Goal: Transaction & Acquisition: Purchase product/service

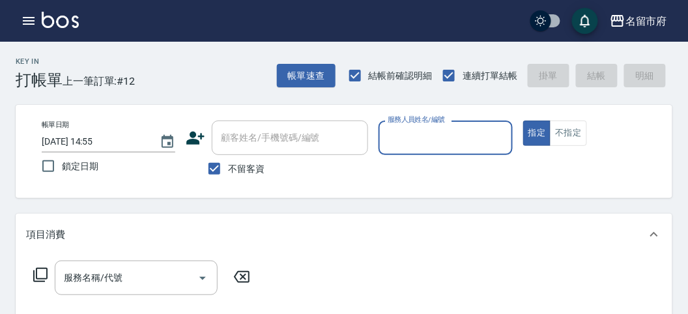
click at [463, 151] on div "服務人員姓名/編號" at bounding box center [446, 138] width 134 height 35
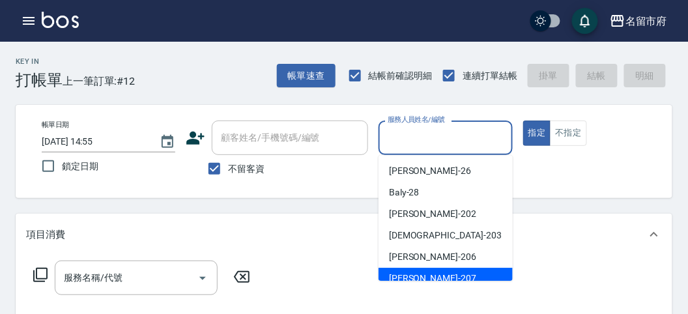
scroll to position [72, 0]
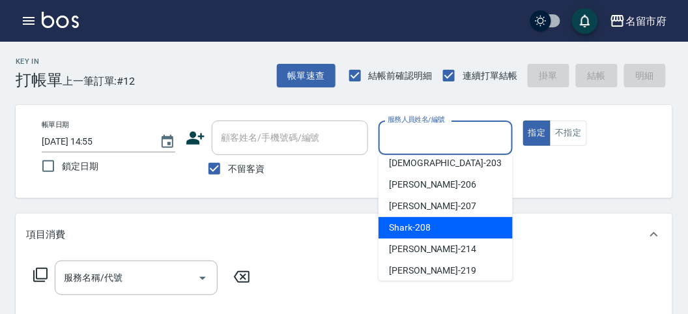
click at [474, 227] on div "Shark -208" at bounding box center [446, 228] width 134 height 22
type input "Shark-208"
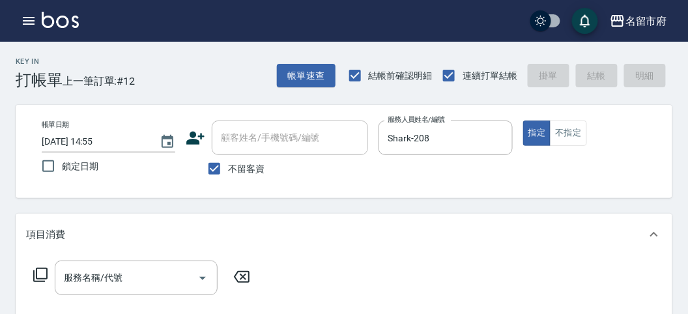
click at [41, 274] on icon at bounding box center [41, 275] width 16 height 16
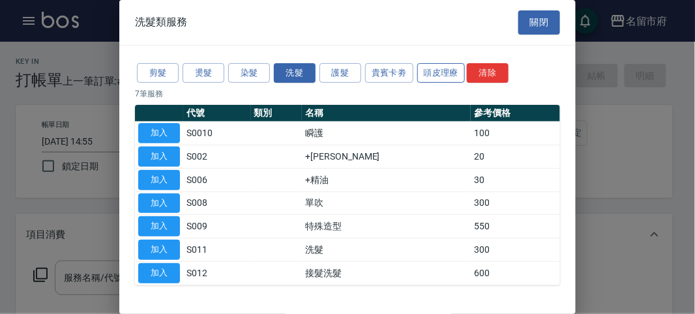
click at [427, 71] on button "頭皮理療" at bounding box center [441, 73] width 48 height 20
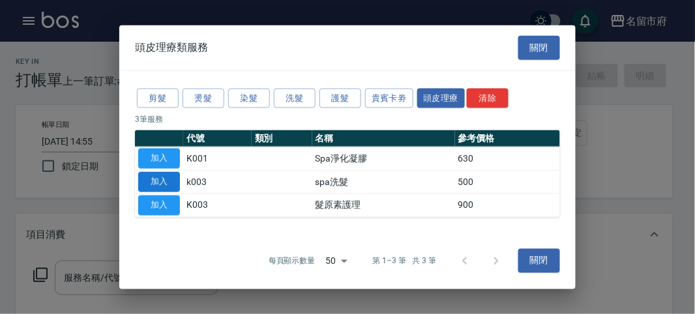
click at [169, 185] on button "加入" at bounding box center [159, 182] width 42 height 20
type input "spa洗髮(k003)"
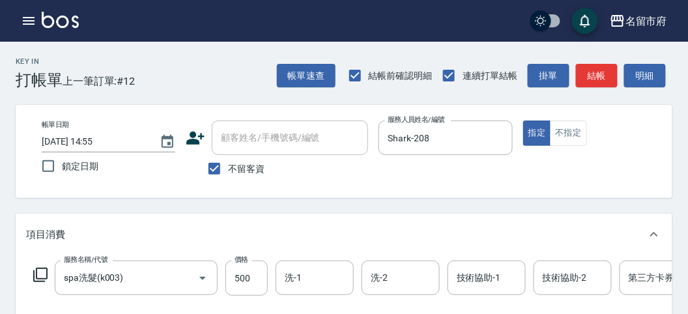
click at [40, 274] on icon at bounding box center [41, 275] width 16 height 16
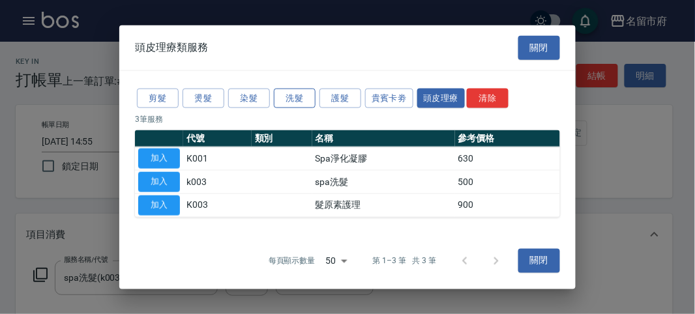
click at [296, 96] on button "洗髮" at bounding box center [295, 98] width 42 height 20
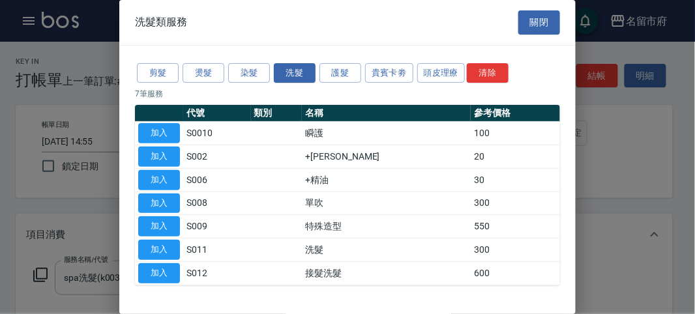
drag, startPoint x: 169, startPoint y: 158, endPoint x: 167, endPoint y: 188, distance: 30.0
click at [167, 158] on button "加入" at bounding box center [159, 157] width 42 height 20
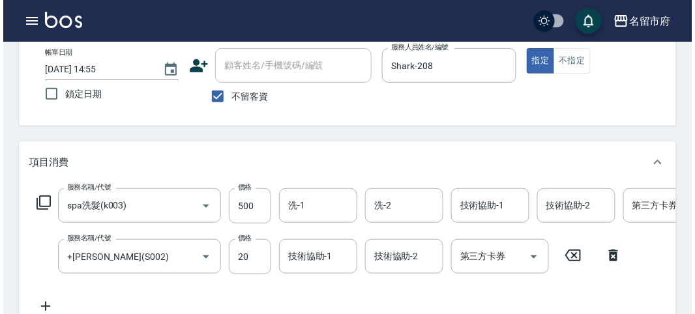
scroll to position [444, 0]
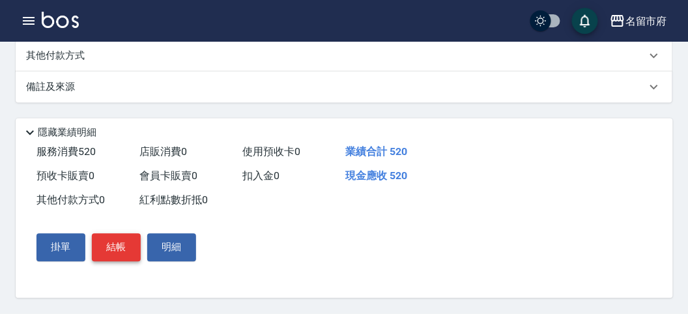
click at [109, 244] on button "結帳" at bounding box center [116, 247] width 49 height 27
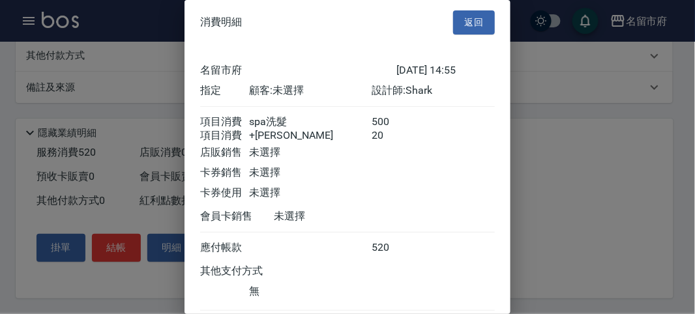
scroll to position [87, 0]
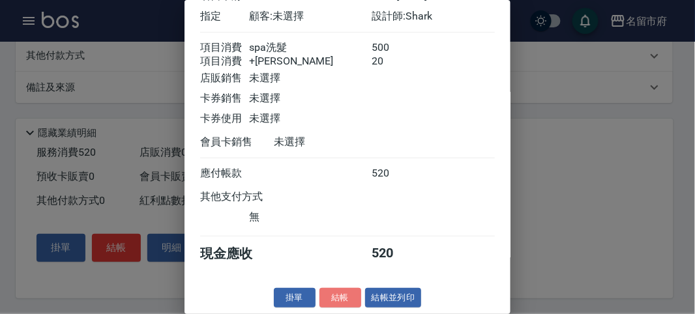
click at [341, 295] on button "結帳" at bounding box center [340, 298] width 42 height 20
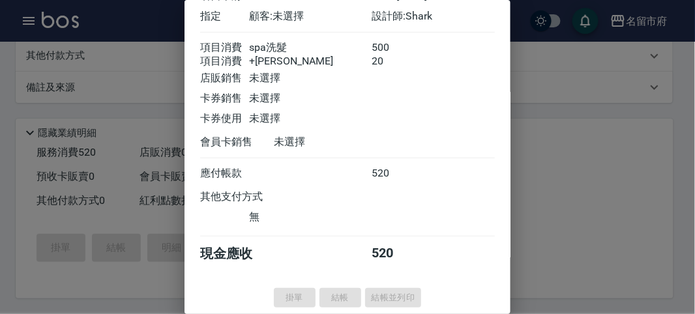
type input "[DATE] 15:52"
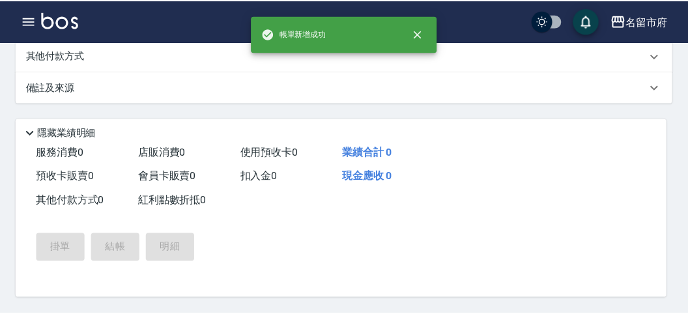
scroll to position [0, 0]
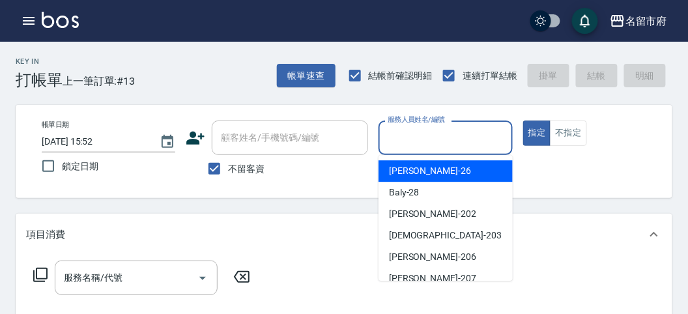
click at [414, 143] on input "服務人員姓名/編號" at bounding box center [445, 137] width 122 height 23
click at [435, 174] on div "[PERSON_NAME] -26" at bounding box center [446, 171] width 134 height 22
type input "[PERSON_NAME]-26"
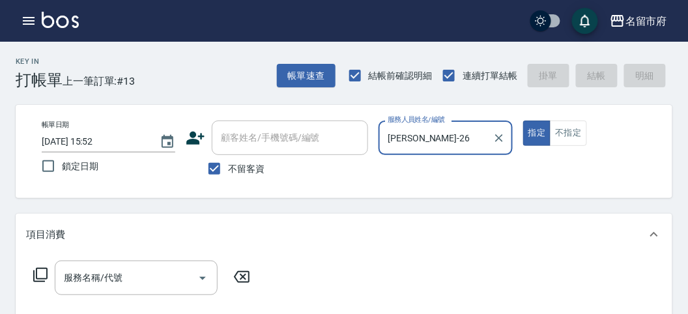
click at [37, 271] on icon at bounding box center [41, 275] width 16 height 16
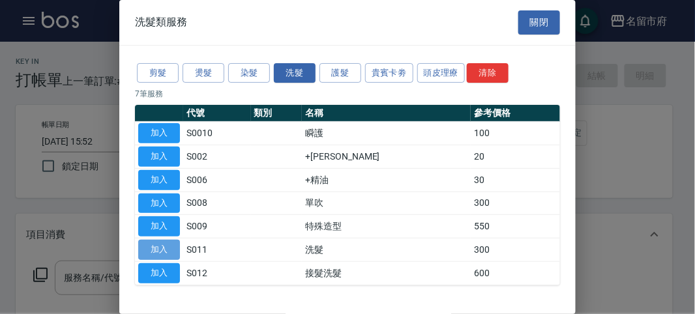
click at [149, 248] on button "加入" at bounding box center [159, 250] width 42 height 20
type input "洗髮(S011)"
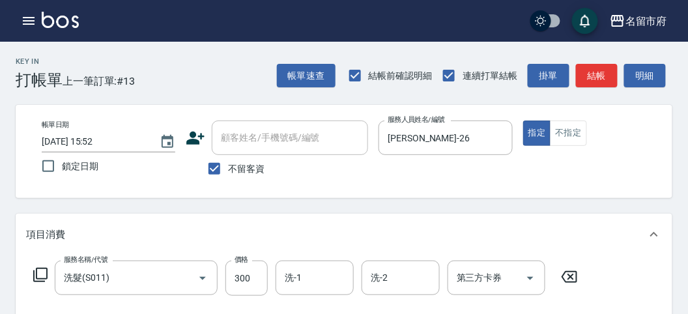
click at [44, 276] on icon at bounding box center [41, 275] width 16 height 16
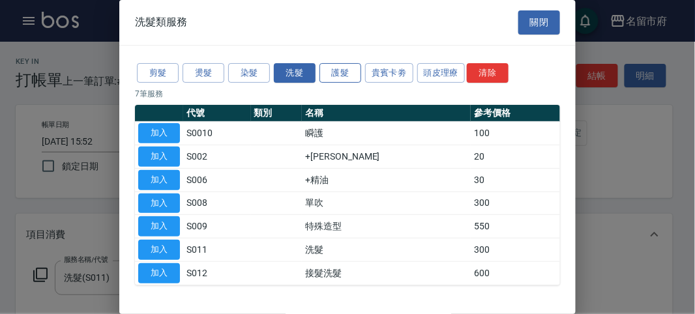
click at [347, 71] on button "護髮" at bounding box center [340, 73] width 42 height 20
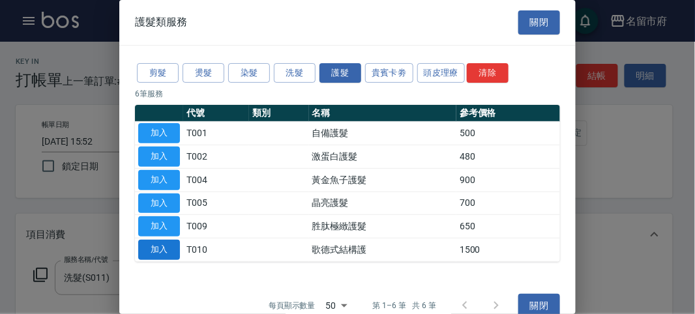
click at [154, 246] on button "加入" at bounding box center [159, 250] width 42 height 20
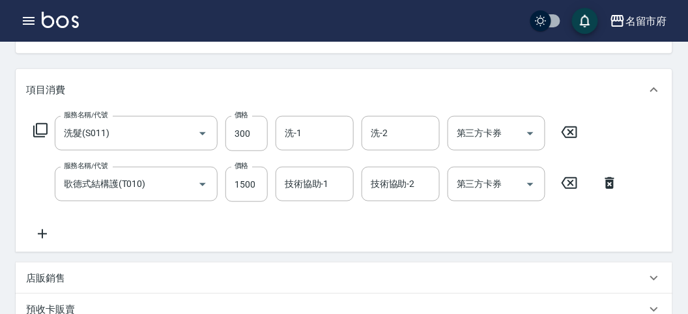
scroll to position [217, 0]
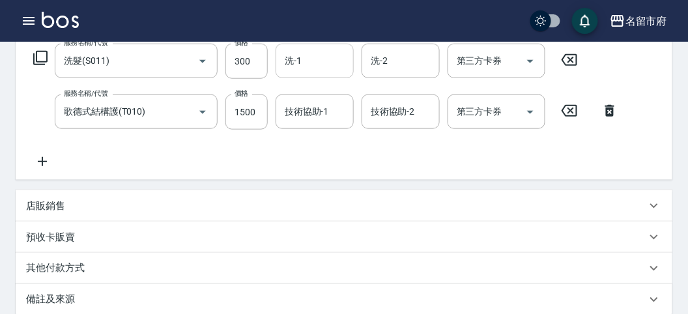
click at [330, 76] on div "洗-1" at bounding box center [315, 61] width 78 height 35
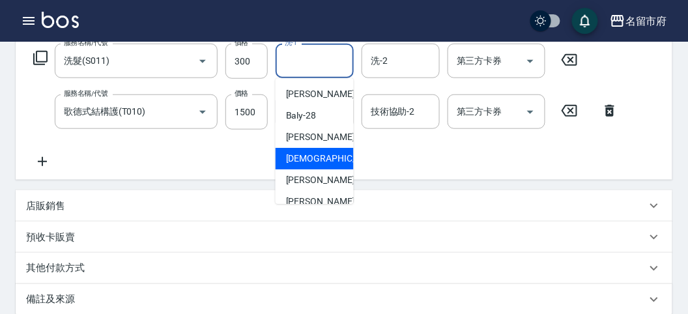
scroll to position [100, 0]
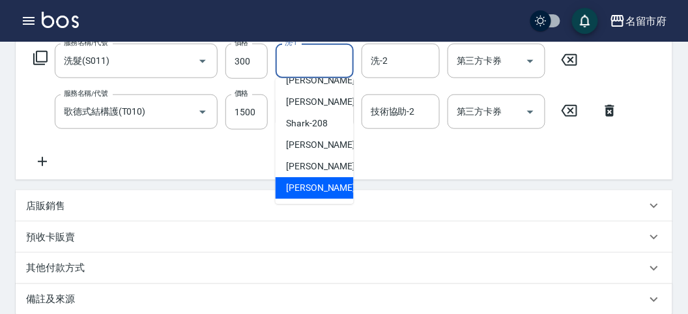
click at [313, 184] on span "[PERSON_NAME] -222" at bounding box center [329, 188] width 87 height 14
type input "[PERSON_NAME]-222"
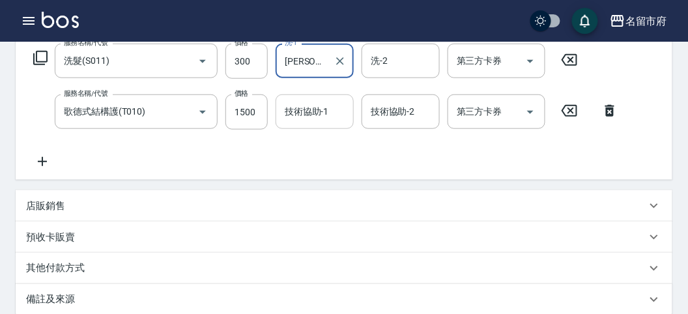
click at [298, 122] on input "技術協助-1" at bounding box center [314, 111] width 66 height 23
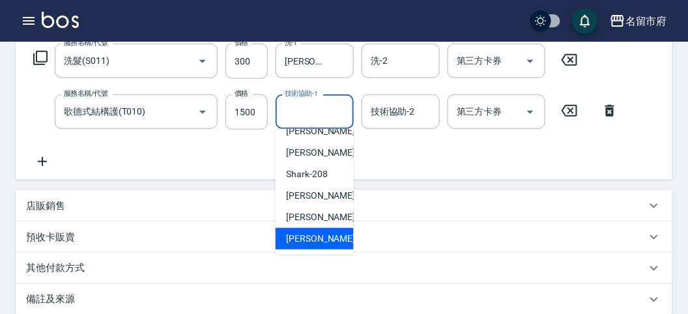
click at [283, 235] on div "[PERSON_NAME] -222" at bounding box center [315, 239] width 78 height 22
type input "[PERSON_NAME]-222"
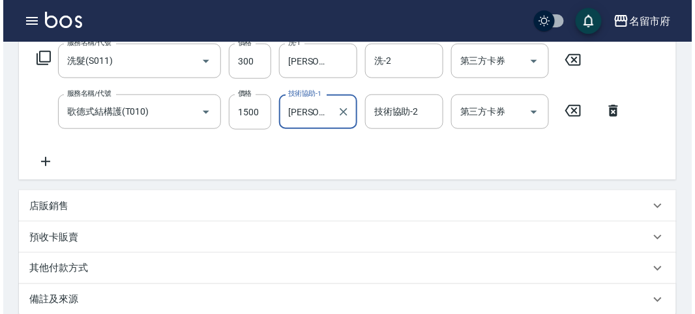
scroll to position [432, 0]
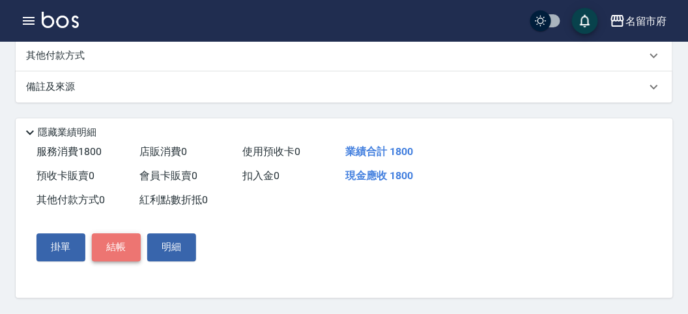
click at [115, 240] on button "結帳" at bounding box center [116, 247] width 49 height 27
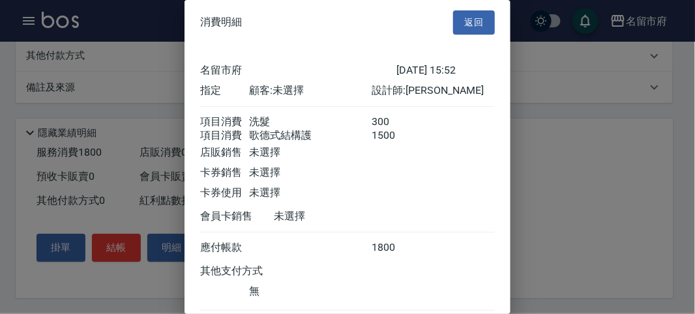
scroll to position [87, 0]
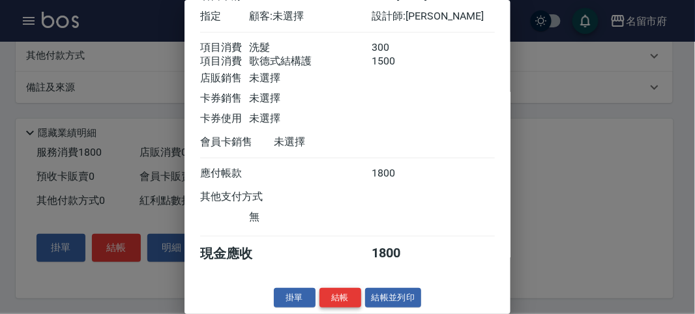
click at [338, 289] on button "結帳" at bounding box center [340, 298] width 42 height 20
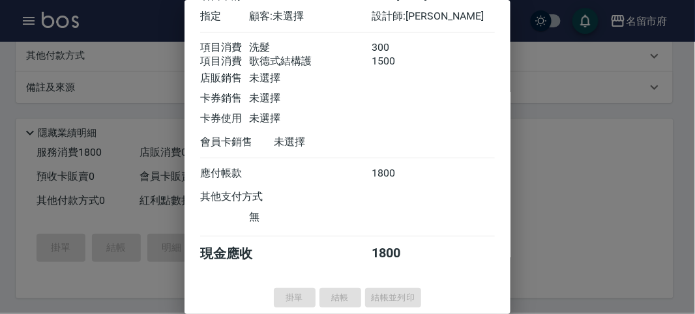
type input "[DATE] 16:12"
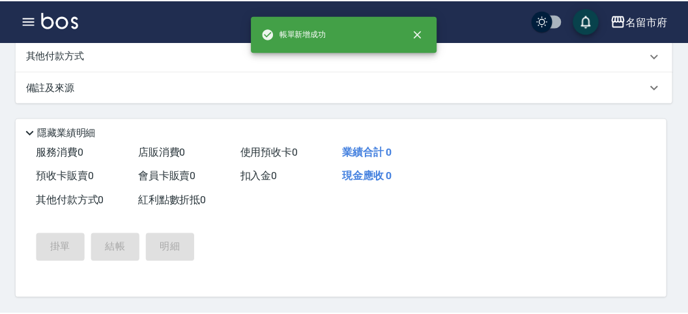
scroll to position [0, 0]
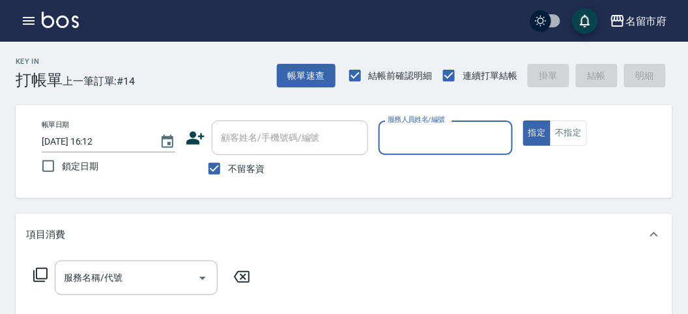
click at [34, 8] on div "名留市府 登出" at bounding box center [344, 21] width 688 height 42
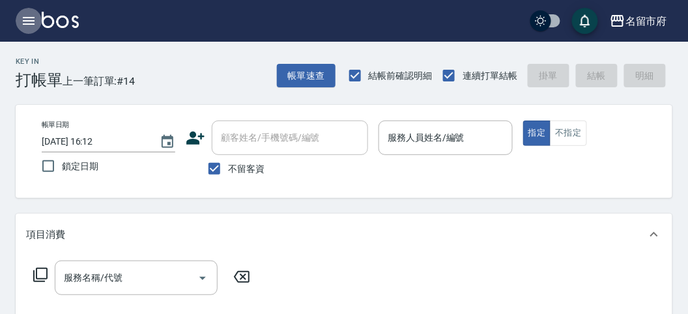
click at [34, 14] on icon "button" at bounding box center [29, 21] width 16 height 16
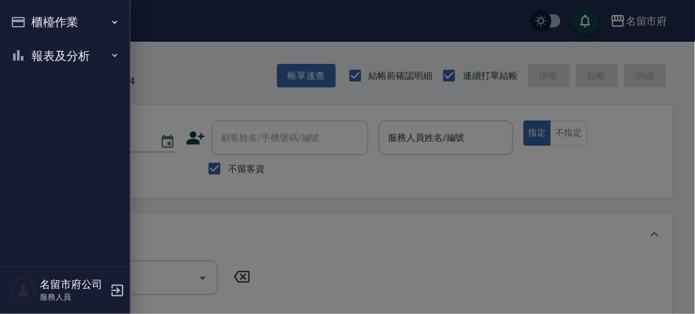
click at [102, 46] on button "報表及分析" at bounding box center [65, 56] width 120 height 34
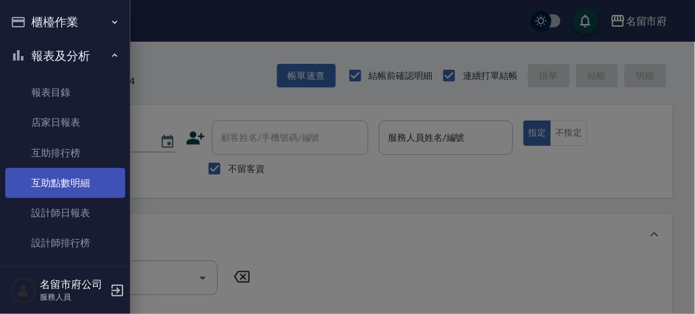
click at [86, 188] on link "互助點數明細" at bounding box center [65, 183] width 120 height 30
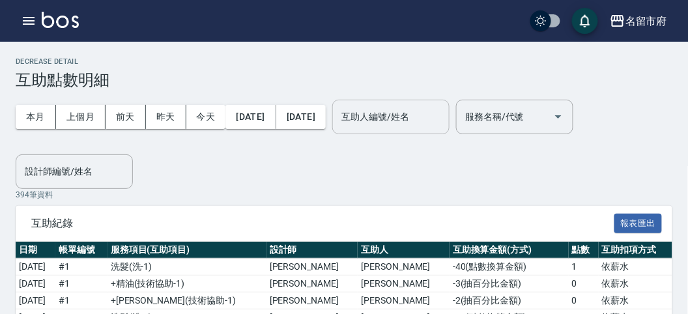
click at [444, 124] on input "互助人編號/姓名" at bounding box center [391, 117] width 106 height 23
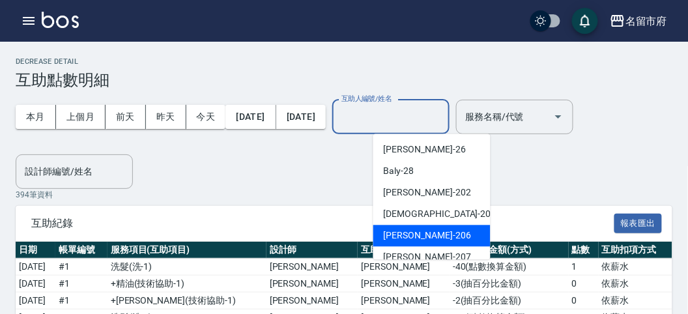
scroll to position [100, 0]
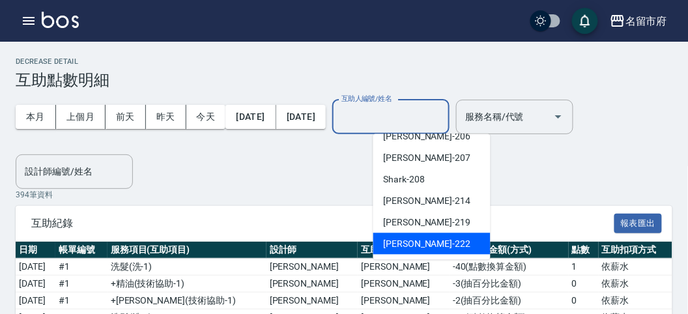
click at [431, 237] on div "[PERSON_NAME] -222" at bounding box center [431, 244] width 117 height 22
type input "[PERSON_NAME]-222"
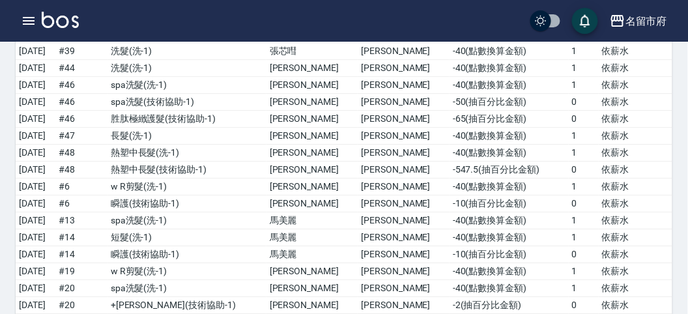
scroll to position [4103, 0]
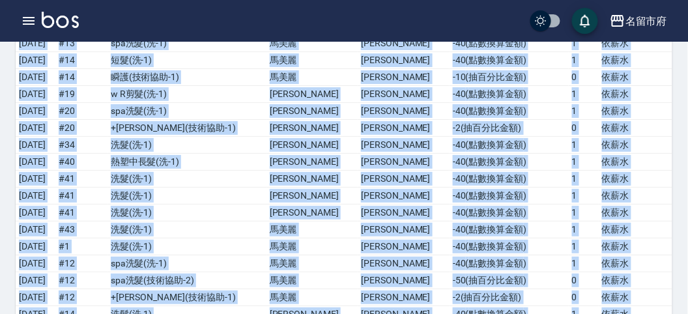
drag, startPoint x: 536, startPoint y: 281, endPoint x: 559, endPoint y: 308, distance: 34.6
click at [44, 25] on img at bounding box center [60, 20] width 37 height 16
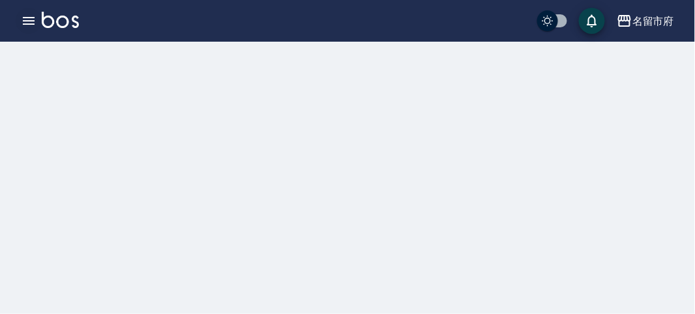
click at [33, 24] on icon "button" at bounding box center [29, 21] width 12 height 8
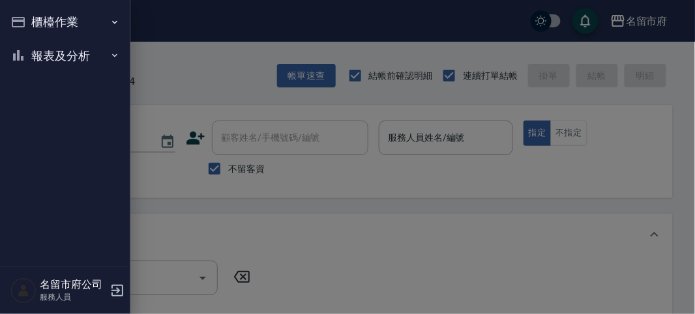
drag, startPoint x: 222, startPoint y: 59, endPoint x: 207, endPoint y: 39, distance: 24.2
click at [220, 59] on div at bounding box center [347, 157] width 695 height 314
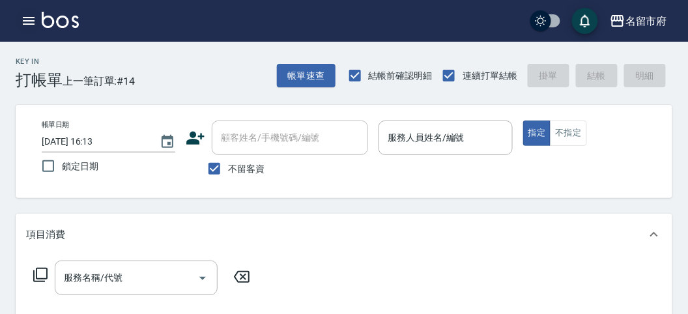
click at [27, 21] on icon "button" at bounding box center [29, 21] width 12 height 8
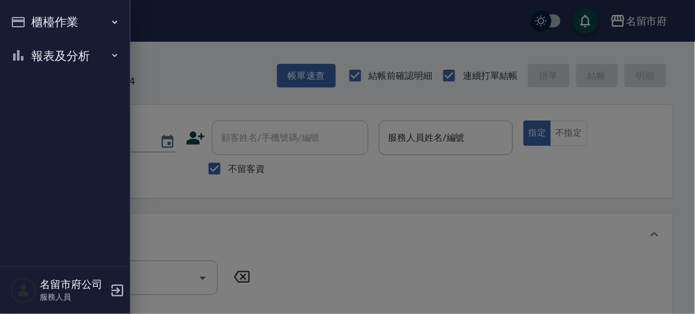
click at [33, 21] on button "櫃檯作業" at bounding box center [65, 22] width 120 height 34
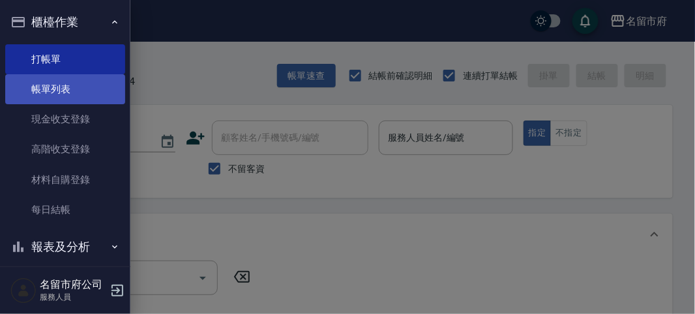
click at [55, 92] on link "帳單列表" at bounding box center [65, 89] width 120 height 30
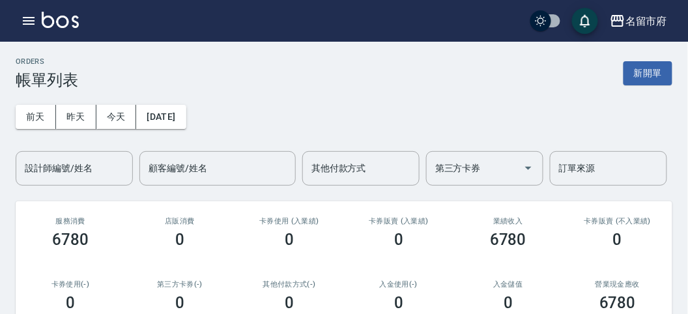
scroll to position [289, 0]
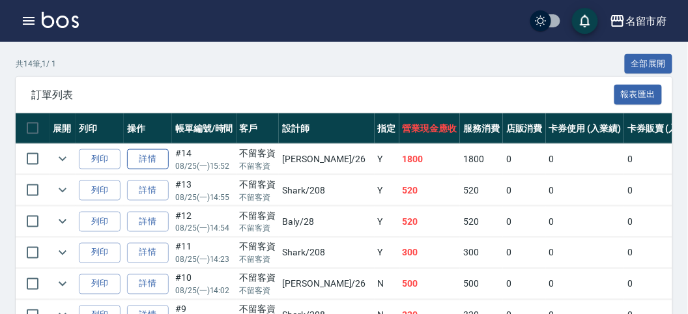
click at [145, 153] on link "詳情" at bounding box center [148, 159] width 42 height 20
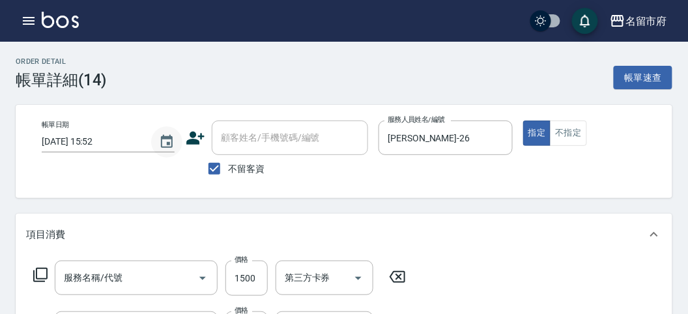
type input "[DATE] 15:52"
checkbox input "true"
type input "[PERSON_NAME]-26"
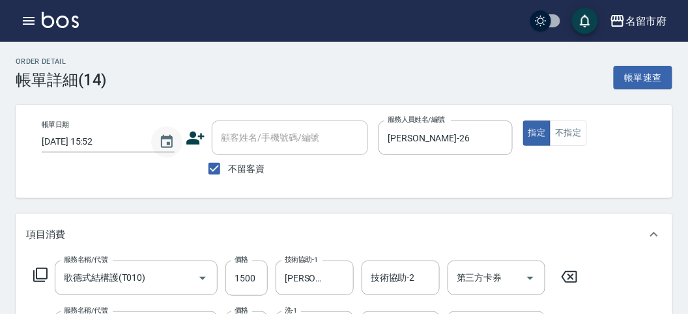
type input "歌德式結構護(T010)"
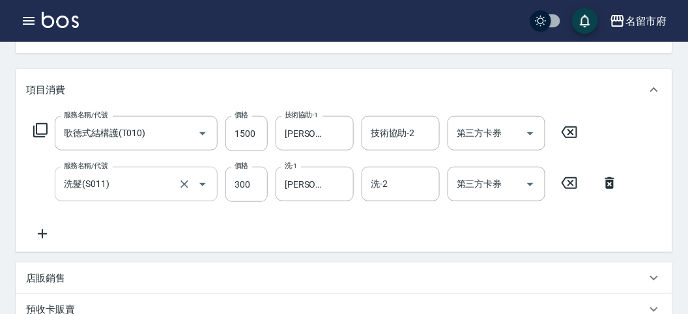
click at [115, 184] on input "洗髮(S011)" at bounding box center [118, 184] width 115 height 23
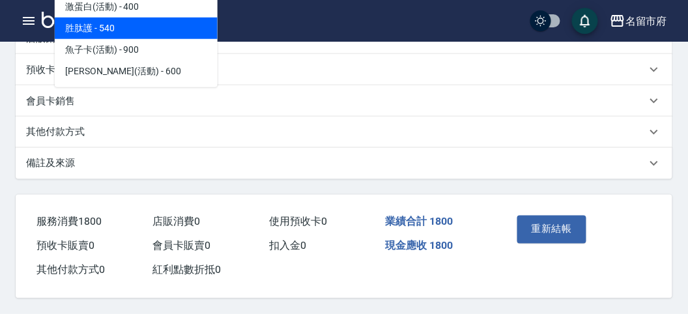
scroll to position [242, 0]
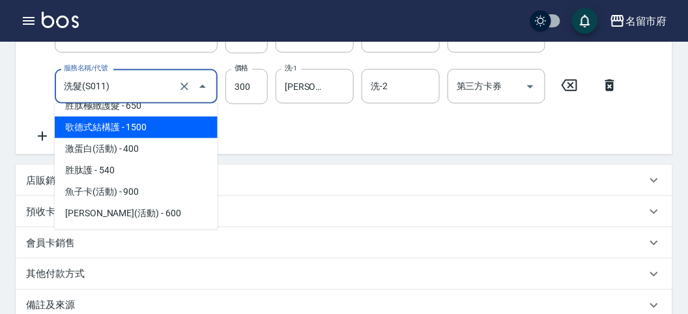
click at [142, 135] on span "歌德式結構護 - 1500" at bounding box center [136, 128] width 163 height 22
type input "歌德式結構護(T010)"
type input "1500"
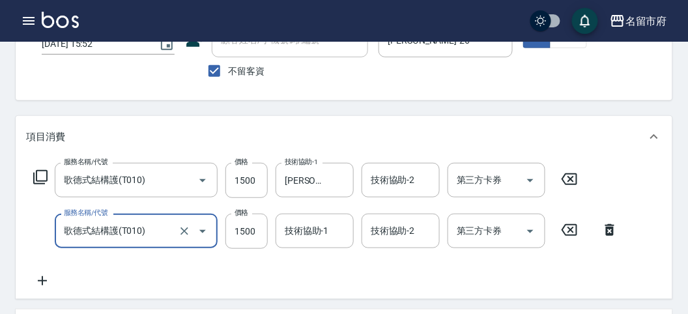
scroll to position [170, 0]
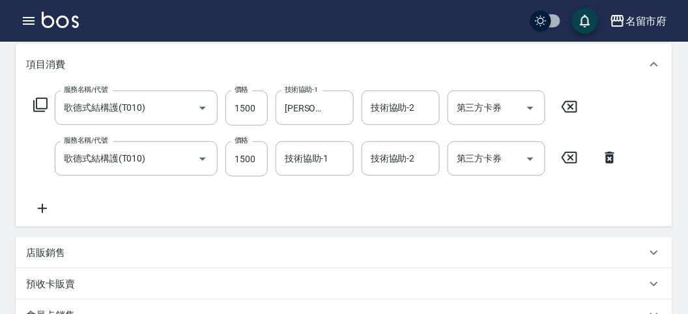
click at [568, 108] on icon at bounding box center [569, 107] width 33 height 16
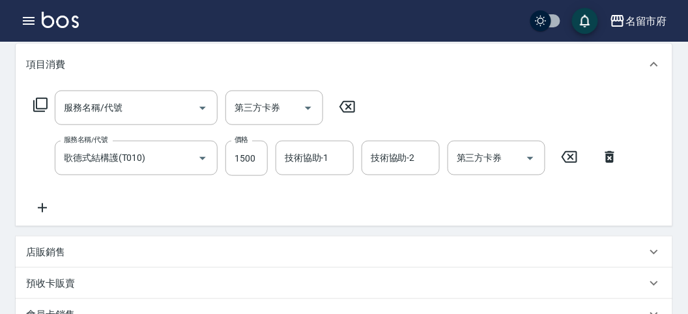
click at [37, 100] on icon at bounding box center [41, 105] width 16 height 16
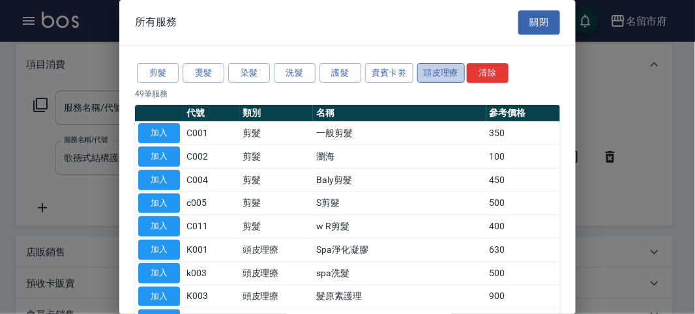
click at [425, 72] on button "頭皮理療" at bounding box center [441, 73] width 48 height 20
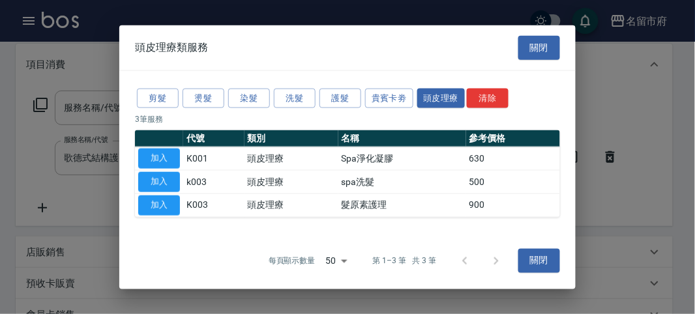
click at [146, 176] on button "加入" at bounding box center [159, 182] width 42 height 20
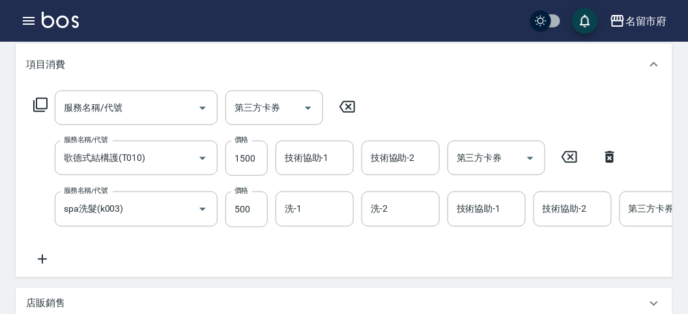
click at [613, 158] on icon at bounding box center [609, 157] width 9 height 12
type input "spa洗髮(k003)"
type input "500"
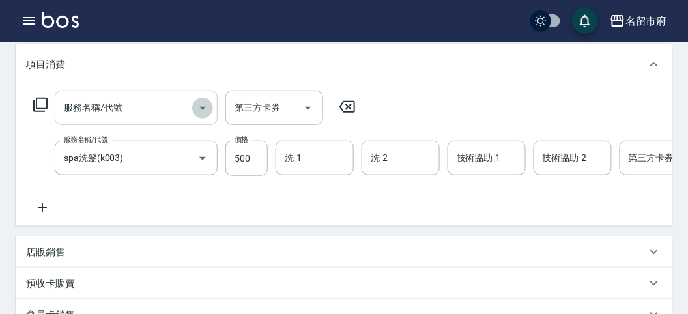
click at [203, 107] on icon "Open" at bounding box center [202, 108] width 7 height 3
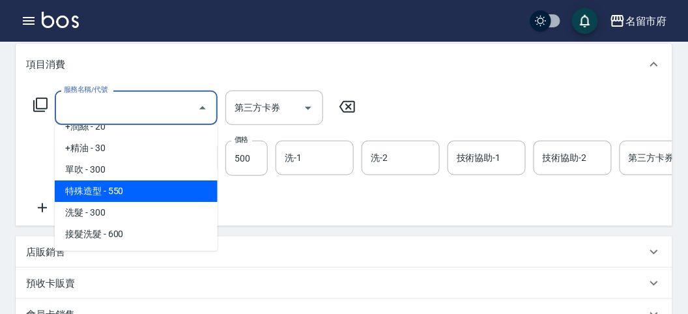
scroll to position [869, 0]
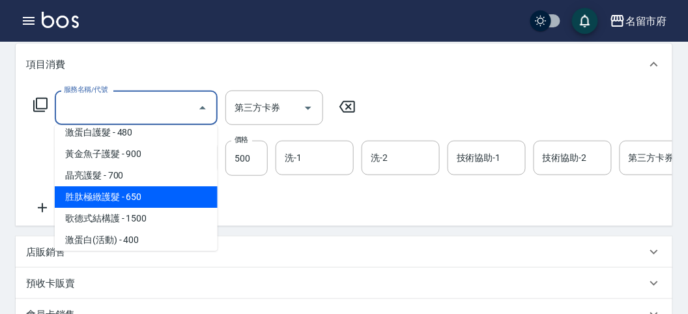
click at [148, 196] on span "胜肽極緻護髮 - 650" at bounding box center [136, 197] width 163 height 22
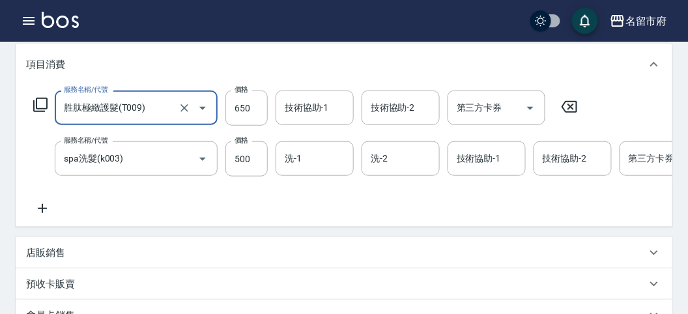
click at [203, 109] on icon "Open" at bounding box center [203, 108] width 16 height 16
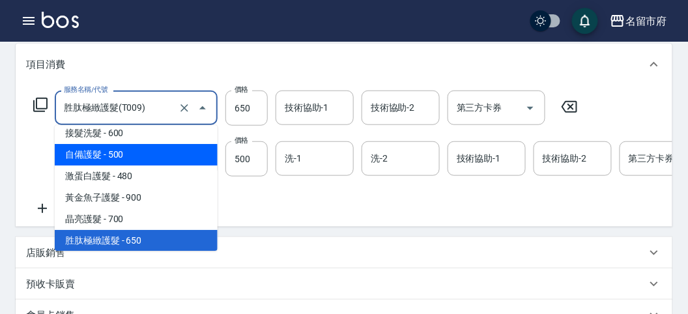
scroll to position [938, 0]
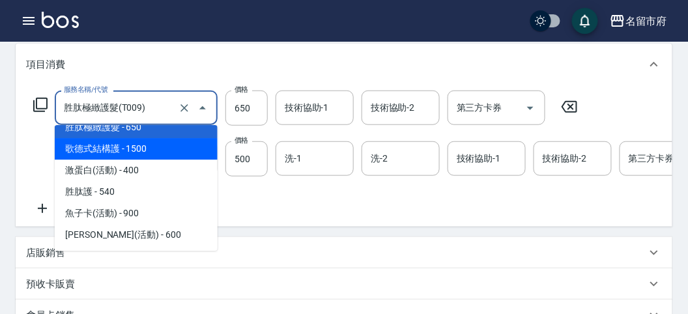
click at [147, 151] on span "歌德式結構護 - 1500" at bounding box center [136, 149] width 163 height 22
type input "歌德式結構護(T010)"
type input "1500"
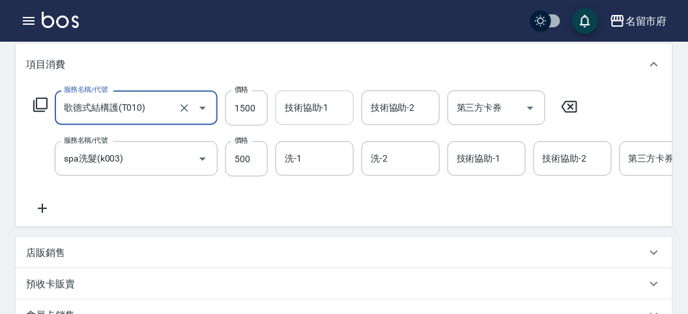
click at [310, 105] on input "技術協助-1" at bounding box center [314, 107] width 66 height 23
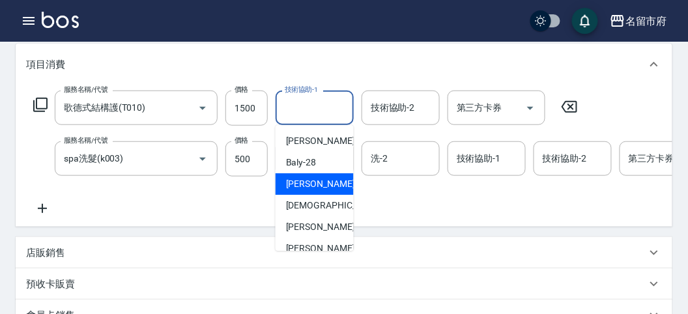
scroll to position [100, 0]
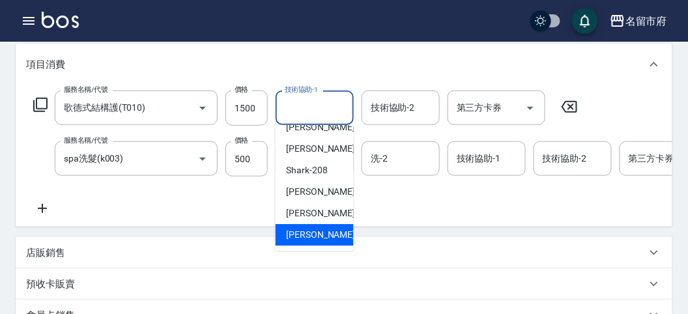
click at [329, 233] on span "[PERSON_NAME] -222" at bounding box center [329, 235] width 87 height 14
type input "[PERSON_NAME]-222"
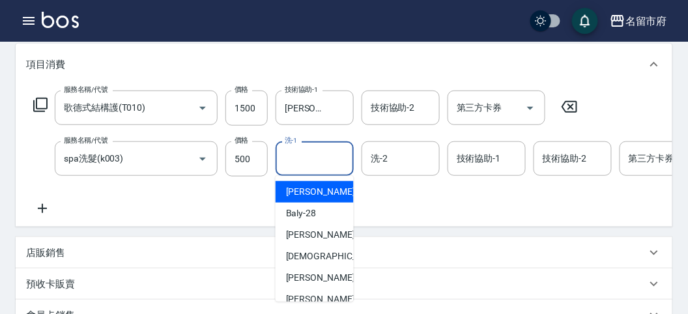
click at [315, 162] on input "洗-1" at bounding box center [314, 158] width 66 height 23
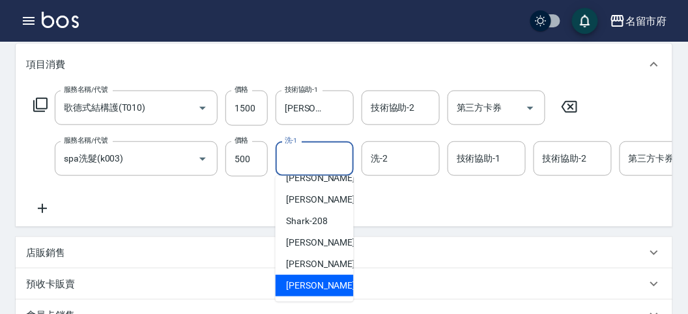
click at [330, 287] on div "[PERSON_NAME] -222" at bounding box center [315, 286] width 78 height 22
type input "[PERSON_NAME]-222"
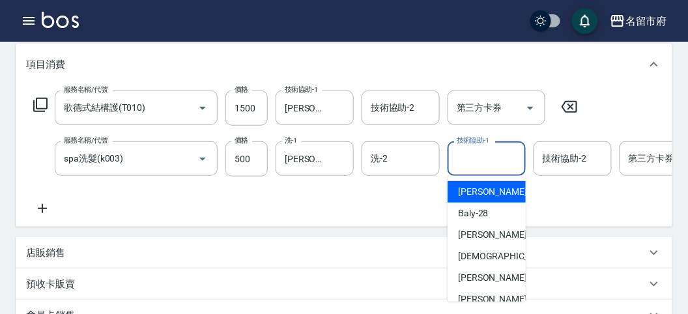
click at [471, 164] on input "技術協助-1" at bounding box center [486, 158] width 66 height 23
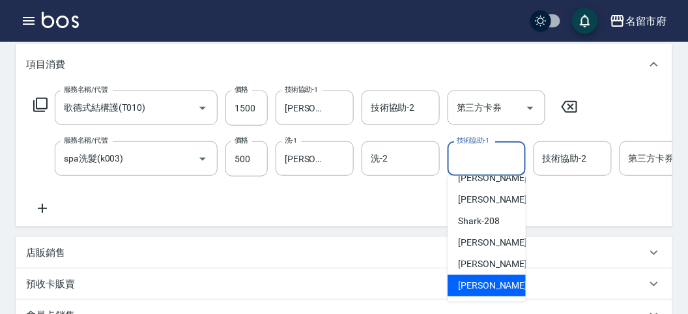
click at [486, 280] on span "[PERSON_NAME] -222" at bounding box center [501, 286] width 87 height 14
type input "[PERSON_NAME]-222"
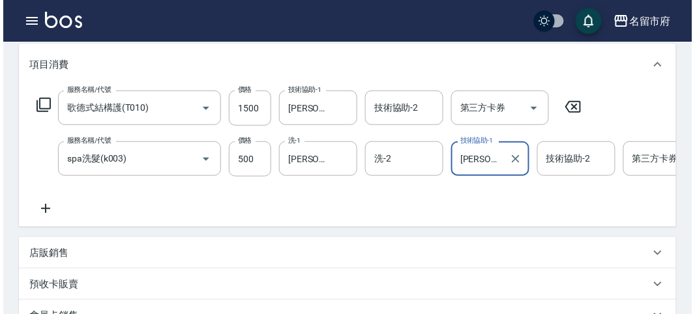
scroll to position [399, 0]
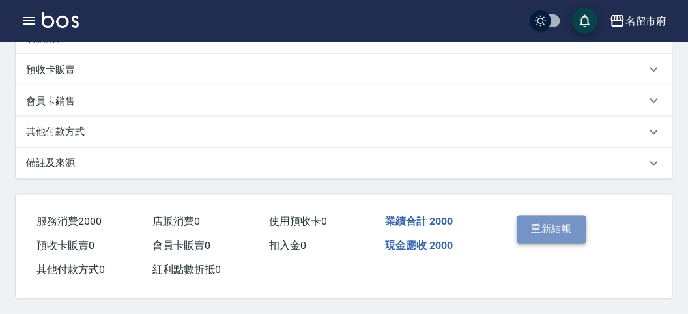
click at [543, 225] on button "重新結帳" at bounding box center [551, 229] width 69 height 27
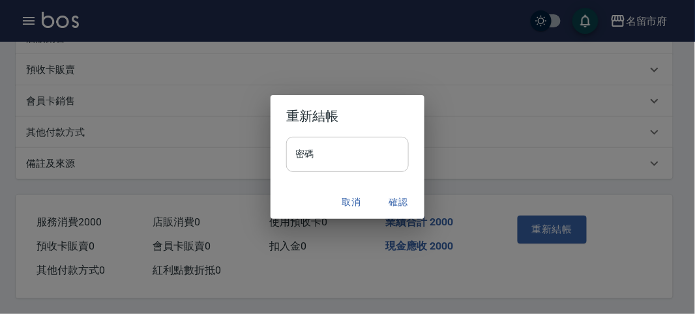
click at [330, 161] on input "密碼" at bounding box center [347, 154] width 122 height 35
type input "*****"
click at [395, 203] on button "確認" at bounding box center [398, 202] width 42 height 24
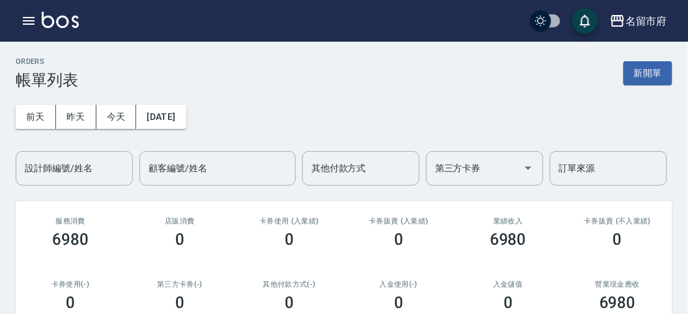
click at [27, 27] on icon "button" at bounding box center [29, 21] width 16 height 16
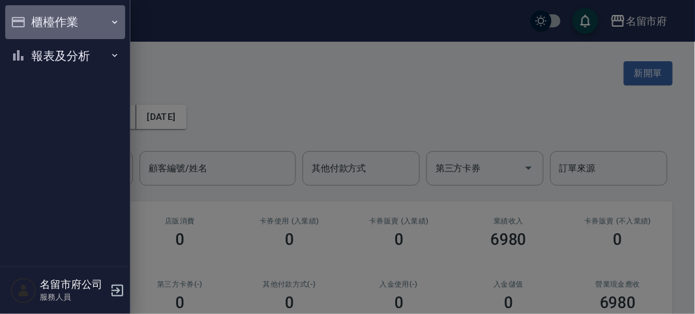
click at [27, 27] on button "櫃檯作業" at bounding box center [65, 22] width 120 height 34
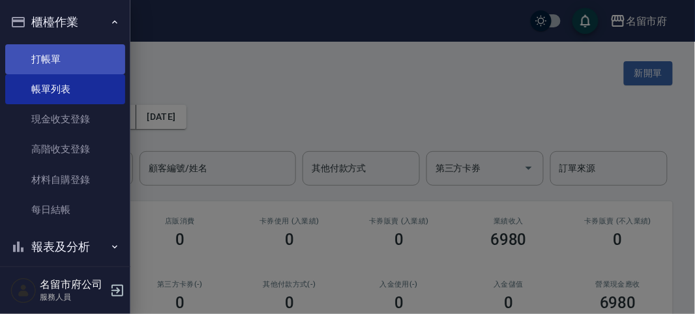
drag, startPoint x: 80, startPoint y: 51, endPoint x: 92, endPoint y: 55, distance: 12.4
click at [80, 52] on link "打帳單" at bounding box center [65, 59] width 120 height 30
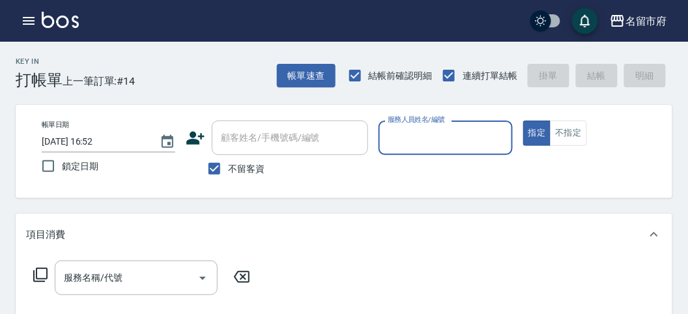
click at [450, 132] on input "服務人員姓名/編號" at bounding box center [445, 137] width 122 height 23
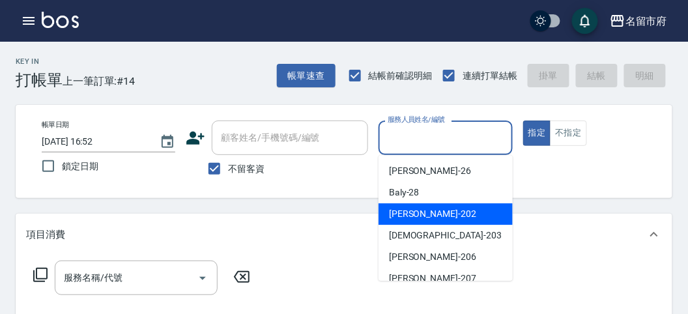
drag, startPoint x: 444, startPoint y: 219, endPoint x: 259, endPoint y: 243, distance: 186.0
click at [433, 219] on div "[PERSON_NAME] -202" at bounding box center [446, 214] width 134 height 22
type input "[PERSON_NAME]-202"
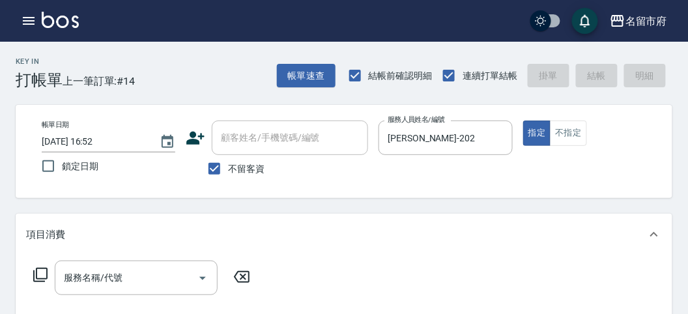
drag, startPoint x: 31, startPoint y: 265, endPoint x: 62, endPoint y: 277, distance: 32.8
click at [33, 265] on div "服務名稱/代號 服務名稱/代號" at bounding box center [142, 278] width 232 height 35
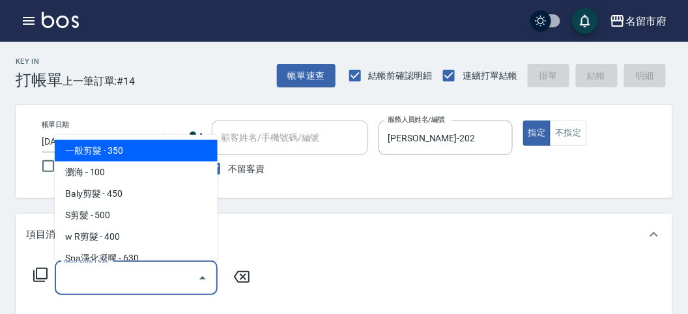
click at [54, 278] on div "服務名稱/代號 服務名稱/代號" at bounding box center [142, 278] width 232 height 35
click at [40, 278] on icon at bounding box center [41, 275] width 16 height 16
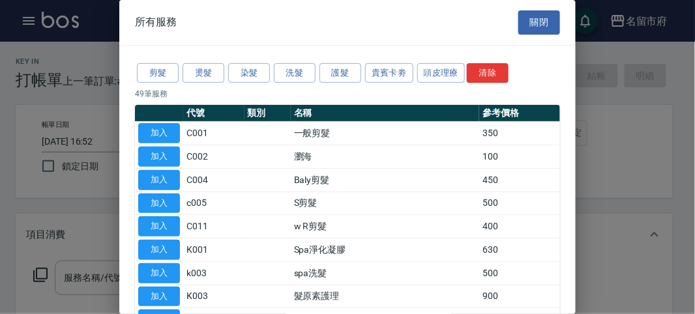
click at [196, 82] on div "剪髮 燙髮 染髮 洗髮 護髮 貴賓卡劵 頭皮理療 清除" at bounding box center [347, 73] width 425 height 24
click at [201, 69] on button "燙髮" at bounding box center [203, 73] width 42 height 20
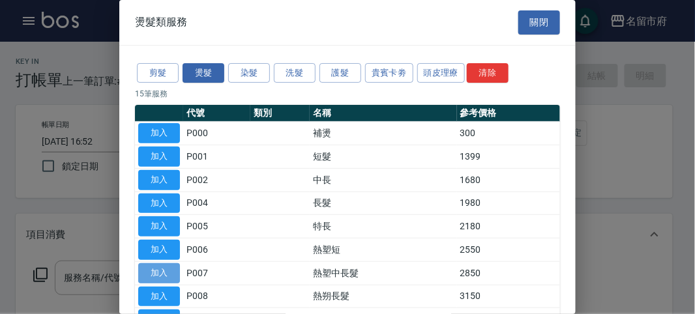
click at [158, 267] on button "加入" at bounding box center [159, 273] width 42 height 20
type input "熱塑中長髮(P007)"
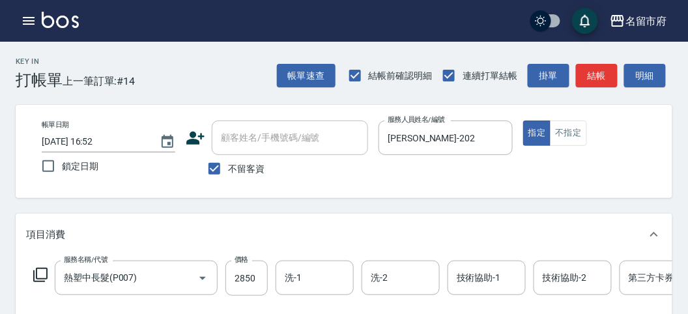
scroll to position [217, 0]
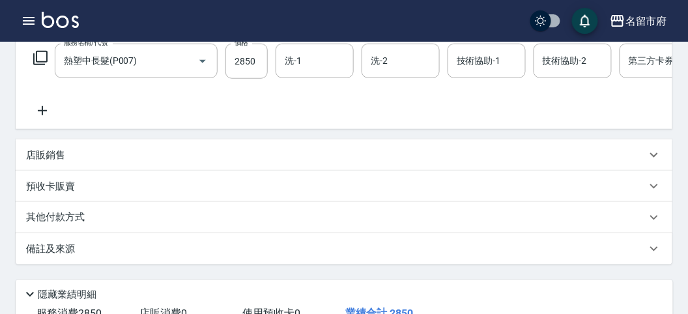
click at [121, 225] on div "其他付款方式" at bounding box center [336, 217] width 620 height 14
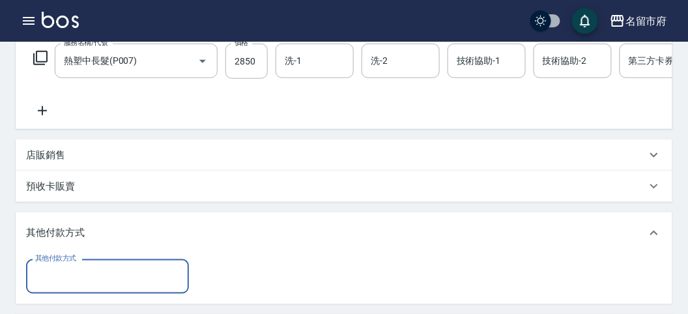
scroll to position [0, 0]
click at [106, 288] on input "其他付款方式" at bounding box center [107, 276] width 151 height 23
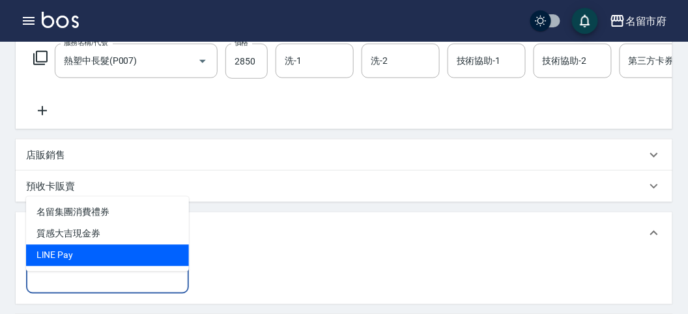
click at [105, 246] on span "LlNE Pay" at bounding box center [107, 256] width 163 height 22
type input "LlNE Pay"
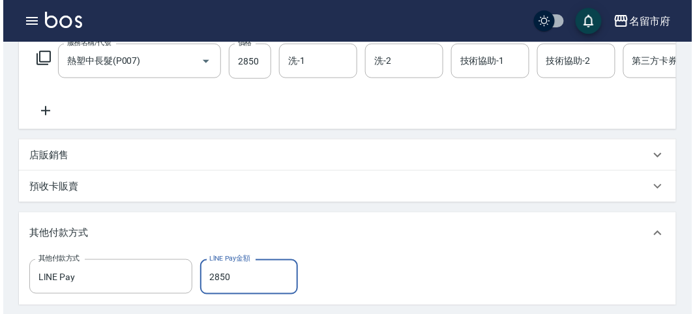
scroll to position [434, 0]
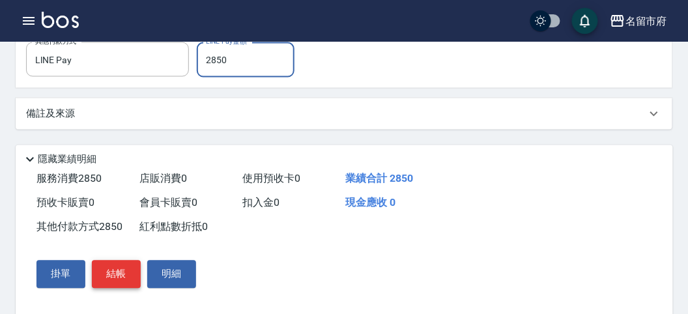
type input "2850"
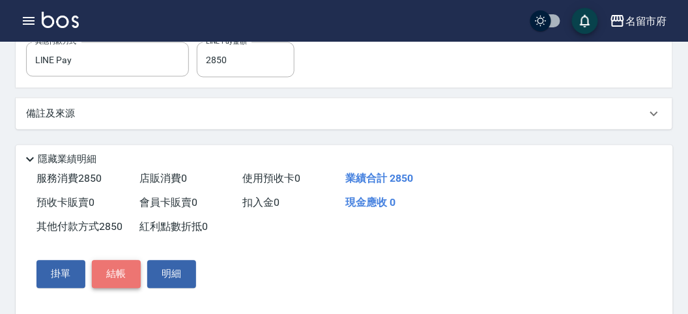
click at [105, 288] on button "結帳" at bounding box center [116, 274] width 49 height 27
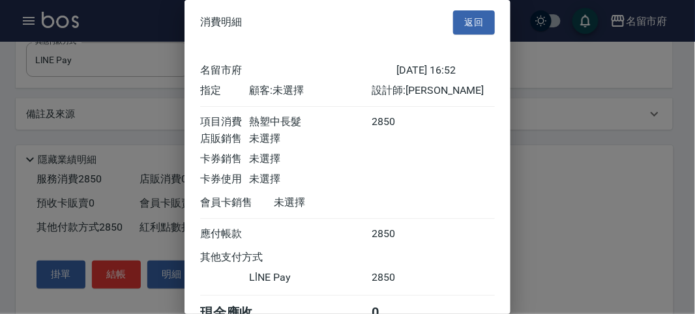
scroll to position [70, 0]
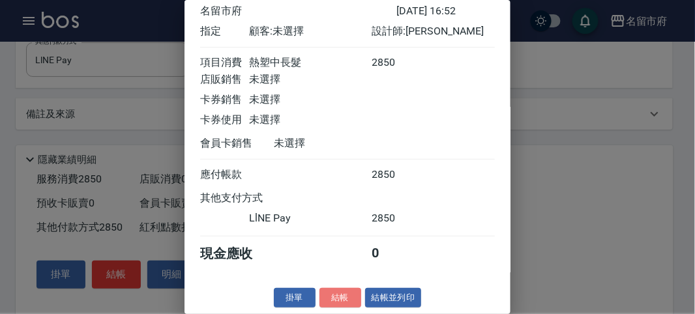
click at [332, 303] on button "結帳" at bounding box center [340, 298] width 42 height 20
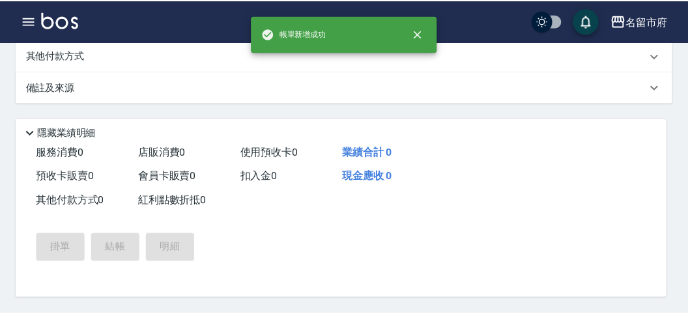
scroll to position [0, 0]
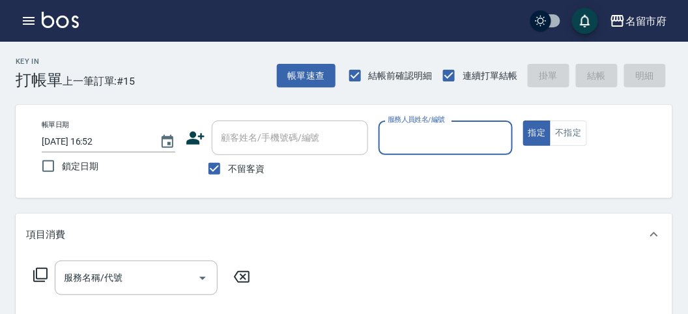
click at [416, 137] on input "服務人員姓名/編號" at bounding box center [445, 137] width 122 height 23
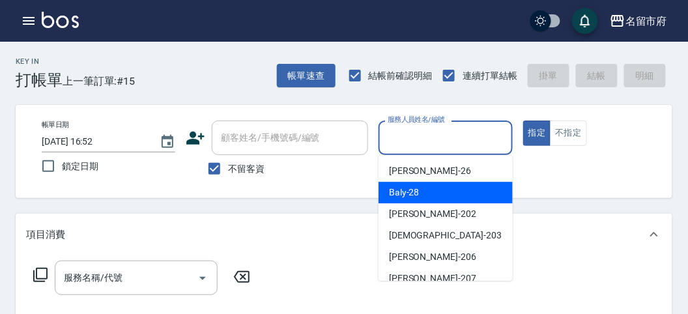
click at [408, 186] on span "Baly -28" at bounding box center [404, 193] width 31 height 14
type input "Baly-28"
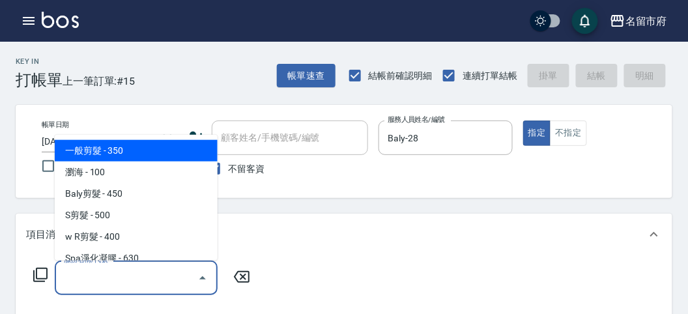
drag, startPoint x: 93, startPoint y: 281, endPoint x: 100, endPoint y: 239, distance: 42.3
click at [91, 281] on input "服務名稱/代號" at bounding box center [127, 277] width 132 height 23
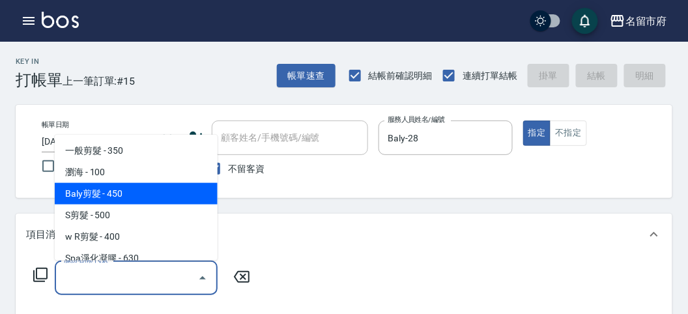
click at [115, 195] on span "Baly剪髮 - 450" at bounding box center [136, 194] width 163 height 22
type input "Baly剪髮(C004)"
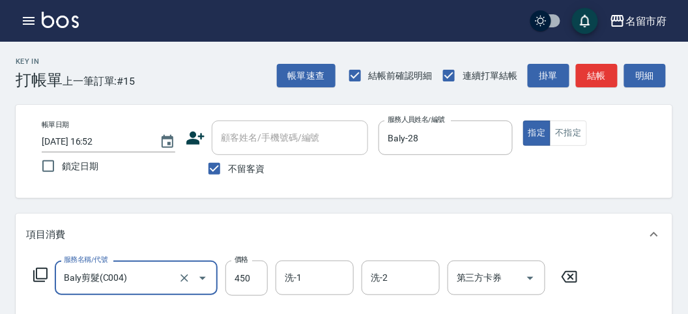
scroll to position [381, 0]
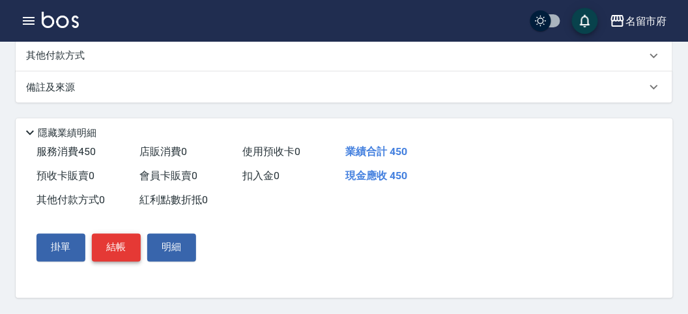
click at [114, 246] on button "結帳" at bounding box center [116, 247] width 49 height 27
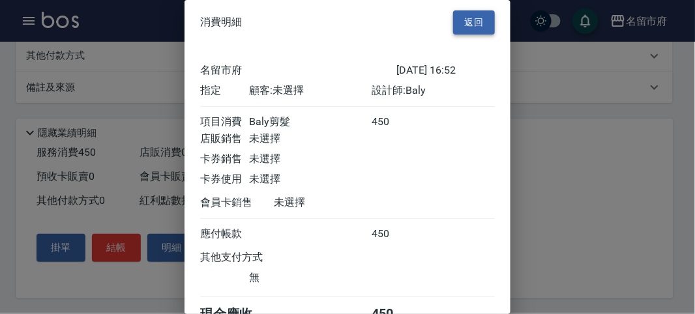
click at [469, 20] on button "返回" at bounding box center [474, 22] width 42 height 24
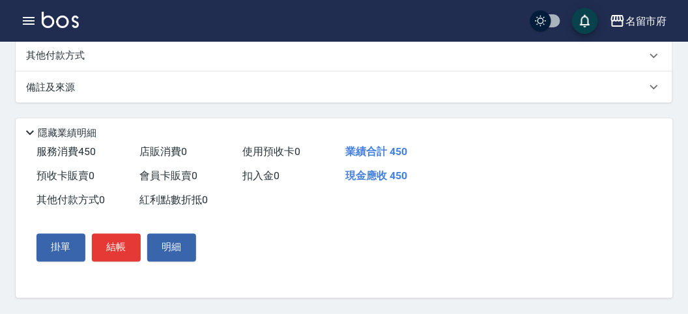
scroll to position [164, 0]
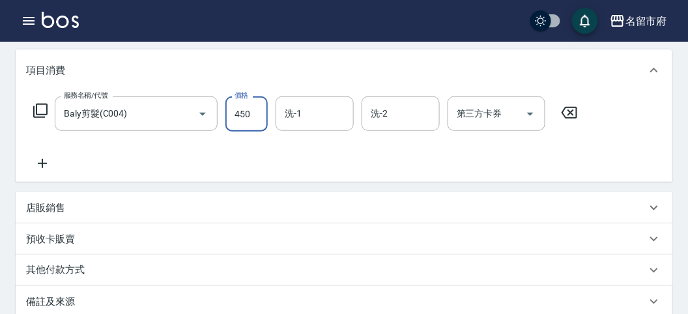
click at [237, 109] on input "450" at bounding box center [246, 113] width 42 height 35
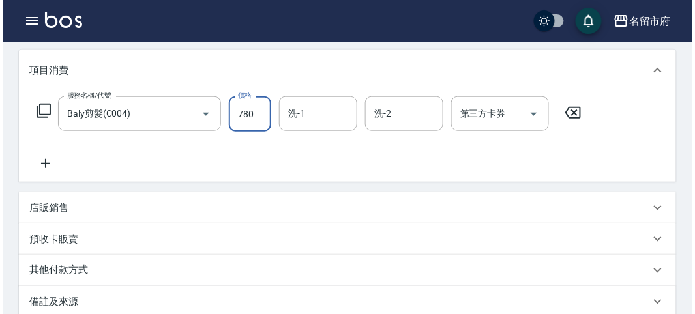
scroll to position [381, 0]
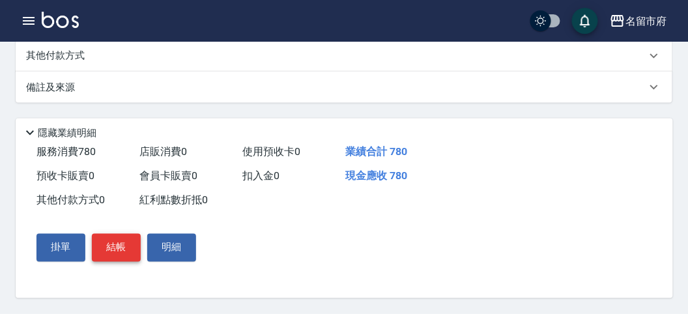
type input "780"
click at [108, 243] on button "結帳" at bounding box center [116, 247] width 49 height 27
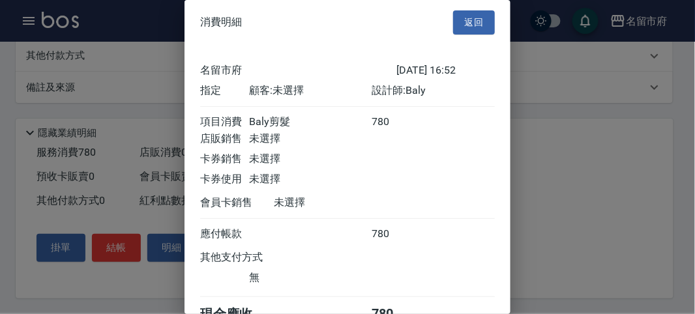
scroll to position [72, 0]
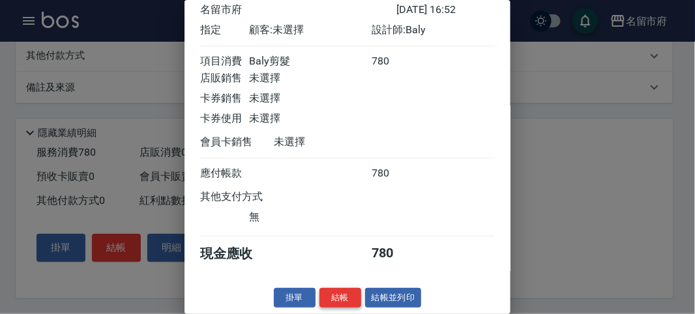
click at [337, 295] on button "結帳" at bounding box center [340, 298] width 42 height 20
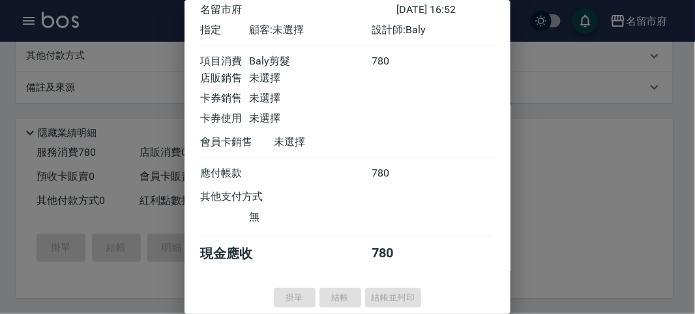
type input "[DATE] 16:59"
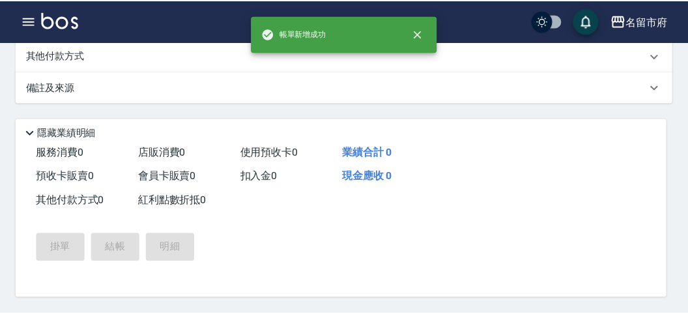
scroll to position [0, 0]
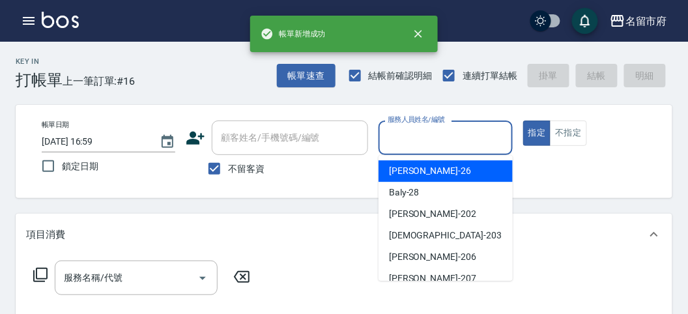
drag, startPoint x: 431, startPoint y: 137, endPoint x: 422, endPoint y: 181, distance: 44.5
click at [430, 140] on input "服務人員姓名/編號" at bounding box center [445, 137] width 122 height 23
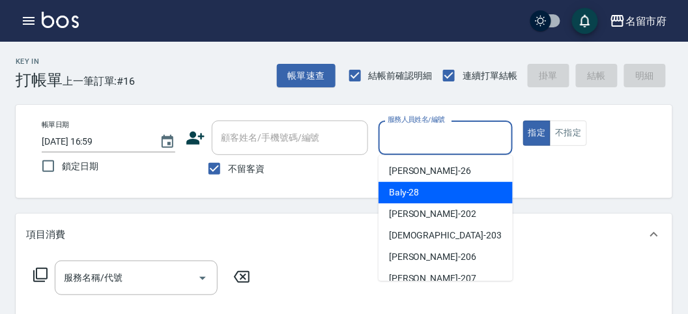
drag, startPoint x: 418, startPoint y: 193, endPoint x: 371, endPoint y: 203, distance: 47.4
click at [416, 194] on span "Baly -28" at bounding box center [404, 193] width 31 height 14
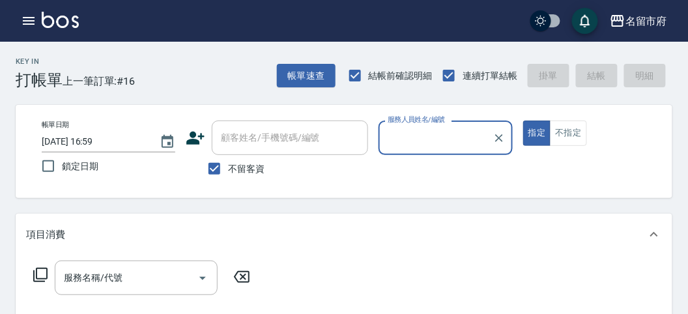
type input "Baly-28"
drag, startPoint x: 76, startPoint y: 281, endPoint x: 78, endPoint y: 267, distance: 14.4
click at [76, 280] on input "服務名稱/代號" at bounding box center [127, 277] width 132 height 23
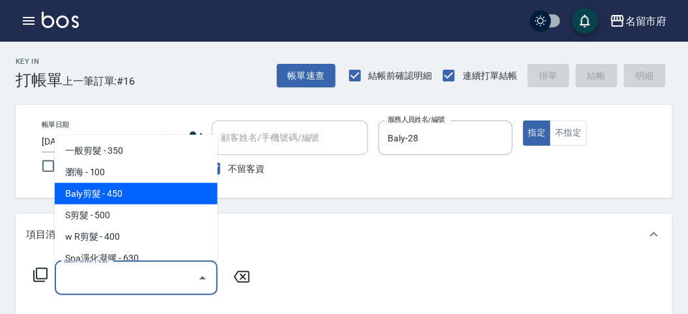
click at [154, 199] on span "Baly剪髮 - 450" at bounding box center [136, 194] width 163 height 22
type input "Baly剪髮(C004)"
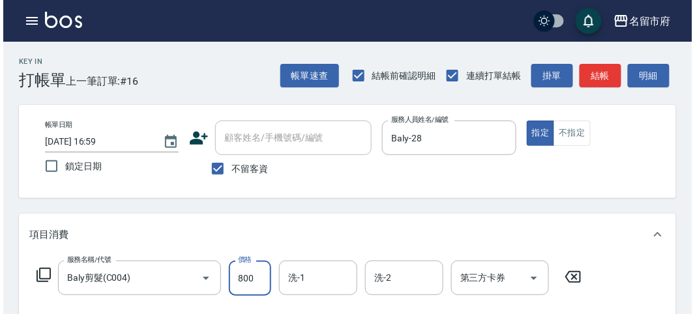
scroll to position [381, 0]
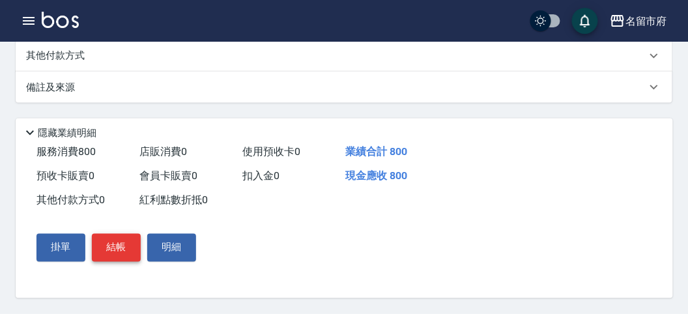
type input "800"
click at [112, 240] on button "結帳" at bounding box center [116, 247] width 49 height 27
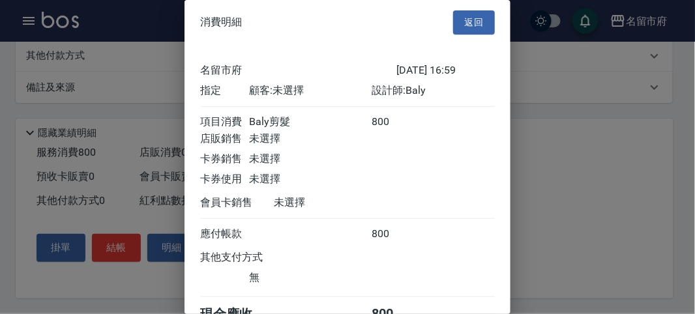
scroll to position [72, 0]
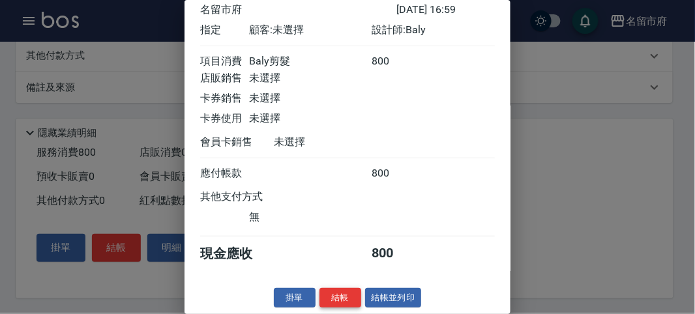
click at [335, 302] on button "結帳" at bounding box center [340, 298] width 42 height 20
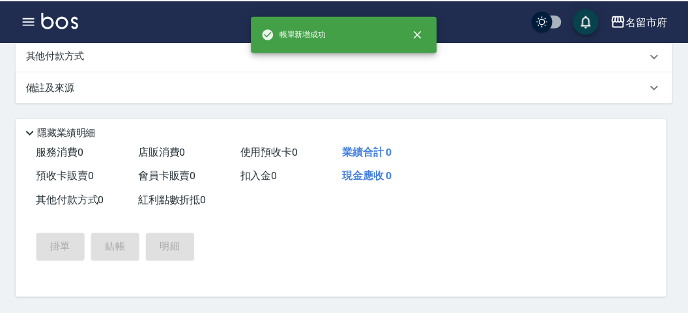
scroll to position [0, 0]
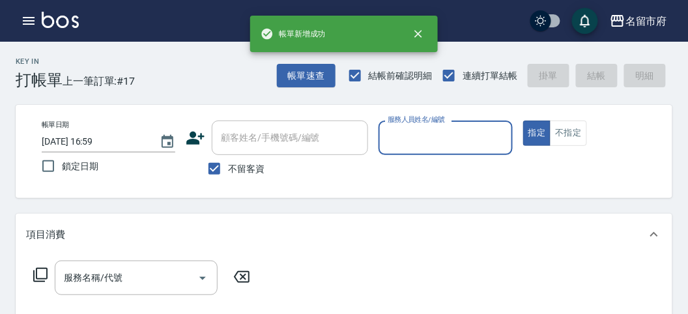
drag, startPoint x: 448, startPoint y: 147, endPoint x: 446, endPoint y: 154, distance: 6.8
click at [448, 148] on input "服務人員姓名/編號" at bounding box center [445, 137] width 122 height 23
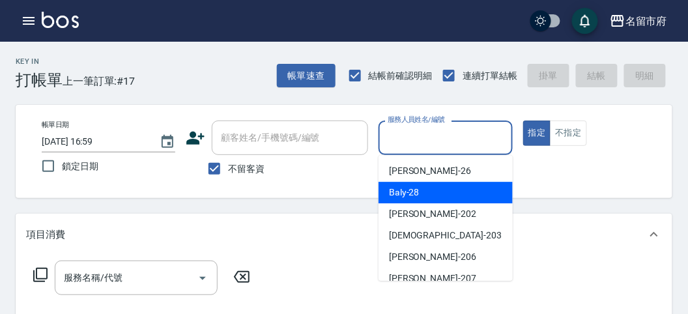
drag, startPoint x: 433, startPoint y: 194, endPoint x: 259, endPoint y: 230, distance: 177.8
click at [422, 197] on div "Baly -28" at bounding box center [446, 193] width 134 height 22
type input "Baly-28"
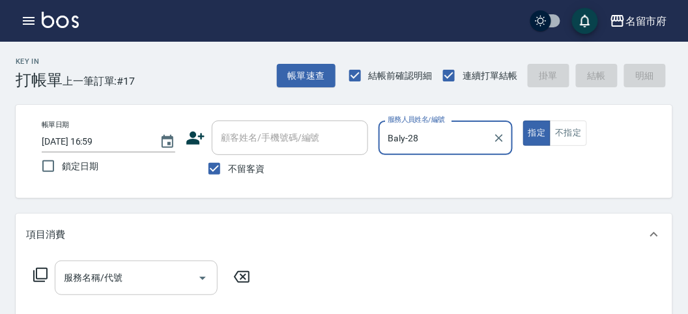
drag, startPoint x: 130, startPoint y: 277, endPoint x: 127, endPoint y: 261, distance: 15.9
click at [129, 277] on input "服務名稱/代號" at bounding box center [127, 277] width 132 height 23
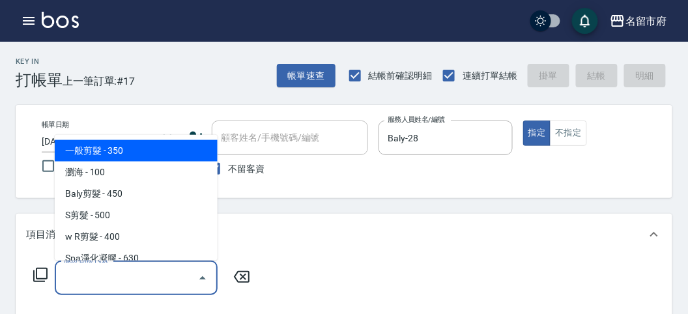
click at [136, 152] on span "一般剪髮 - 350" at bounding box center [136, 151] width 163 height 22
type input "一般剪髮(C001)"
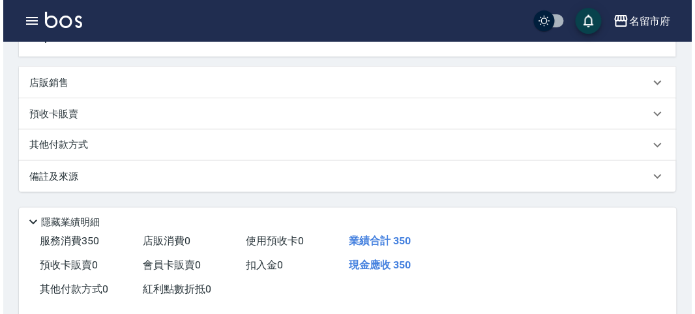
scroll to position [381, 0]
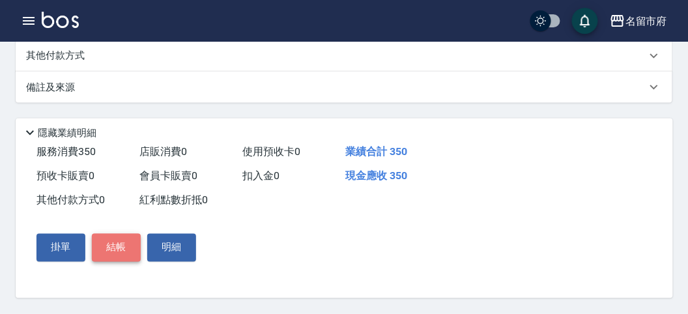
click at [121, 240] on button "結帳" at bounding box center [116, 247] width 49 height 27
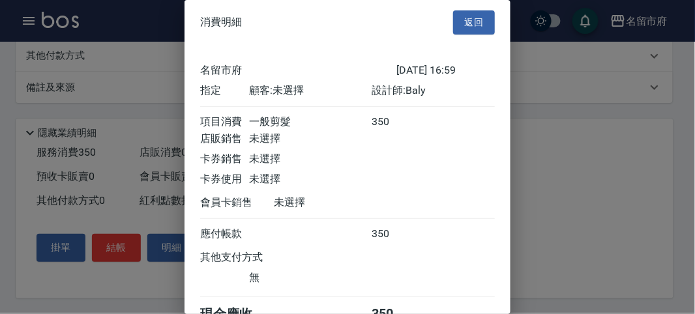
scroll to position [72, 0]
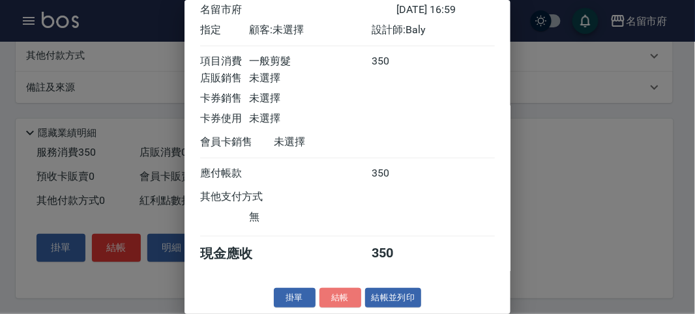
click at [345, 294] on button "結帳" at bounding box center [340, 298] width 42 height 20
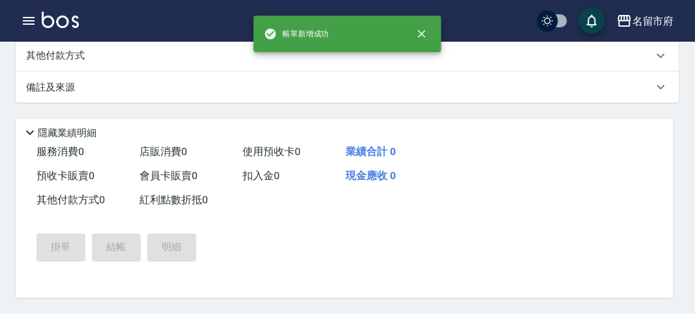
scroll to position [0, 0]
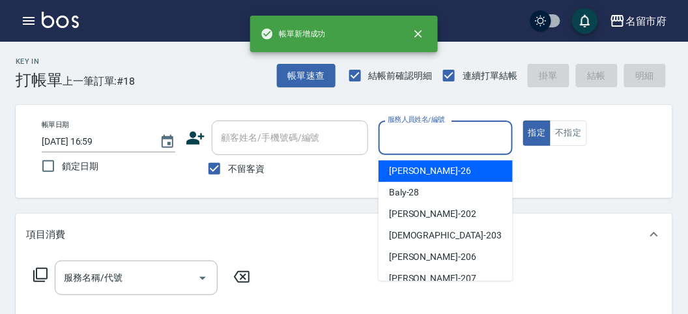
click at [412, 137] on input "服務人員姓名/編號" at bounding box center [445, 137] width 122 height 23
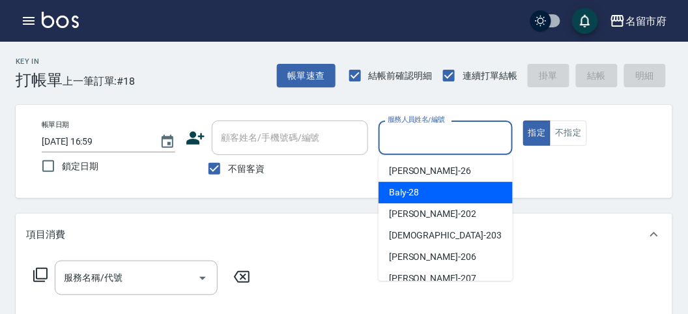
click at [402, 200] on div "Baly -28" at bounding box center [446, 193] width 134 height 22
type input "Baly-28"
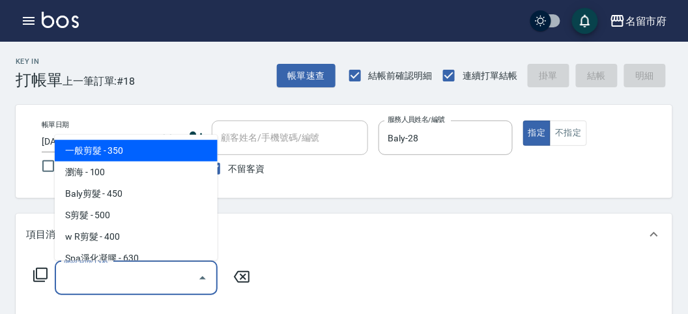
drag, startPoint x: 122, startPoint y: 273, endPoint x: 89, endPoint y: 266, distance: 34.6
click at [122, 273] on input "服務名稱/代號" at bounding box center [127, 277] width 132 height 23
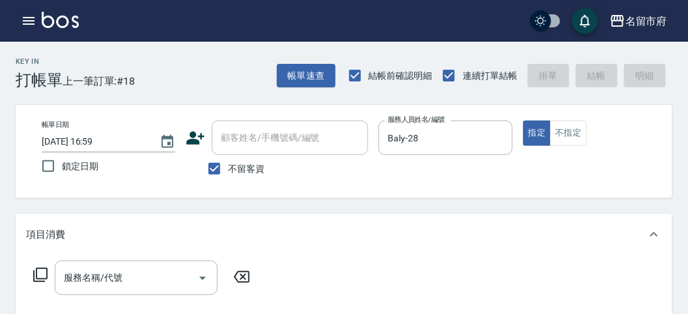
click at [47, 272] on icon at bounding box center [40, 275] width 14 height 14
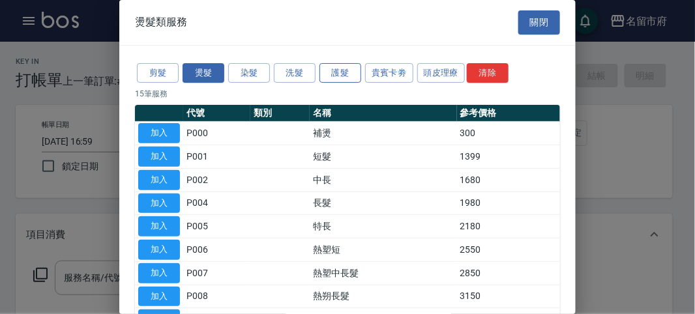
click at [339, 70] on button "護髮" at bounding box center [340, 73] width 42 height 20
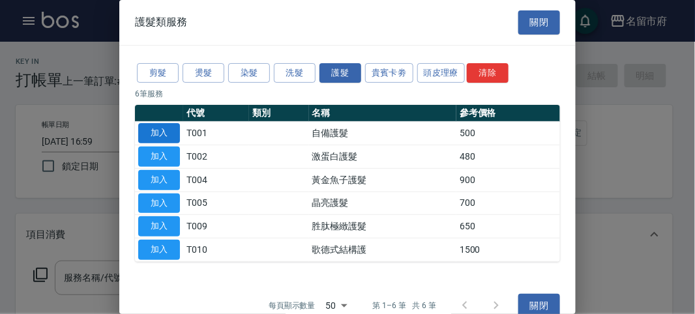
drag, startPoint x: 169, startPoint y: 129, endPoint x: 79, endPoint y: 197, distance: 112.6
click at [169, 130] on button "加入" at bounding box center [159, 133] width 42 height 20
type input "自備護髮(T001)"
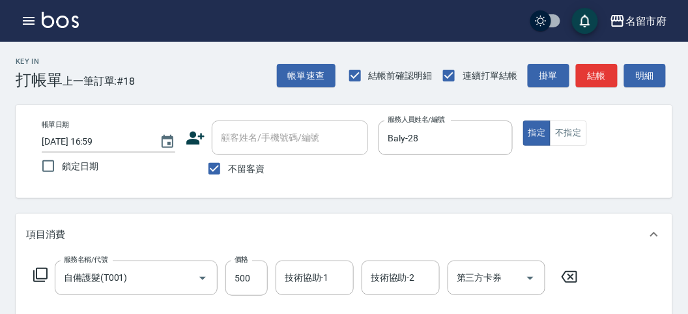
click at [41, 272] on icon at bounding box center [41, 275] width 16 height 16
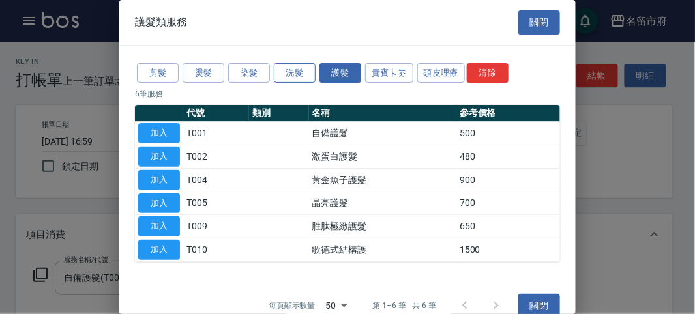
click at [289, 73] on button "洗髮" at bounding box center [295, 73] width 42 height 20
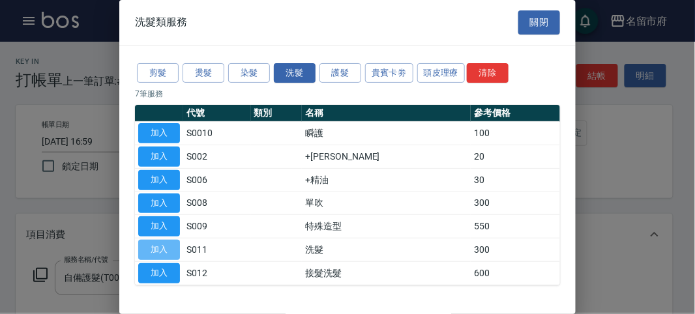
drag, startPoint x: 159, startPoint y: 247, endPoint x: 44, endPoint y: 283, distance: 120.3
click at [157, 245] on button "加入" at bounding box center [159, 250] width 42 height 20
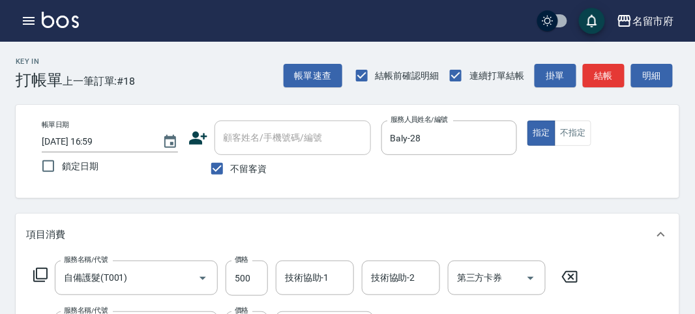
scroll to position [171, 0]
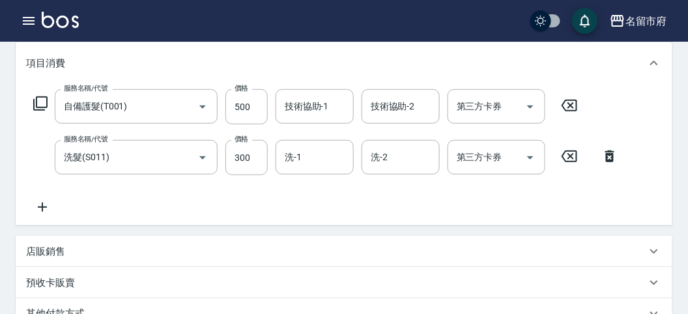
click at [41, 102] on icon at bounding box center [41, 104] width 16 height 16
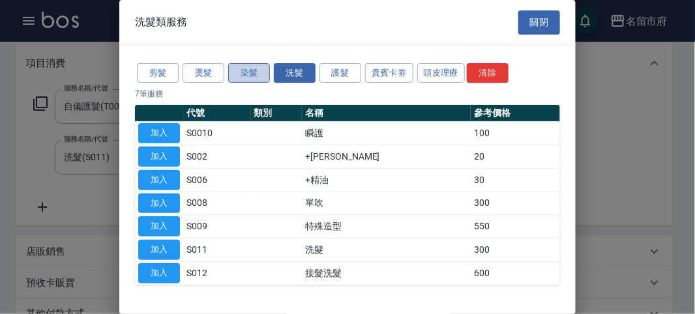
click at [255, 68] on button "染髮" at bounding box center [249, 73] width 42 height 20
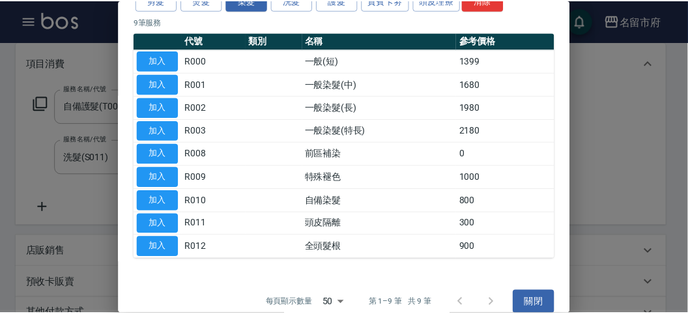
scroll to position [85, 0]
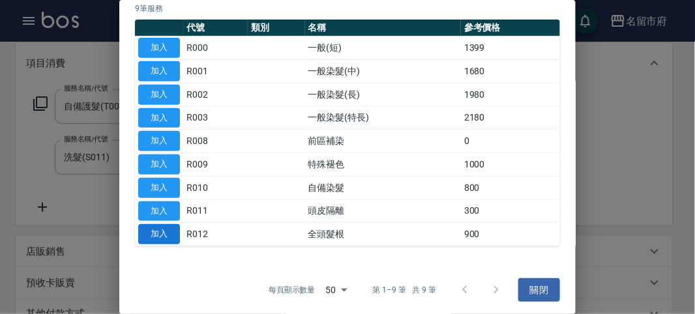
click at [148, 229] on button "加入" at bounding box center [159, 234] width 42 height 20
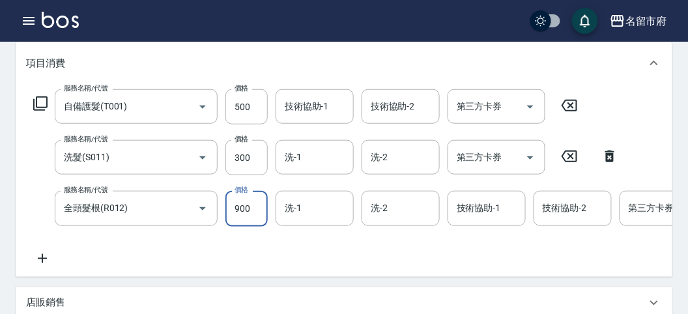
click at [253, 218] on input "900" at bounding box center [246, 208] width 42 height 35
type input "1000"
click at [308, 162] on input "洗-1" at bounding box center [314, 157] width 66 height 23
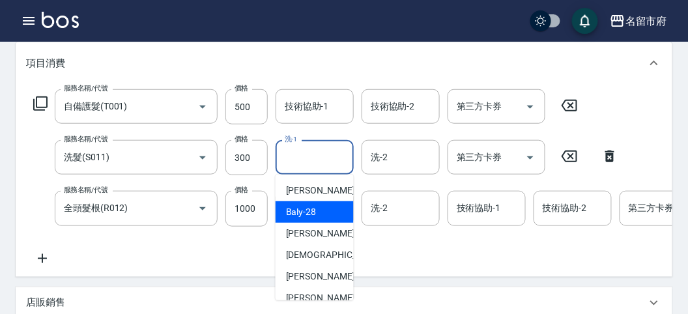
scroll to position [100, 0]
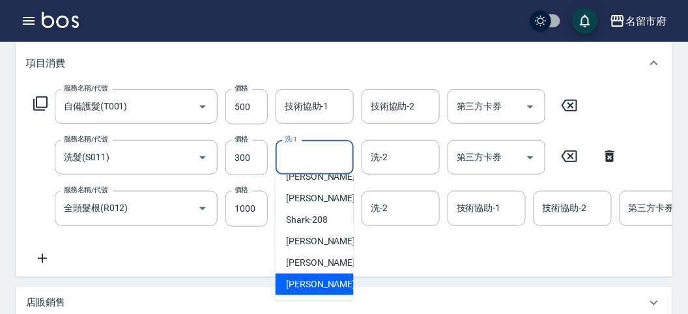
drag, startPoint x: 316, startPoint y: 291, endPoint x: 323, endPoint y: 227, distance: 64.9
click at [316, 289] on div "[PERSON_NAME] -222" at bounding box center [315, 285] width 78 height 22
type input "[PERSON_NAME]-222"
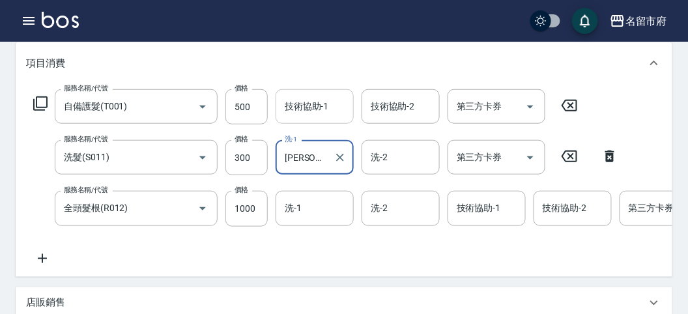
click at [323, 108] on div "技術協助-1 技術協助-1" at bounding box center [315, 106] width 78 height 35
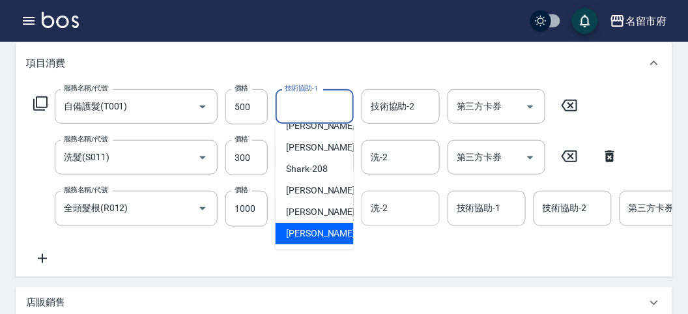
click at [313, 227] on span "[PERSON_NAME] -222" at bounding box center [329, 234] width 87 height 14
type input "[PERSON_NAME]-222"
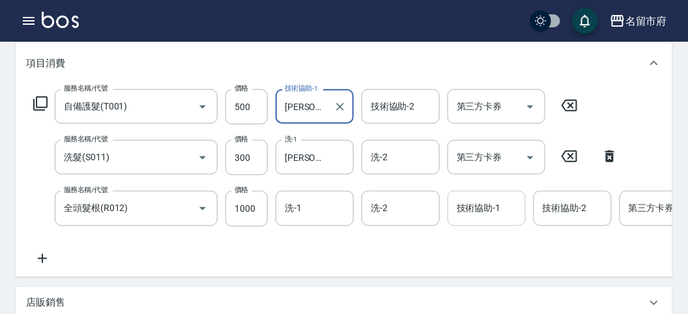
click at [478, 212] on input "技術協助-1" at bounding box center [486, 208] width 66 height 23
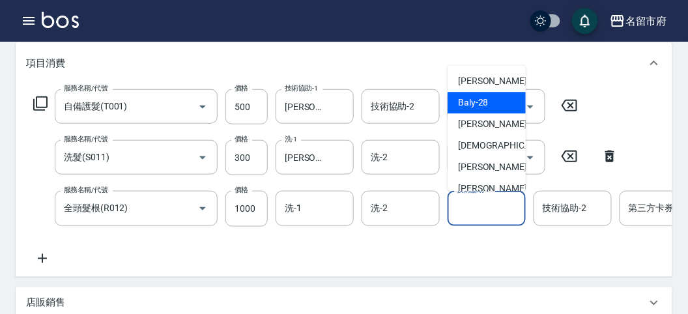
click at [499, 100] on div "Baly -28" at bounding box center [487, 104] width 78 height 22
type input "Baly-28"
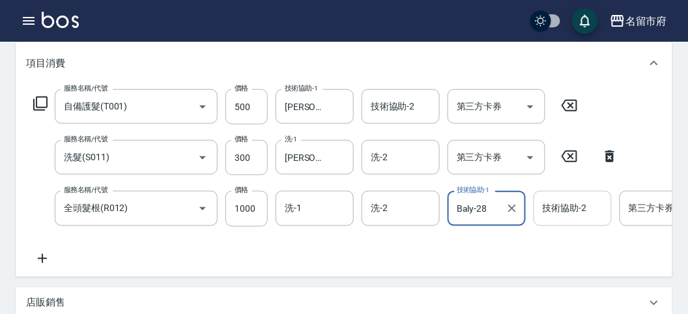
click at [562, 206] on input "技術協助-2" at bounding box center [572, 208] width 66 height 23
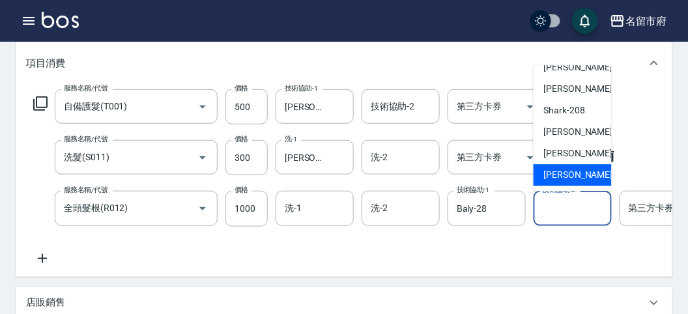
click at [577, 173] on span "[PERSON_NAME] -222" at bounding box center [587, 176] width 87 height 14
type input "[PERSON_NAME]-222"
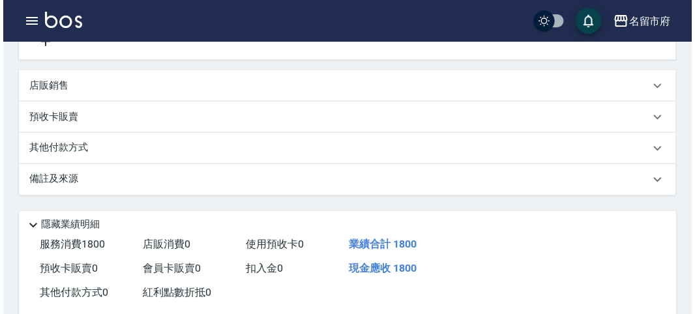
scroll to position [495, 0]
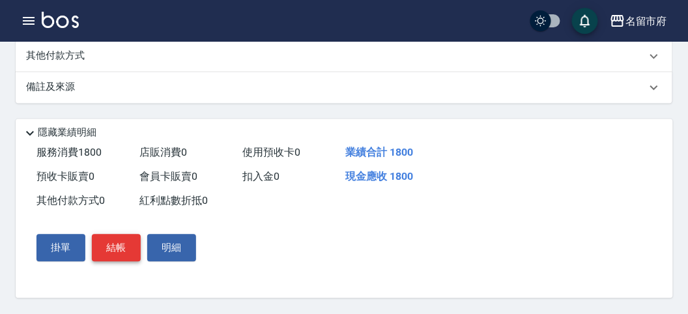
click at [114, 246] on button "結帳" at bounding box center [116, 248] width 49 height 27
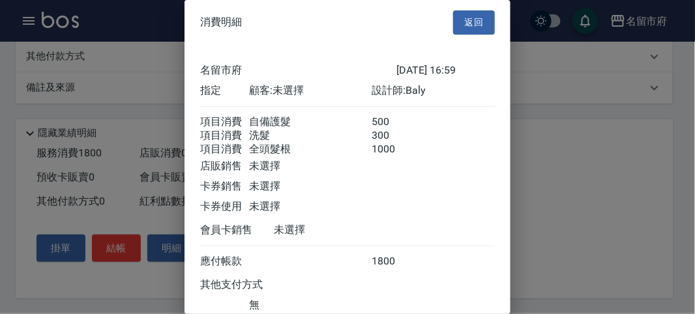
scroll to position [102, 0]
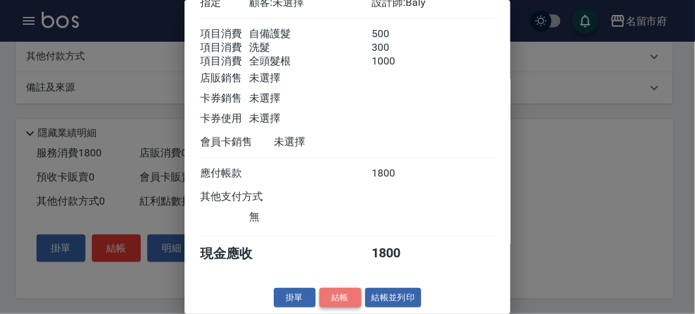
click at [331, 300] on button "結帳" at bounding box center [340, 298] width 42 height 20
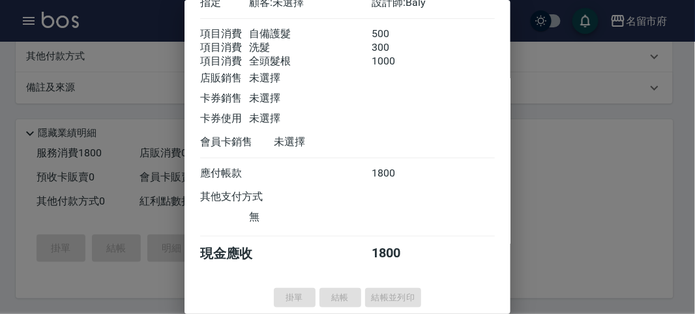
type input "[DATE] 17:00"
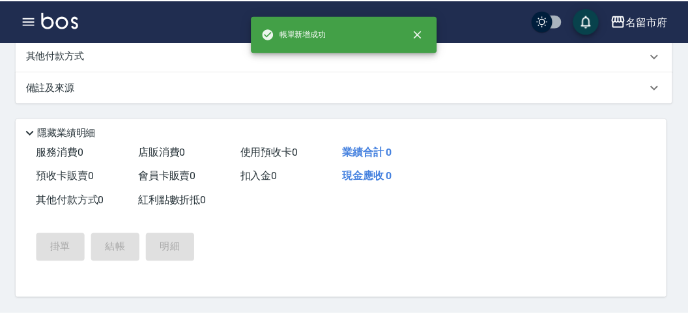
scroll to position [0, 0]
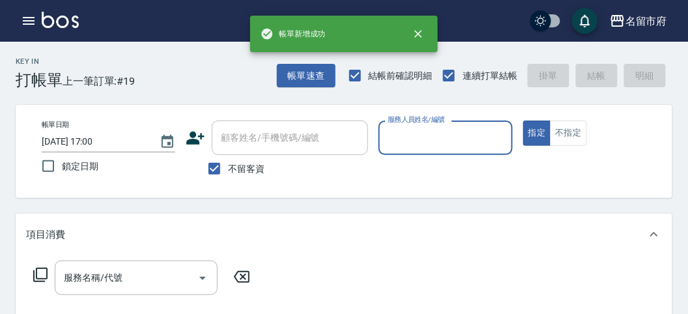
click at [430, 149] on div "服務人員姓名/編號" at bounding box center [446, 138] width 134 height 35
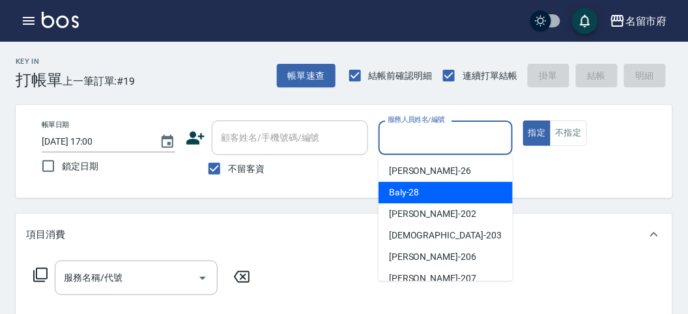
click at [428, 191] on div "Baly -28" at bounding box center [446, 193] width 134 height 22
type input "Baly-28"
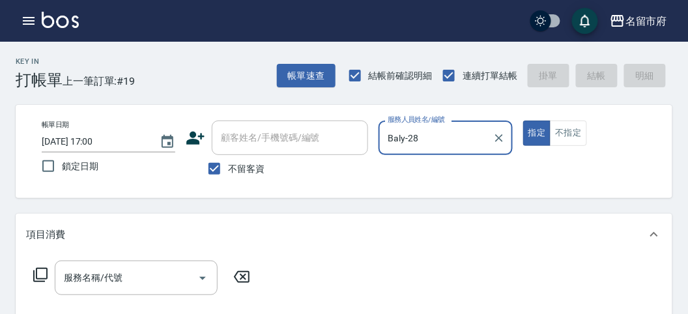
click at [41, 273] on icon at bounding box center [41, 275] width 16 height 16
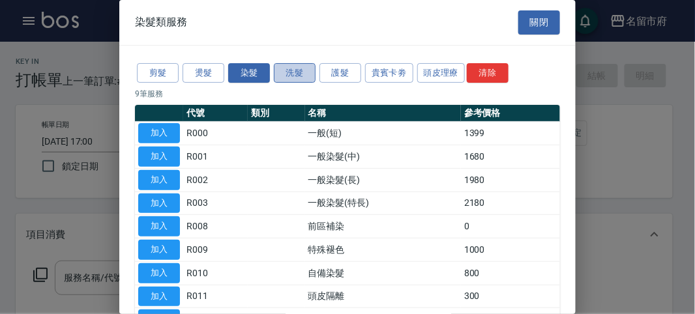
click at [296, 65] on button "洗髮" at bounding box center [295, 73] width 42 height 20
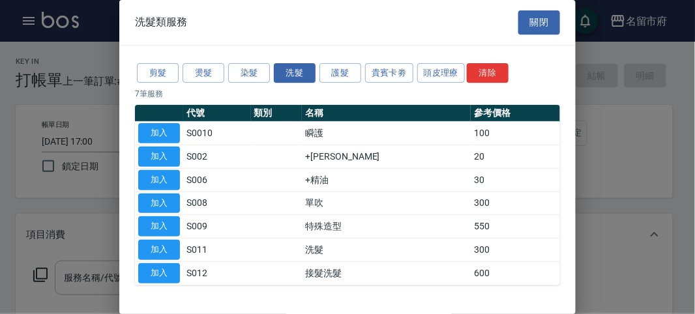
drag, startPoint x: 167, startPoint y: 243, endPoint x: 220, endPoint y: 282, distance: 65.7
click at [167, 244] on button "加入" at bounding box center [159, 250] width 42 height 20
type input "洗髮(S011)"
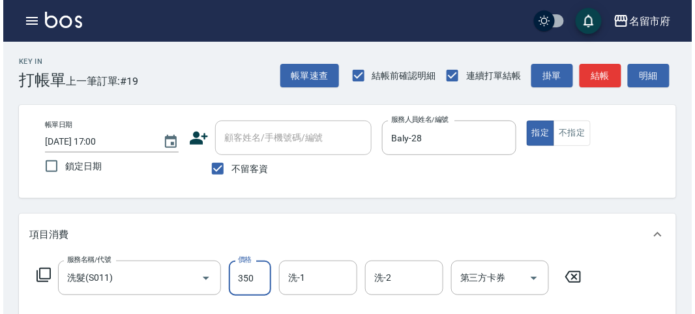
scroll to position [381, 0]
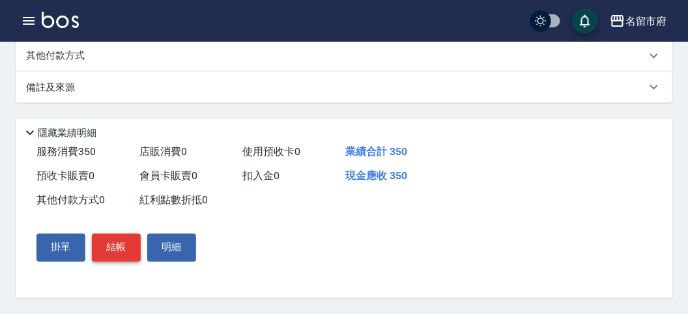
type input "350"
drag, startPoint x: 105, startPoint y: 249, endPoint x: 201, endPoint y: 242, distance: 96.7
click at [105, 246] on button "結帳" at bounding box center [116, 247] width 49 height 27
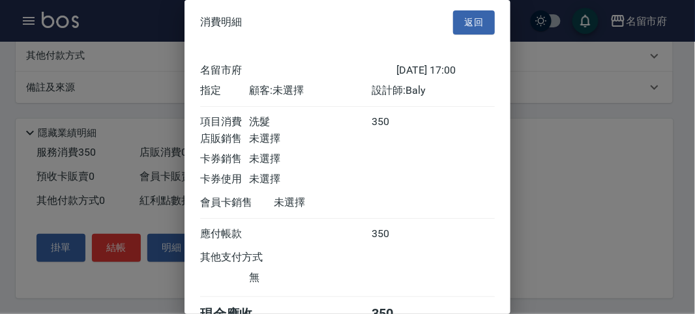
scroll to position [72, 0]
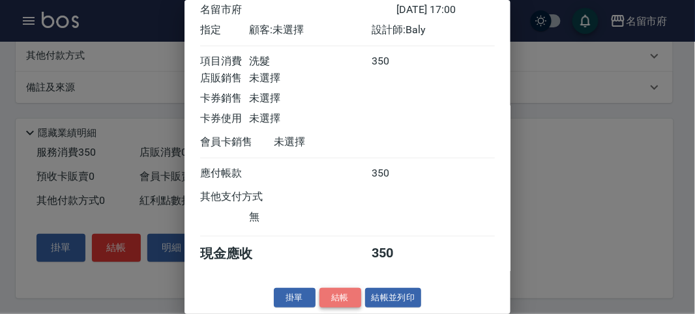
drag, startPoint x: 338, startPoint y: 290, endPoint x: 341, endPoint y: 276, distance: 14.7
click at [338, 290] on button "結帳" at bounding box center [340, 298] width 42 height 20
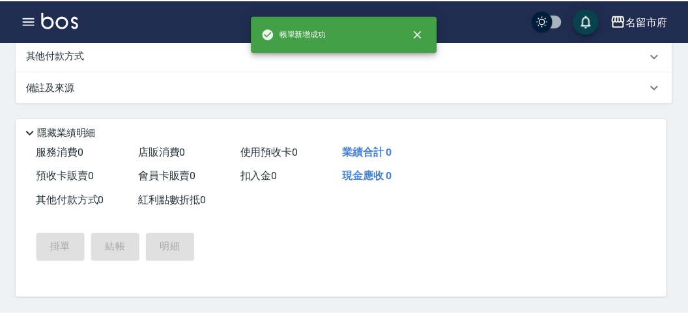
scroll to position [0, 0]
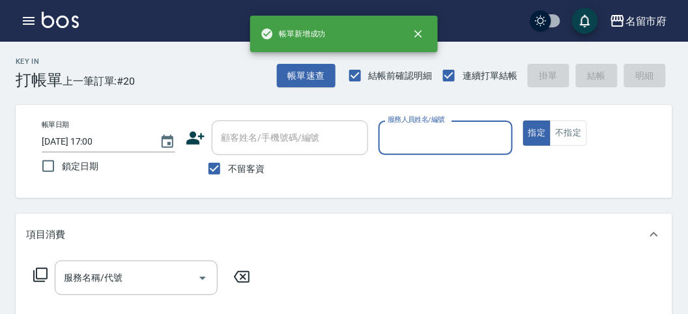
click at [418, 143] on input "服務人員姓名/編號" at bounding box center [445, 137] width 122 height 23
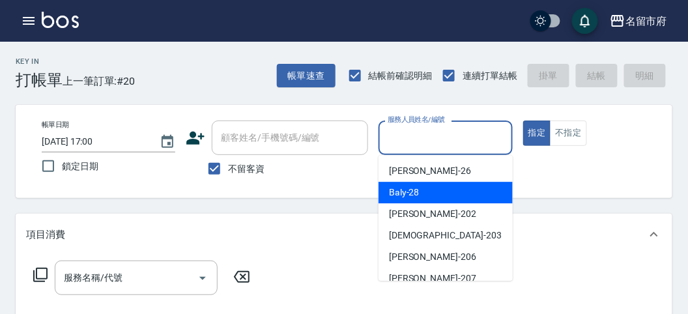
drag, startPoint x: 412, startPoint y: 186, endPoint x: 303, endPoint y: 209, distance: 111.3
click at [410, 186] on div "Baly -28" at bounding box center [446, 193] width 134 height 22
type input "Baly-28"
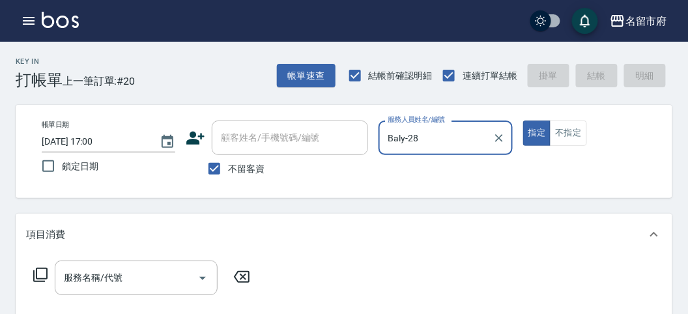
click at [46, 273] on icon at bounding box center [41, 275] width 16 height 16
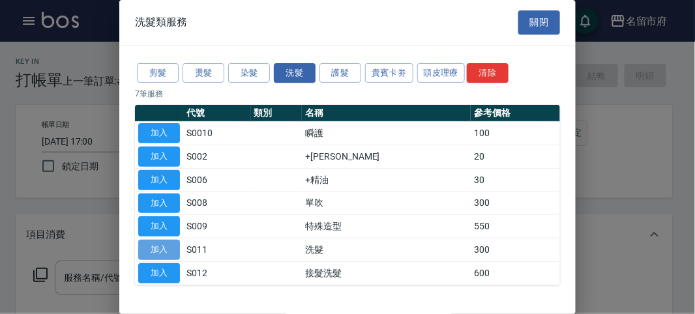
drag, startPoint x: 166, startPoint y: 238, endPoint x: 87, endPoint y: 265, distance: 83.7
click at [162, 240] on button "加入" at bounding box center [159, 250] width 42 height 20
type input "洗髮(S011)"
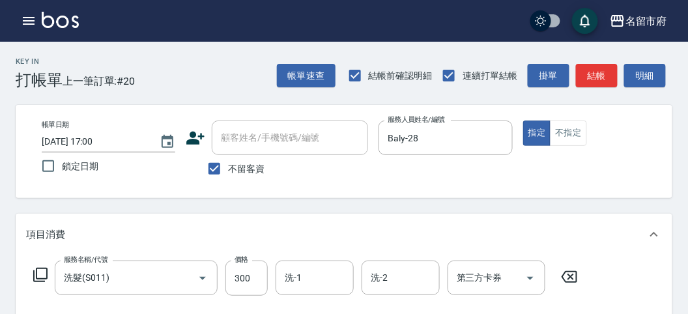
click at [42, 270] on icon at bounding box center [41, 275] width 16 height 16
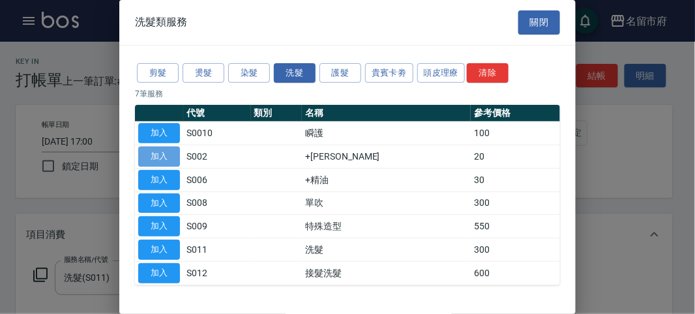
click at [158, 158] on button "加入" at bounding box center [159, 157] width 42 height 20
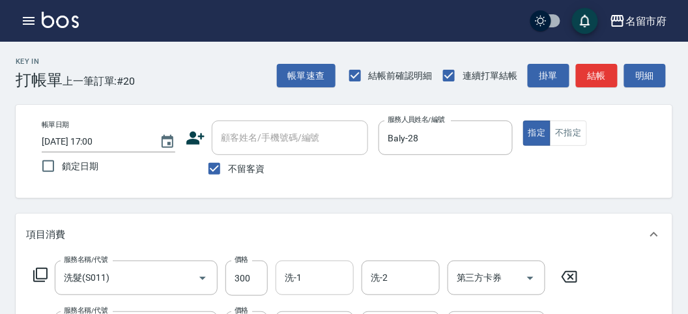
click at [298, 280] on input "洗-1" at bounding box center [314, 277] width 66 height 23
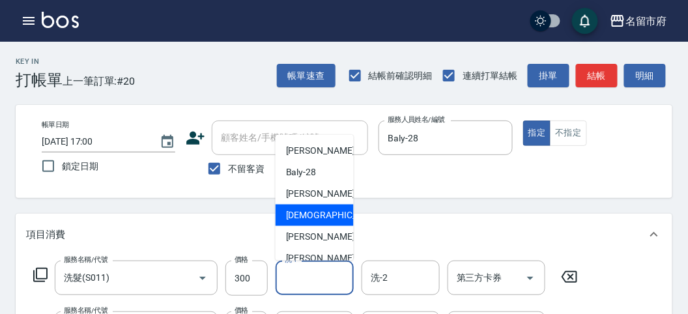
scroll to position [100, 0]
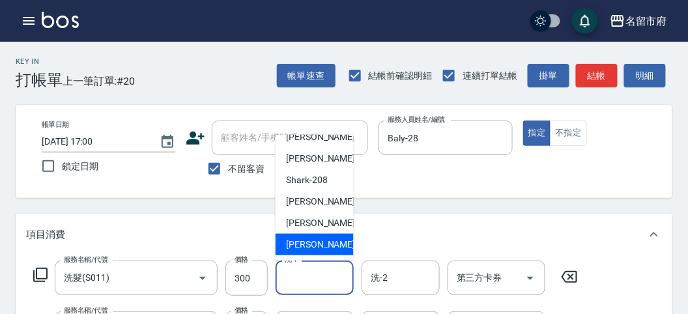
drag, startPoint x: 316, startPoint y: 240, endPoint x: 304, endPoint y: 248, distance: 14.6
click at [315, 240] on span "[PERSON_NAME] -222" at bounding box center [329, 245] width 87 height 14
type input "[PERSON_NAME]-222"
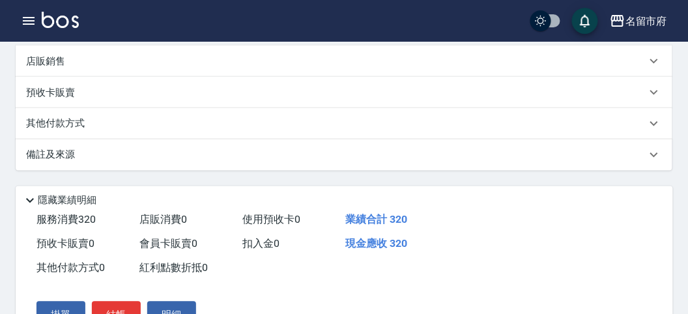
scroll to position [145, 0]
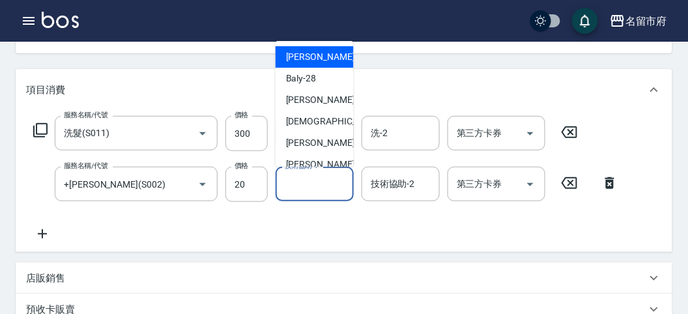
click at [315, 181] on input "技術協助-1" at bounding box center [314, 184] width 66 height 23
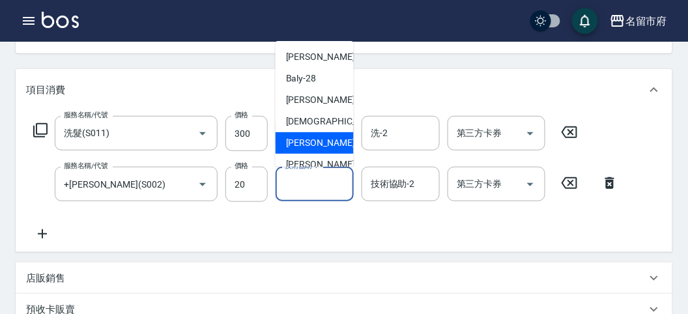
scroll to position [100, 0]
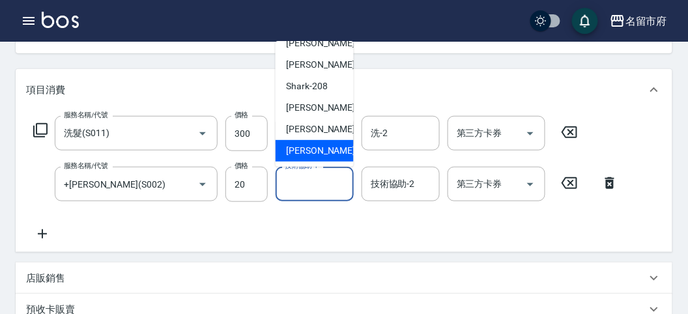
click at [317, 144] on span "[PERSON_NAME] -222" at bounding box center [329, 151] width 87 height 14
type input "[PERSON_NAME]-222"
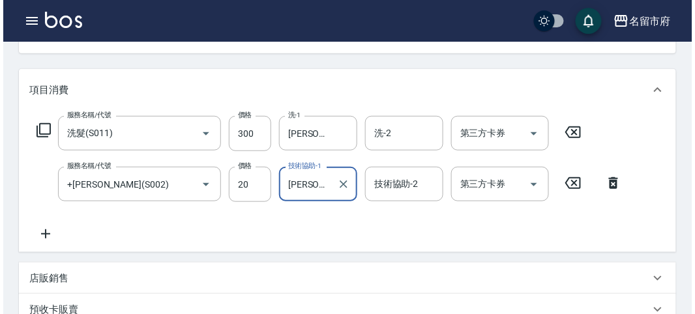
scroll to position [432, 0]
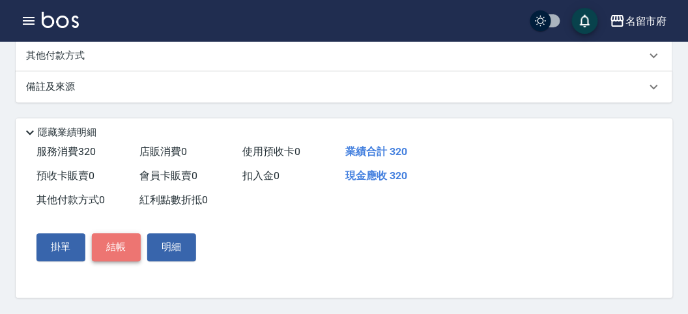
click at [111, 246] on button "結帳" at bounding box center [116, 247] width 49 height 27
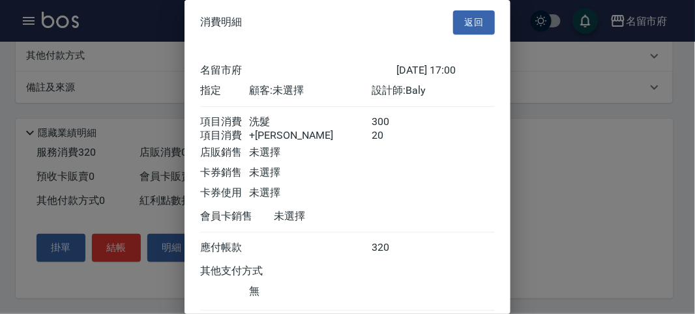
scroll to position [87, 0]
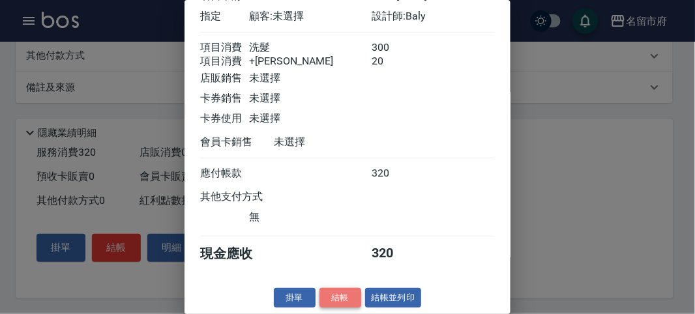
drag, startPoint x: 336, startPoint y: 300, endPoint x: 332, endPoint y: 291, distance: 9.7
click at [336, 298] on button "結帳" at bounding box center [340, 298] width 42 height 20
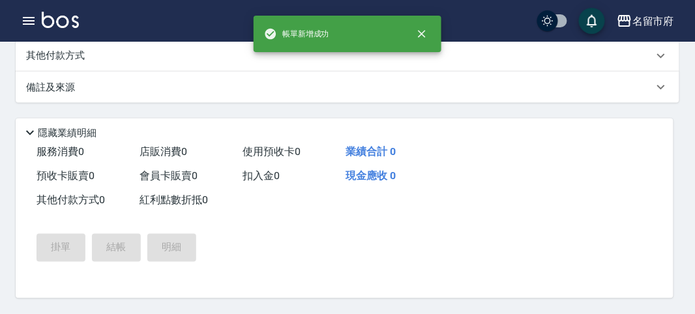
scroll to position [0, 0]
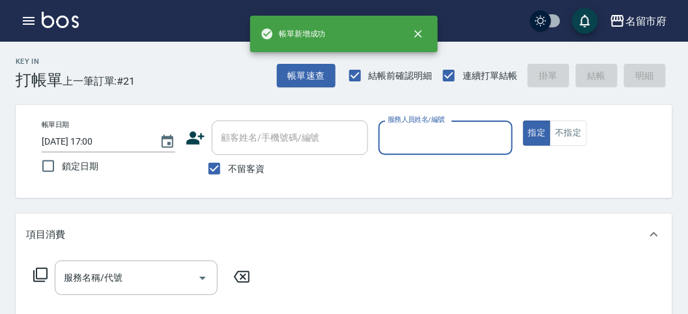
click at [409, 130] on input "服務人員姓名/編號" at bounding box center [445, 137] width 122 height 23
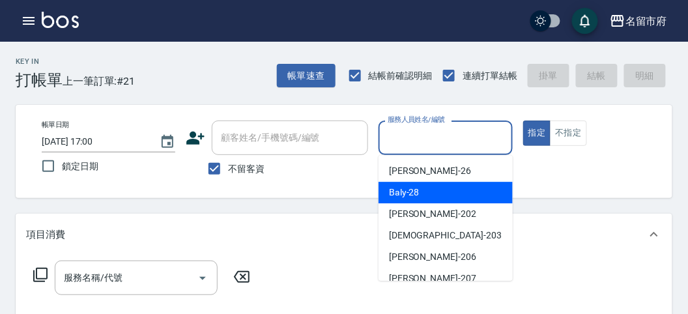
click at [401, 199] on div "Baly -28" at bounding box center [446, 193] width 134 height 22
type input "Baly-28"
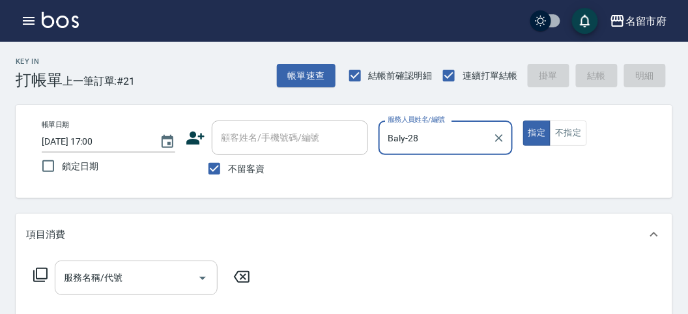
click at [145, 263] on div "服務名稱/代號" at bounding box center [136, 278] width 163 height 35
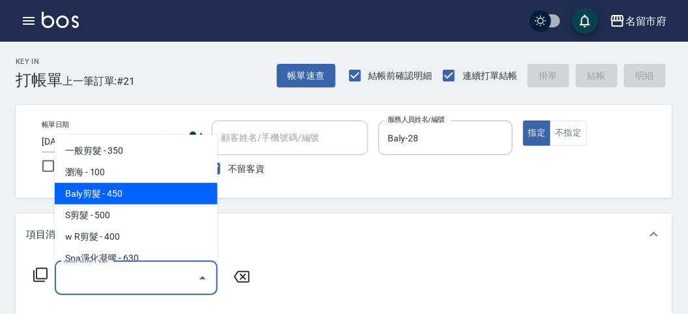
drag, startPoint x: 81, startPoint y: 194, endPoint x: 124, endPoint y: 197, distance: 42.5
click at [81, 194] on span "Baly剪髮 - 450" at bounding box center [136, 194] width 163 height 22
type input "Baly剪髮(C004)"
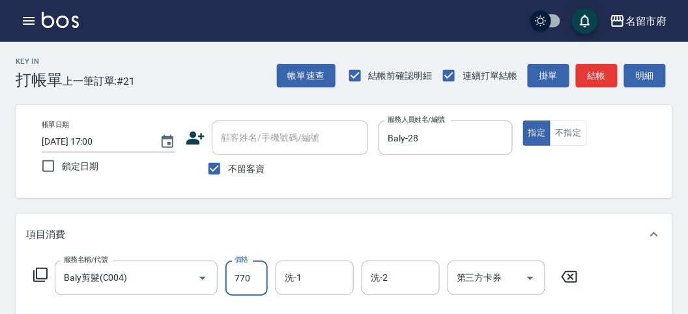
type input "770"
click at [42, 265] on div "服務名稱/代號 Baly剪髮(C004) 服務名稱/代號 價格 770 價格 洗-1 洗-1 洗-2 洗-2 第三方卡券 第三方卡券" at bounding box center [306, 278] width 560 height 35
click at [42, 276] on icon at bounding box center [41, 275] width 16 height 16
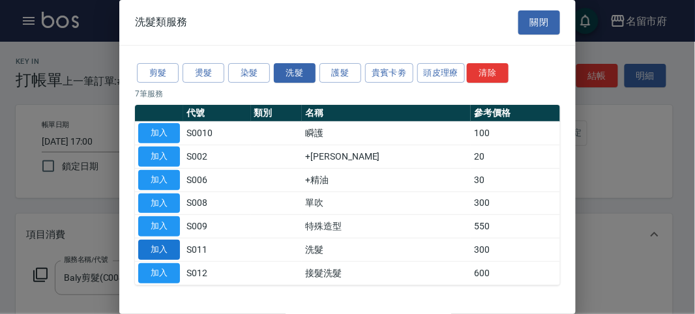
click at [160, 249] on button "加入" at bounding box center [159, 250] width 42 height 20
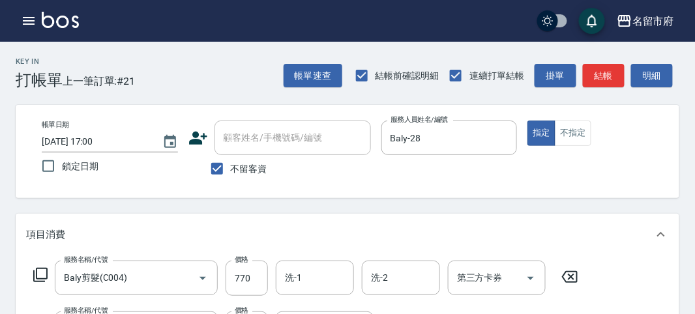
scroll to position [33, 0]
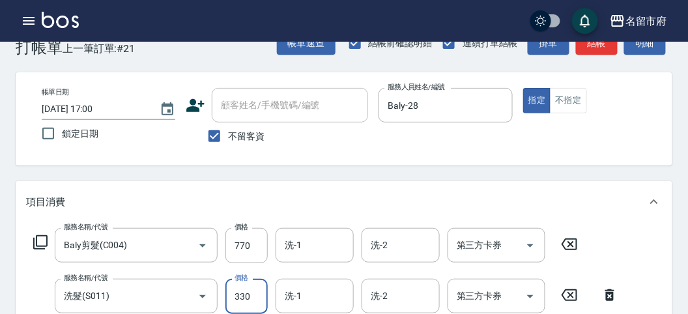
type input "330"
click at [40, 240] on icon at bounding box center [41, 243] width 16 height 16
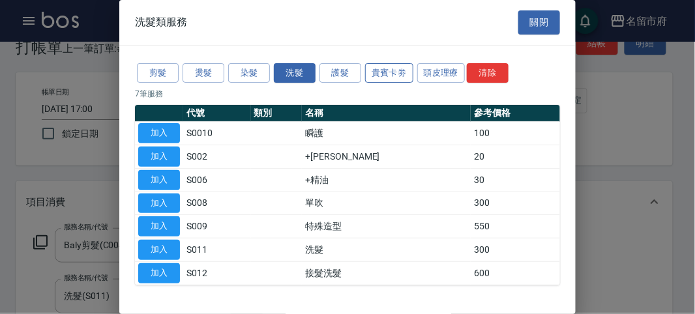
click at [394, 74] on button "貴賓卡劵" at bounding box center [389, 73] width 48 height 20
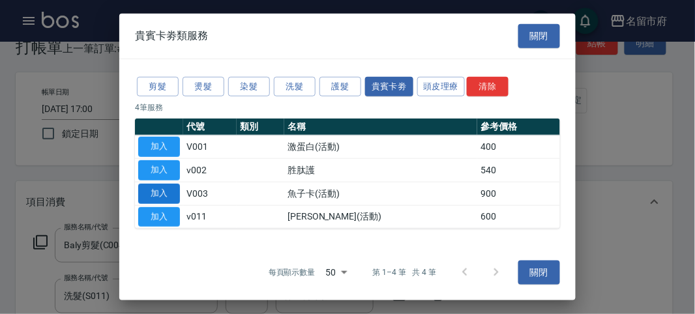
drag, startPoint x: 169, startPoint y: 195, endPoint x: 228, endPoint y: 222, distance: 65.3
click at [168, 195] on button "加入" at bounding box center [159, 194] width 42 height 20
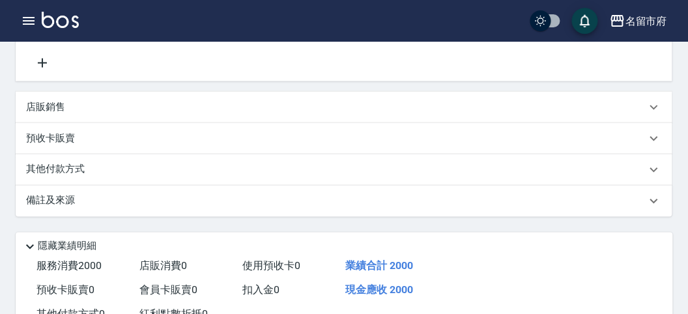
scroll to position [222, 0]
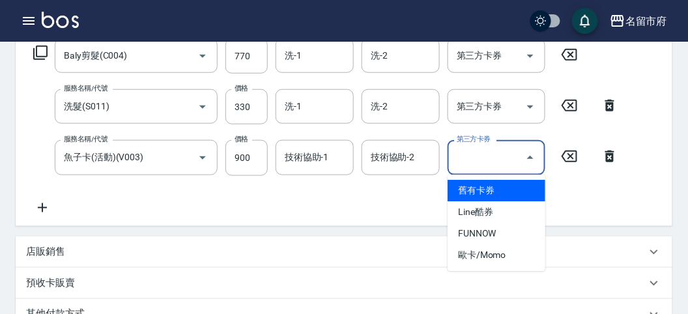
click at [470, 148] on div "第三方卡券 第三方卡券" at bounding box center [497, 157] width 98 height 35
click at [465, 188] on span "舊有卡券" at bounding box center [497, 191] width 98 height 22
type input "舊有卡券"
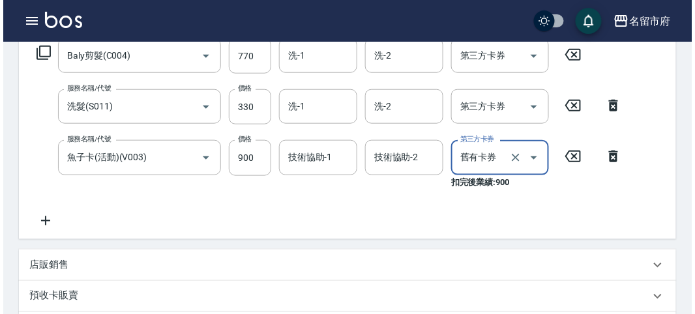
scroll to position [496, 0]
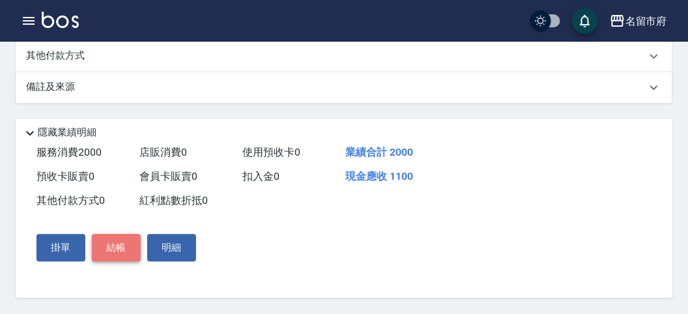
click at [106, 243] on button "結帳" at bounding box center [116, 248] width 49 height 27
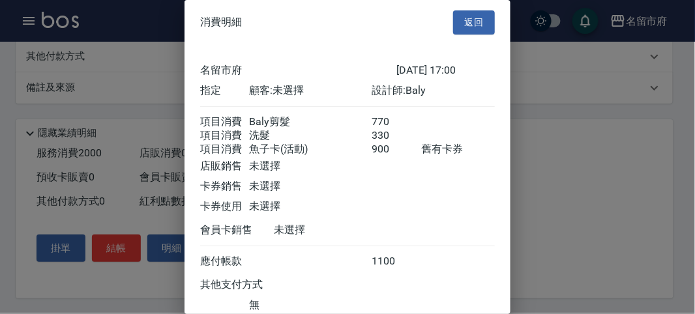
scroll to position [102, 0]
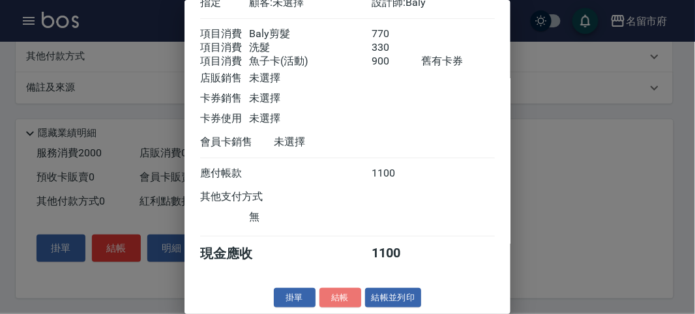
drag, startPoint x: 334, startPoint y: 294, endPoint x: 336, endPoint y: 278, distance: 16.3
click at [333, 296] on button "結帳" at bounding box center [340, 298] width 42 height 20
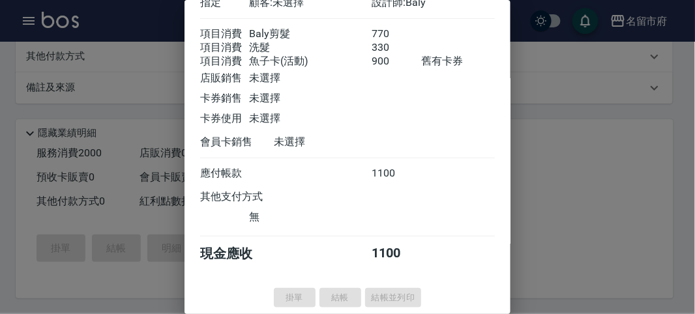
type input "[DATE] 17:01"
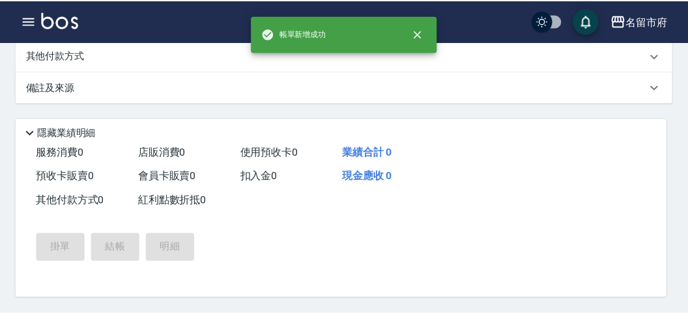
scroll to position [0, 0]
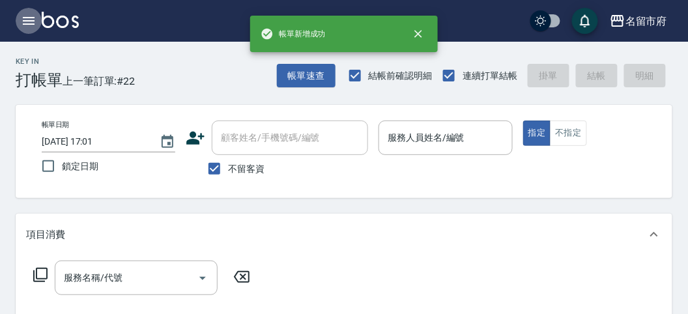
click at [31, 22] on icon "button" at bounding box center [29, 21] width 16 height 16
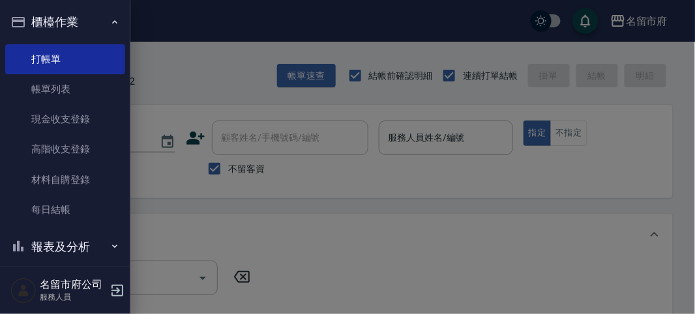
drag, startPoint x: 31, startPoint y: 23, endPoint x: 29, endPoint y: 38, distance: 15.0
click at [29, 29] on button "櫃檯作業" at bounding box center [65, 22] width 120 height 34
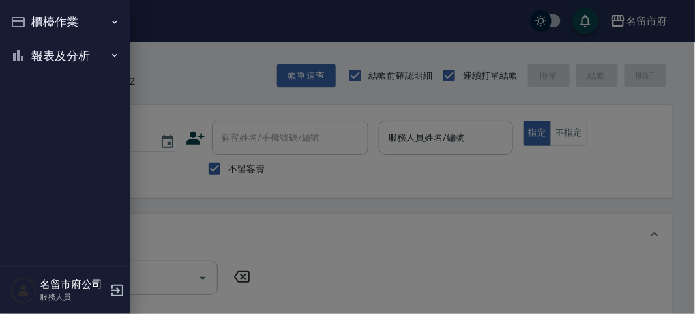
click at [68, 29] on button "櫃檯作業" at bounding box center [65, 22] width 120 height 34
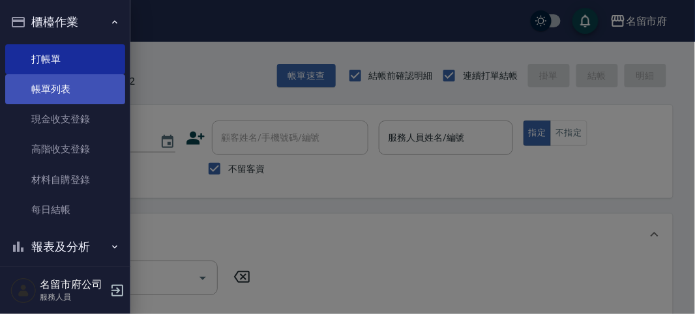
click at [59, 88] on link "帳單列表" at bounding box center [65, 89] width 120 height 30
click at [59, 89] on link "帳單列表" at bounding box center [65, 89] width 120 height 30
click at [62, 92] on link "帳單列表" at bounding box center [65, 89] width 120 height 30
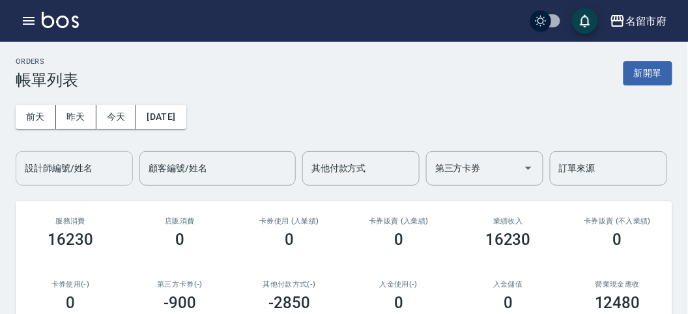
click at [93, 168] on input "設計師編號/姓名" at bounding box center [75, 168] width 106 height 23
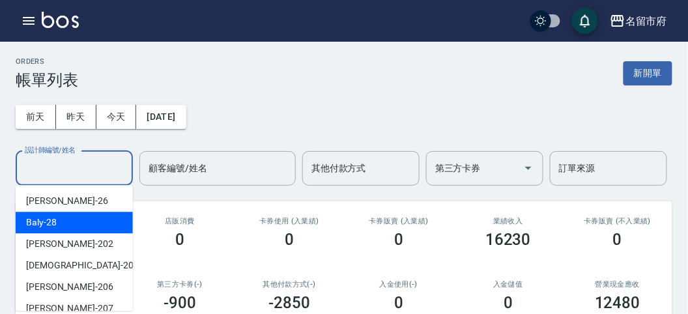
click at [85, 219] on div "Baly -28" at bounding box center [74, 223] width 117 height 22
type input "Baly-28"
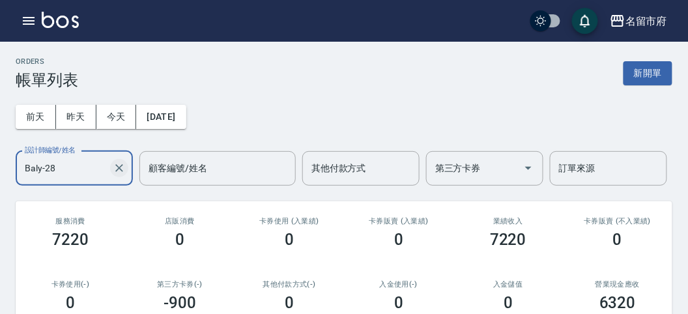
click at [115, 164] on icon "Clear" at bounding box center [119, 168] width 8 height 8
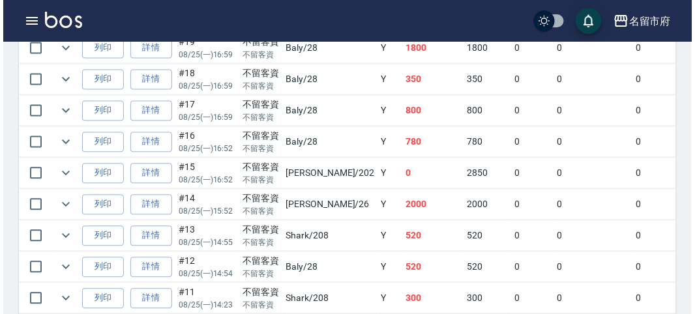
scroll to position [277, 0]
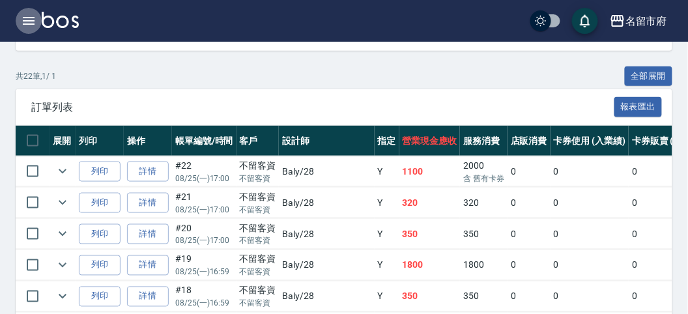
click at [26, 22] on icon "button" at bounding box center [29, 21] width 16 height 16
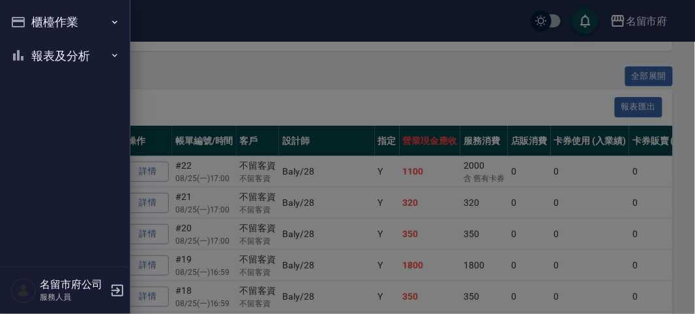
click at [26, 22] on div "櫃檯作業 打帳單 帳單列表 現金收支登錄 高階收支登錄 材料自購登錄 每日結帳 報表及分析 報表目錄 店家日報表 互助排行榜 互助點數明細 設計師日報表 設計…" at bounding box center [65, 157] width 130 height 314
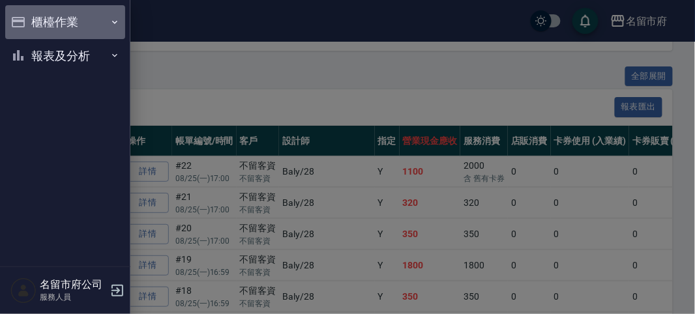
click at [26, 22] on button "櫃檯作業" at bounding box center [65, 22] width 120 height 34
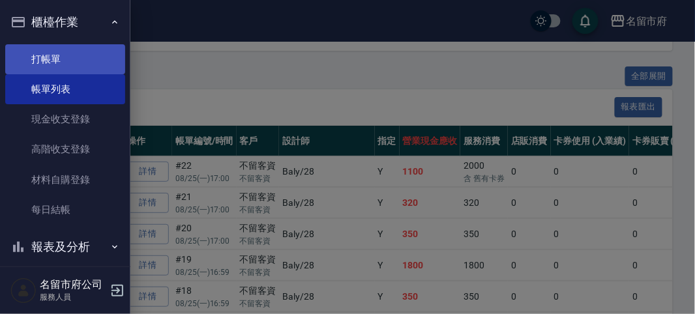
click at [38, 56] on link "打帳單" at bounding box center [65, 59] width 120 height 30
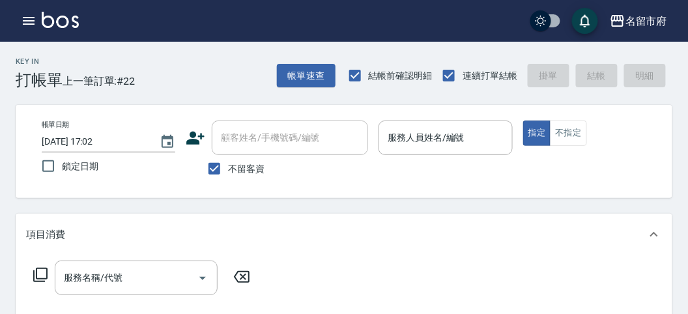
drag, startPoint x: 433, startPoint y: 157, endPoint x: 434, endPoint y: 149, distance: 7.8
click at [434, 156] on p at bounding box center [446, 162] width 134 height 14
click at [433, 148] on input "服務人員姓名/編號" at bounding box center [445, 137] width 122 height 23
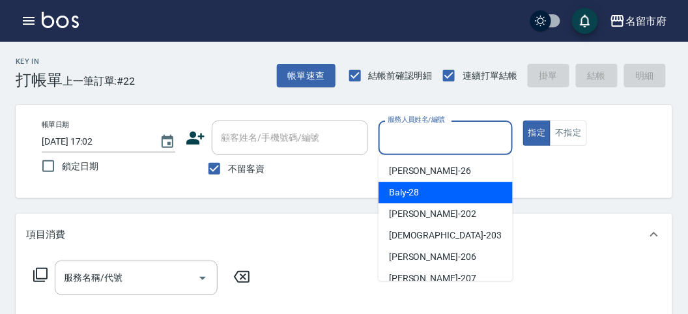
click at [439, 192] on div "Baly -28" at bounding box center [446, 193] width 134 height 22
type input "Baly-28"
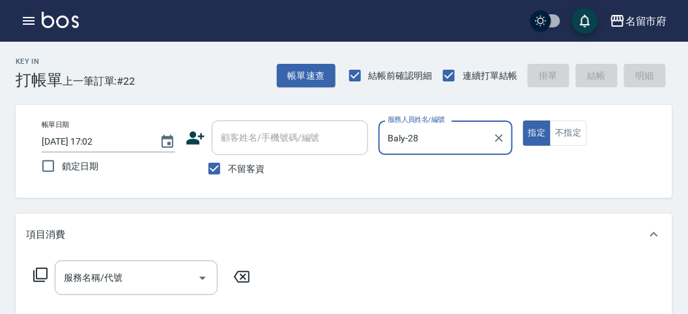
click at [38, 276] on icon at bounding box center [41, 275] width 16 height 16
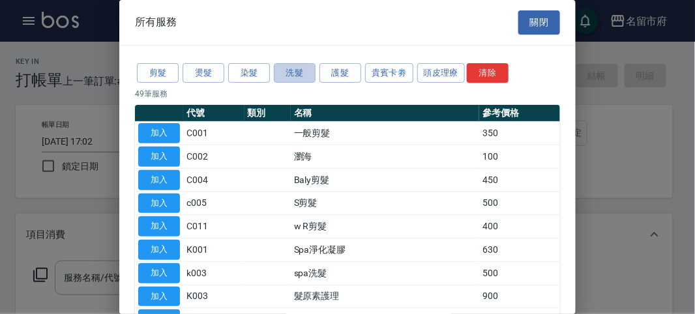
drag, startPoint x: 294, startPoint y: 68, endPoint x: 295, endPoint y: 83, distance: 15.0
click at [293, 68] on button "洗髮" at bounding box center [295, 73] width 42 height 20
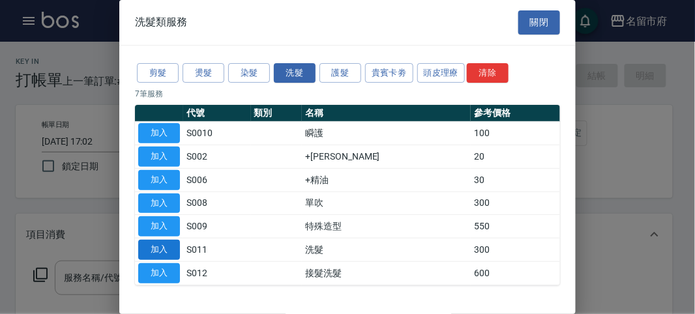
click at [150, 253] on button "加入" at bounding box center [159, 250] width 42 height 20
type input "洗髮(S011)"
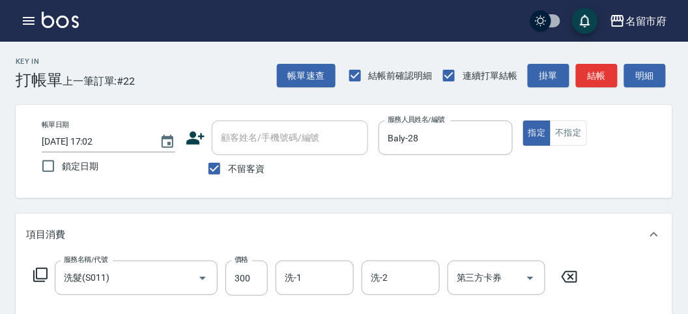
click at [36, 278] on icon at bounding box center [40, 275] width 14 height 14
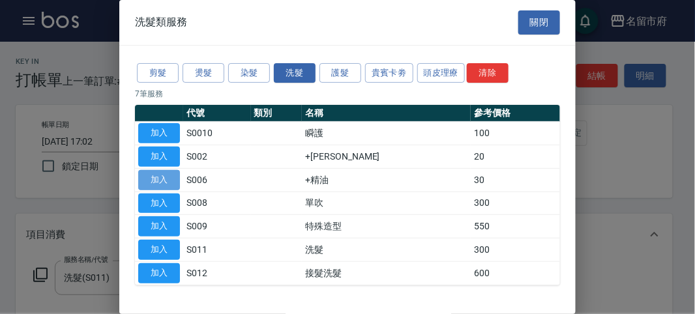
click at [153, 175] on button "加入" at bounding box center [159, 180] width 42 height 20
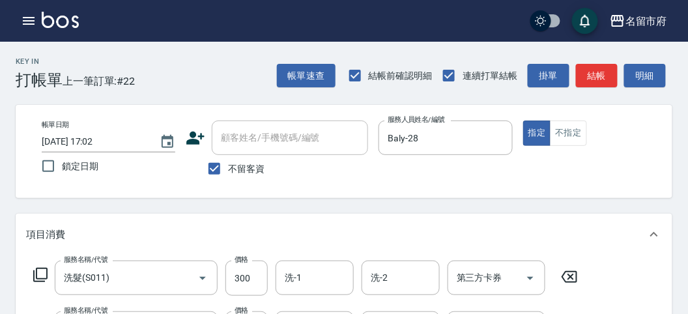
click at [40, 280] on icon at bounding box center [41, 275] width 16 height 16
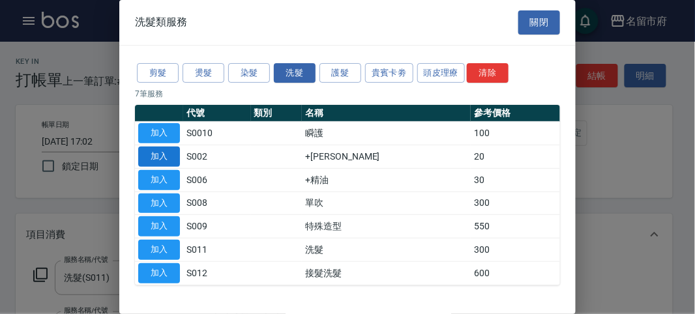
click at [167, 153] on button "加入" at bounding box center [159, 157] width 42 height 20
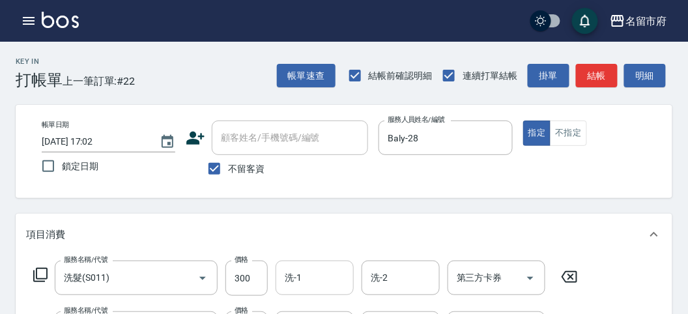
click at [325, 274] on input "洗-1" at bounding box center [314, 277] width 66 height 23
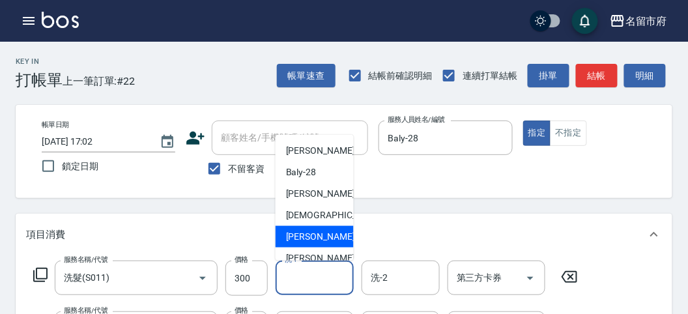
scroll to position [100, 0]
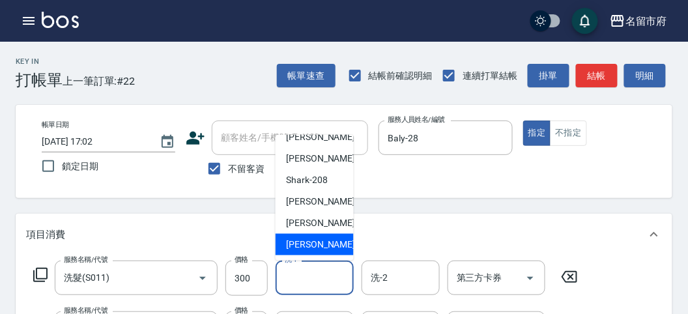
click at [315, 239] on span "[PERSON_NAME] -222" at bounding box center [329, 245] width 87 height 14
type input "[PERSON_NAME]-222"
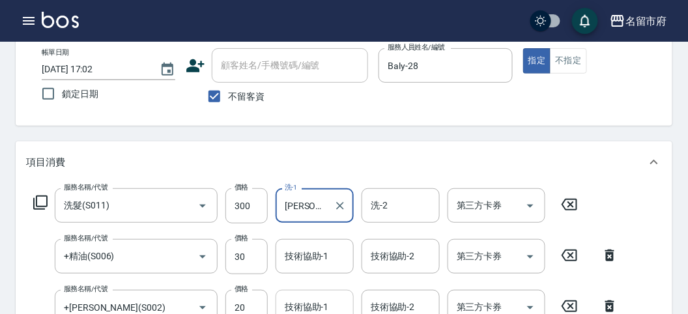
scroll to position [145, 0]
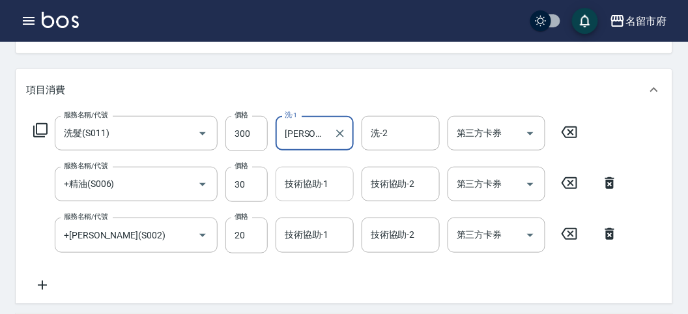
click at [309, 184] on div "技術協助-1 技術協助-1" at bounding box center [315, 184] width 78 height 35
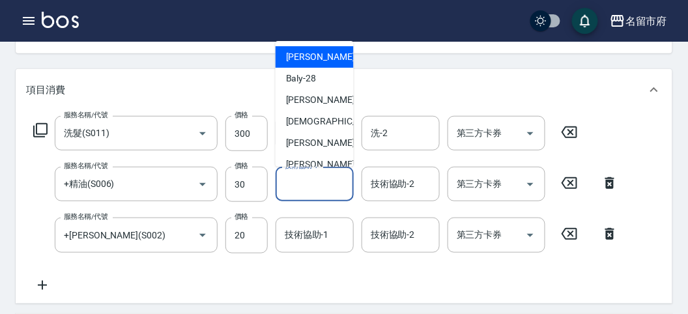
scroll to position [100, 0]
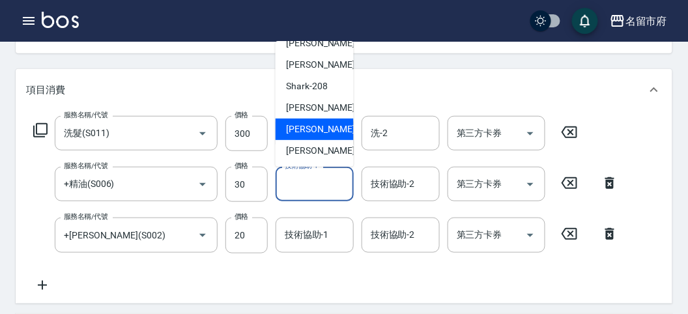
drag, startPoint x: 304, startPoint y: 154, endPoint x: 296, endPoint y: 186, distance: 32.7
click at [304, 156] on span "[PERSON_NAME] -222" at bounding box center [329, 151] width 87 height 14
type input "[PERSON_NAME]-222"
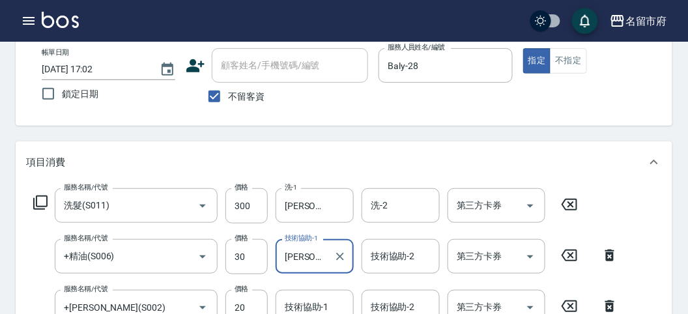
scroll to position [289, 0]
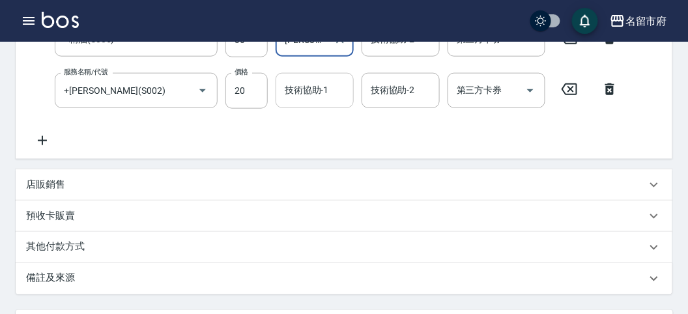
click at [296, 101] on input "技術協助-1" at bounding box center [314, 90] width 66 height 23
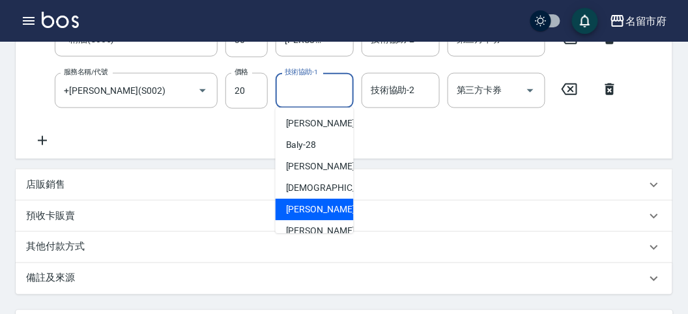
scroll to position [100, 0]
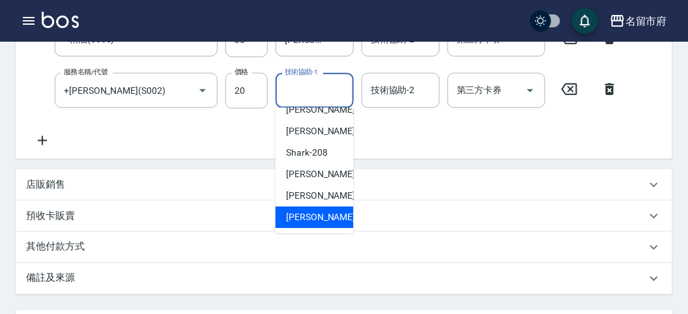
click at [298, 225] on div "[PERSON_NAME] -222" at bounding box center [315, 218] width 78 height 22
type input "[PERSON_NAME]-222"
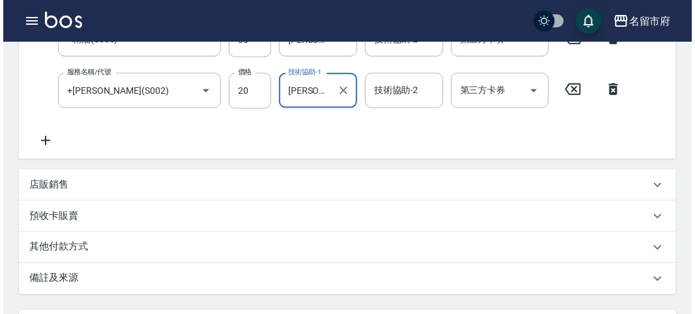
scroll to position [483, 0]
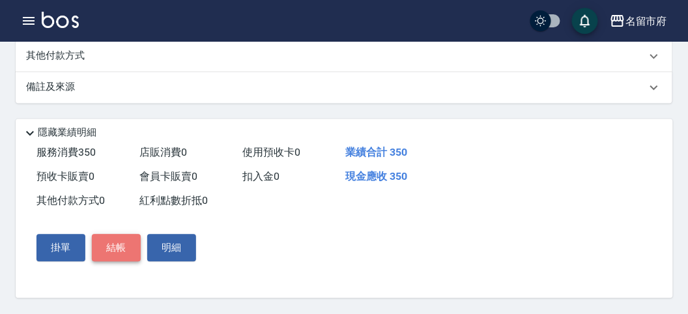
click at [112, 252] on button "結帳" at bounding box center [116, 248] width 49 height 27
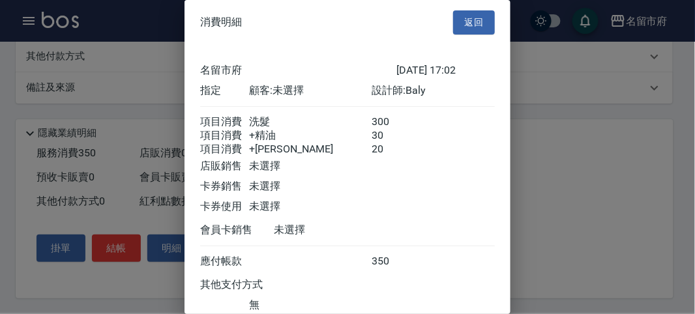
scroll to position [102, 0]
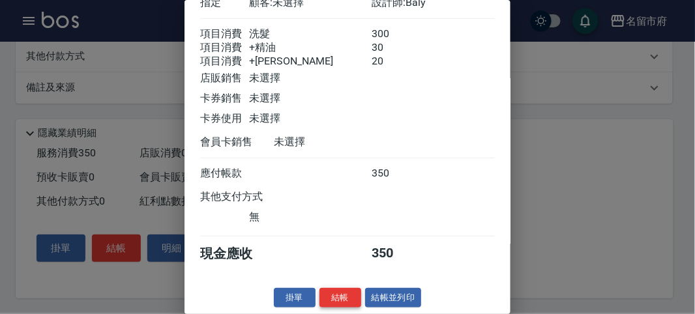
click at [331, 298] on button "結帳" at bounding box center [340, 298] width 42 height 20
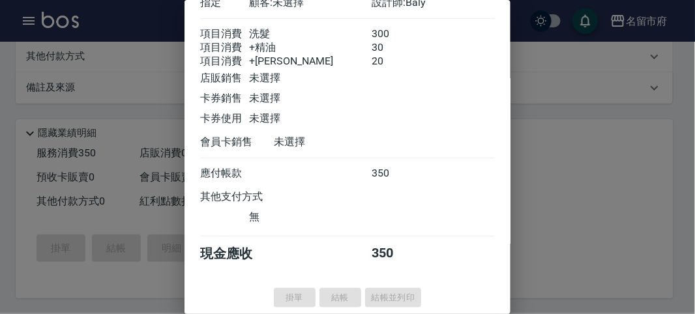
type input "[DATE] 17:30"
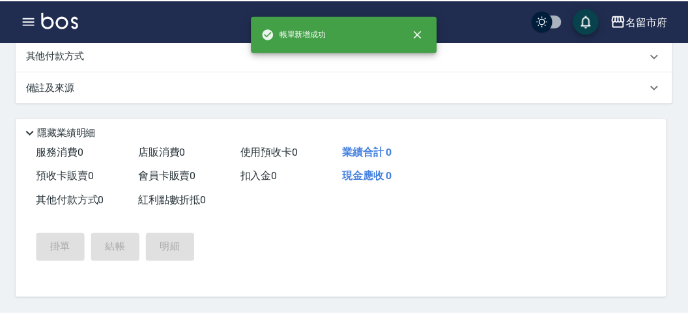
scroll to position [0, 0]
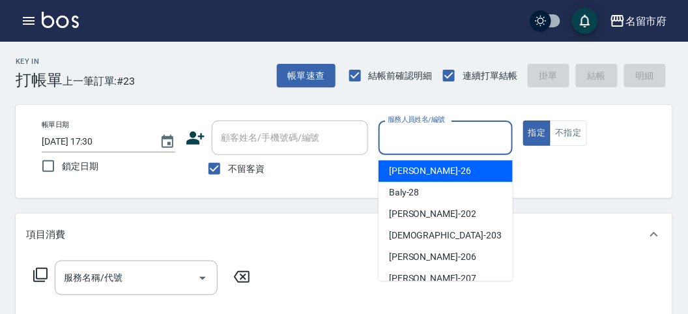
drag, startPoint x: 438, startPoint y: 128, endPoint x: 434, endPoint y: 139, distance: 11.1
click at [435, 132] on input "服務人員姓名/編號" at bounding box center [445, 137] width 122 height 23
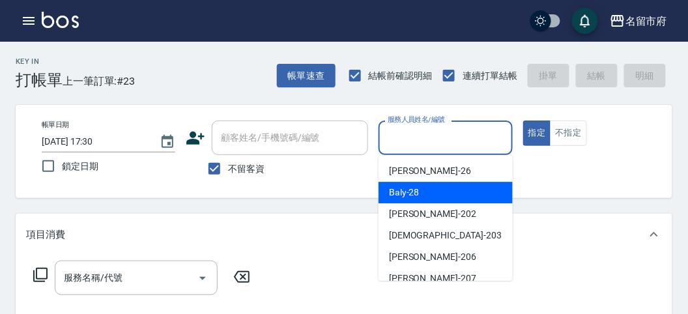
click at [412, 194] on span "Baly -28" at bounding box center [404, 193] width 31 height 14
type input "Baly-28"
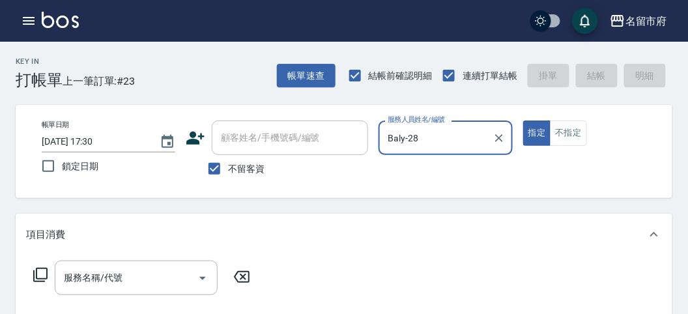
click at [36, 278] on icon at bounding box center [41, 275] width 16 height 16
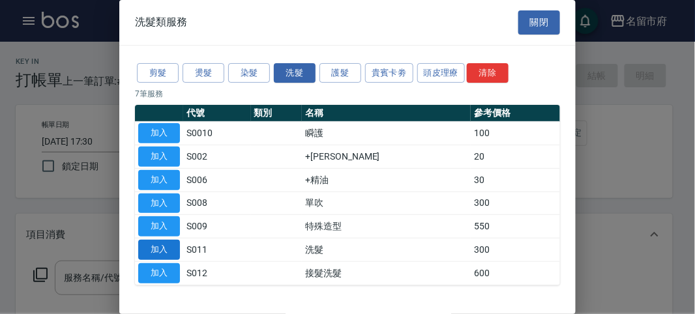
drag, startPoint x: 171, startPoint y: 249, endPoint x: 0, endPoint y: 274, distance: 172.6
click at [171, 250] on button "加入" at bounding box center [159, 250] width 42 height 20
type input "洗髮(S011)"
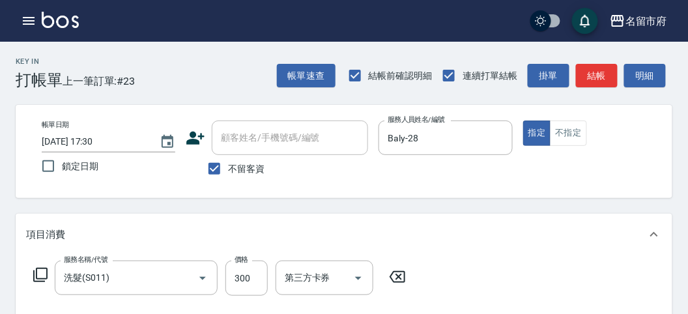
click at [41, 275] on icon at bounding box center [41, 275] width 16 height 16
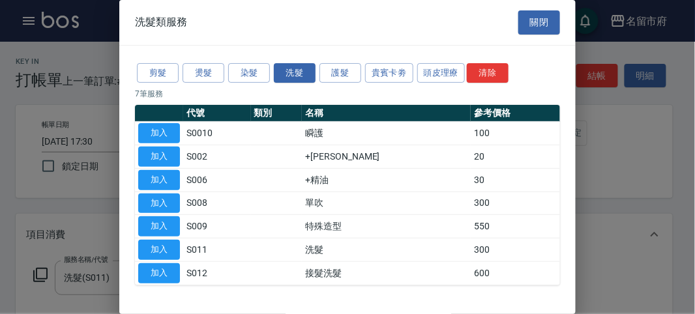
click at [165, 192] on td "加入" at bounding box center [159, 203] width 48 height 23
click at [159, 175] on button "加入" at bounding box center [159, 180] width 42 height 20
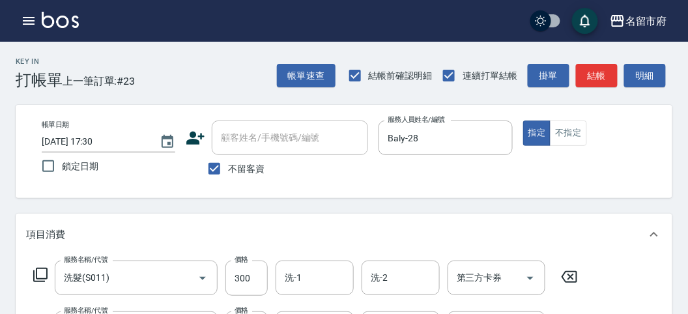
click at [33, 274] on icon at bounding box center [41, 275] width 16 height 16
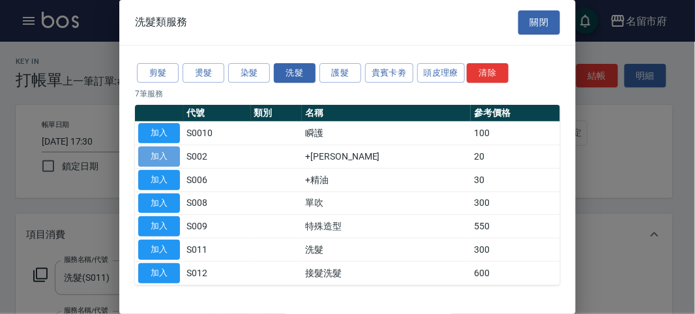
click at [151, 159] on button "加入" at bounding box center [159, 157] width 42 height 20
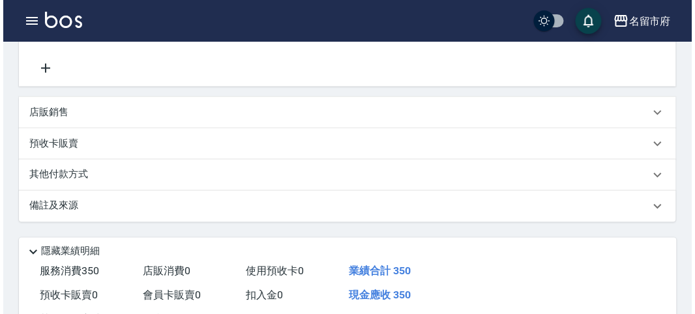
scroll to position [483, 0]
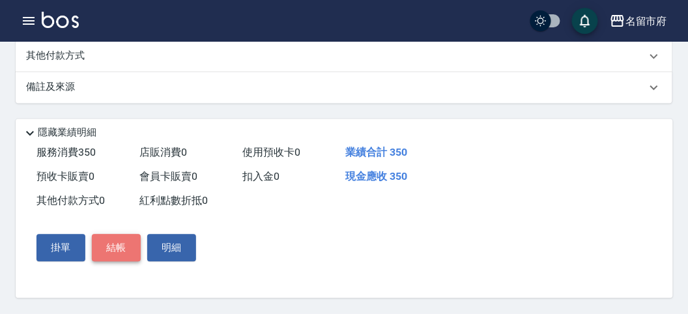
click at [125, 261] on button "結帳" at bounding box center [116, 248] width 49 height 27
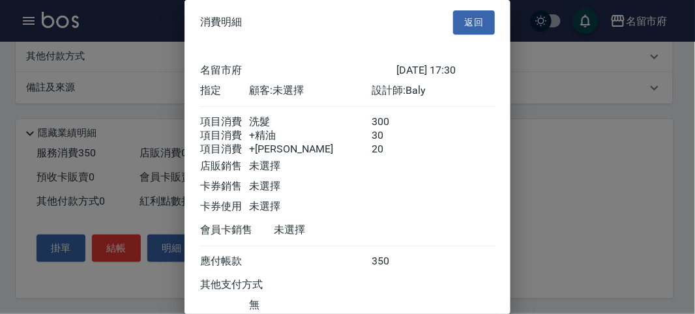
scroll to position [102, 0]
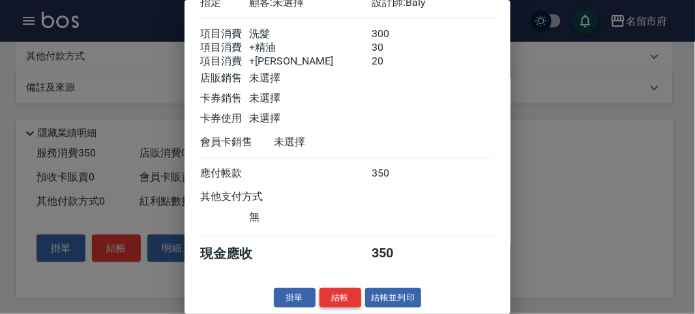
drag, startPoint x: 343, startPoint y: 296, endPoint x: 329, endPoint y: 262, distance: 36.5
click at [341, 295] on button "結帳" at bounding box center [340, 298] width 42 height 20
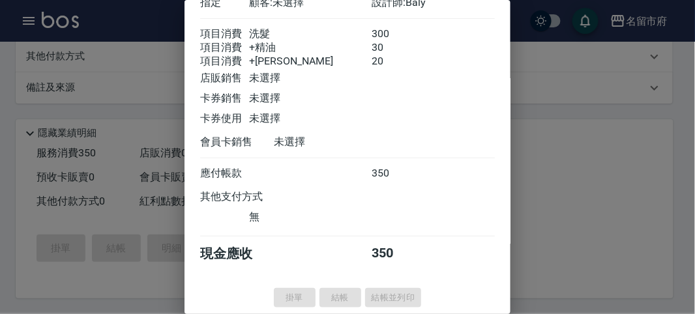
type input "[DATE] 17:34"
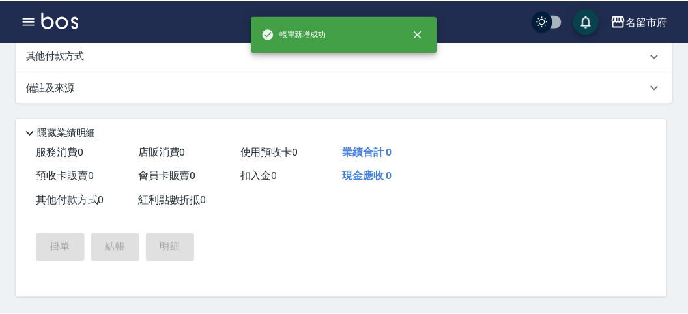
scroll to position [0, 0]
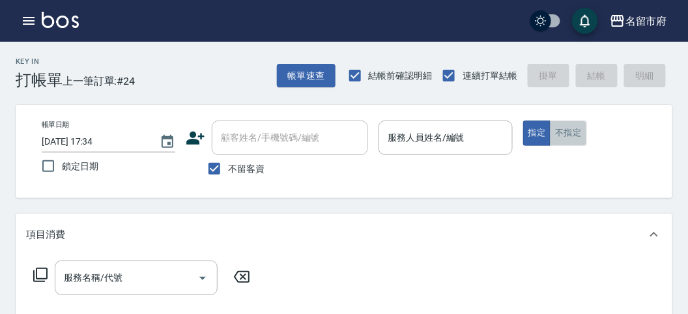
click at [562, 137] on button "不指定" at bounding box center [568, 133] width 36 height 25
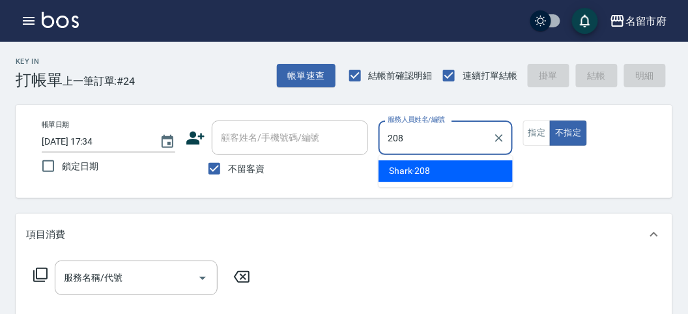
click at [412, 176] on span "Shark -208" at bounding box center [410, 171] width 42 height 14
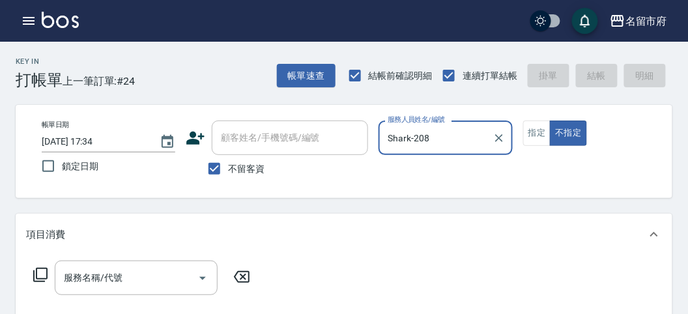
type input "Shark-208"
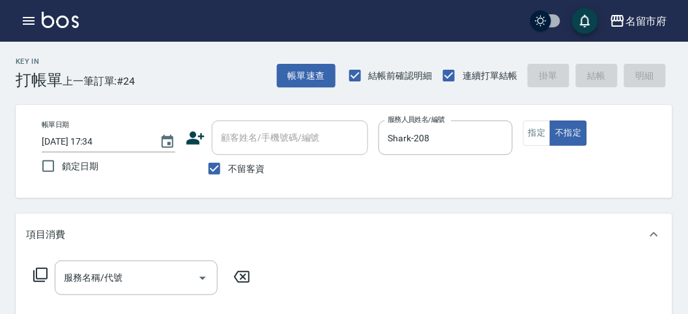
click at [35, 272] on icon at bounding box center [41, 275] width 16 height 16
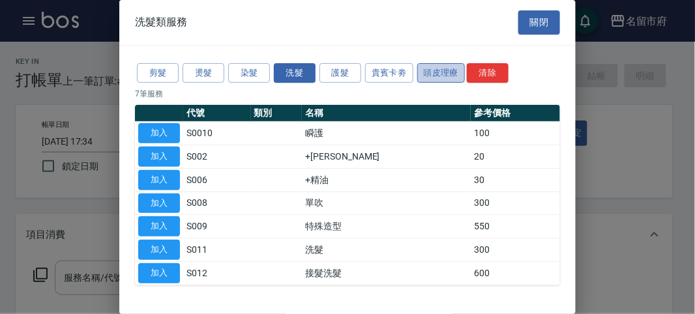
click at [438, 70] on button "頭皮理療" at bounding box center [441, 73] width 48 height 20
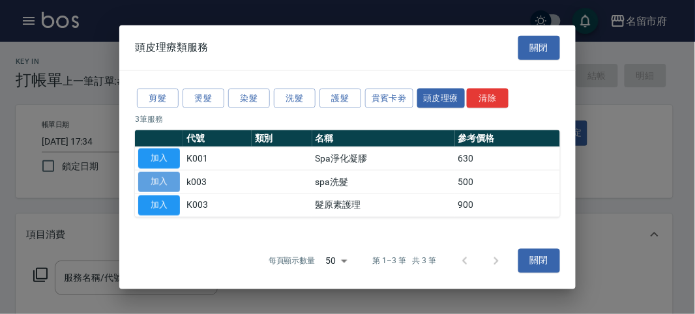
click at [171, 180] on button "加入" at bounding box center [159, 182] width 42 height 20
type input "spa洗髮(k003)"
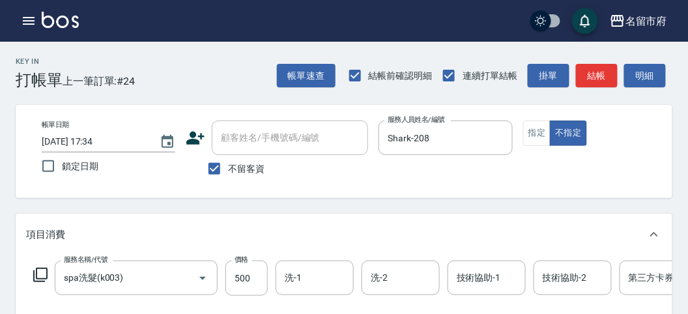
click at [36, 272] on icon at bounding box center [40, 275] width 14 height 14
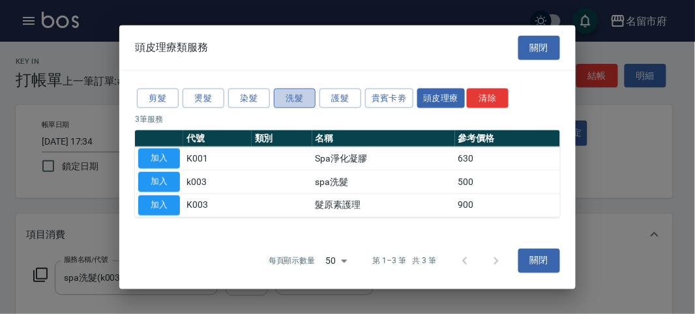
click at [296, 101] on button "洗髮" at bounding box center [295, 98] width 42 height 20
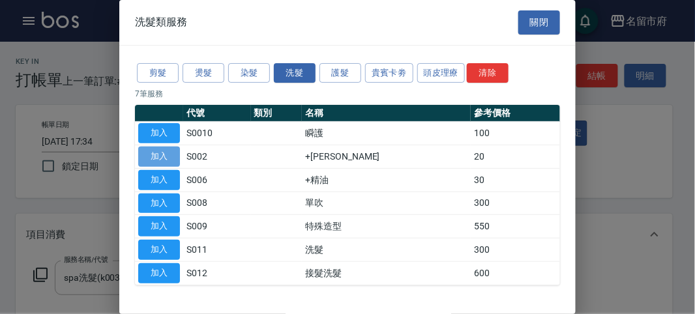
click at [170, 152] on button "加入" at bounding box center [159, 157] width 42 height 20
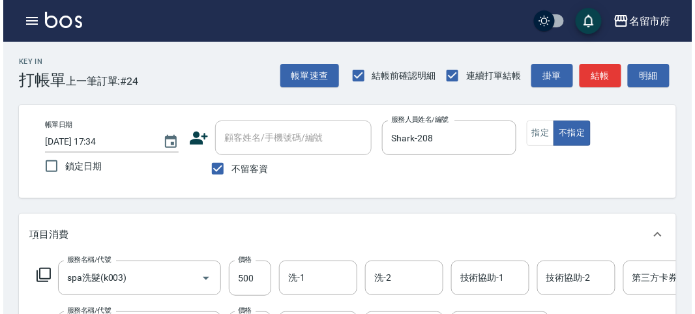
scroll to position [434, 0]
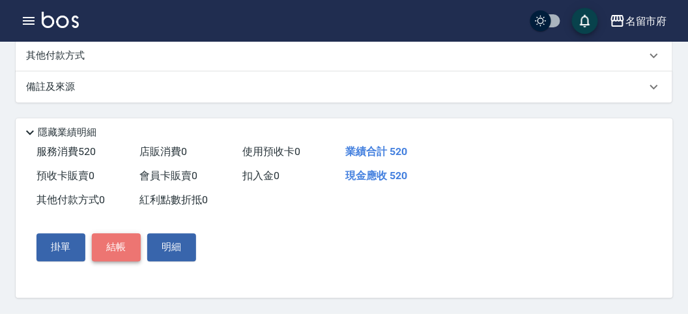
click at [119, 261] on button "結帳" at bounding box center [116, 247] width 49 height 27
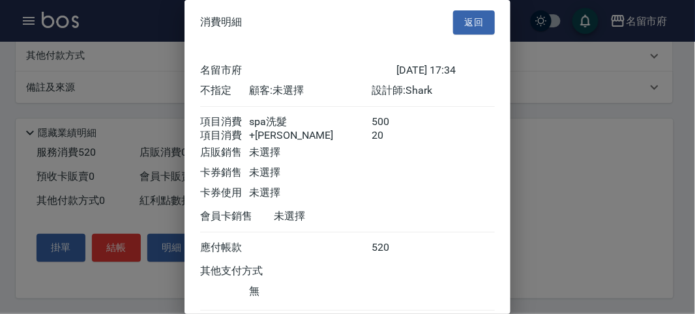
scroll to position [87, 0]
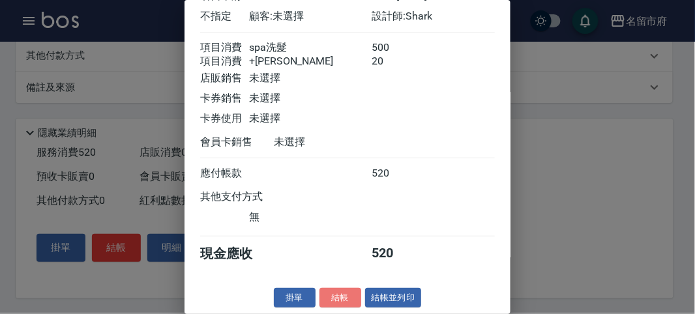
click at [343, 296] on button "結帳" at bounding box center [340, 298] width 42 height 20
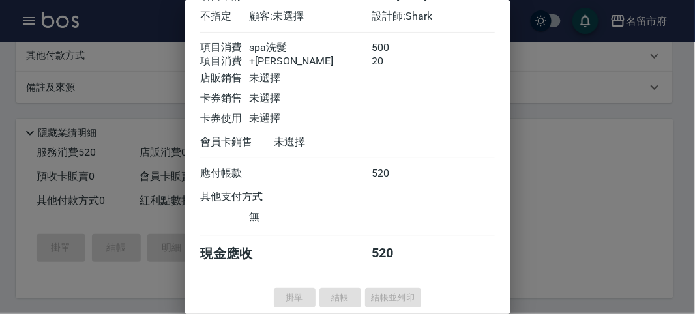
type input "[DATE] 17:37"
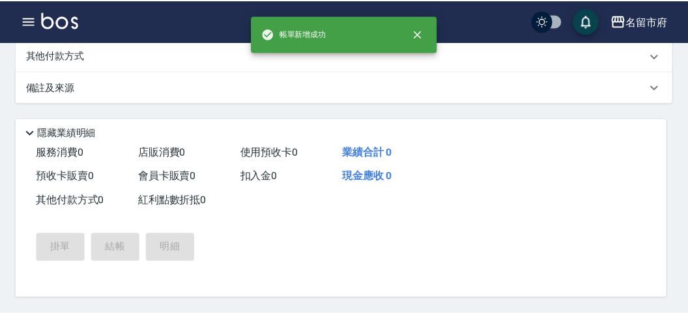
scroll to position [0, 0]
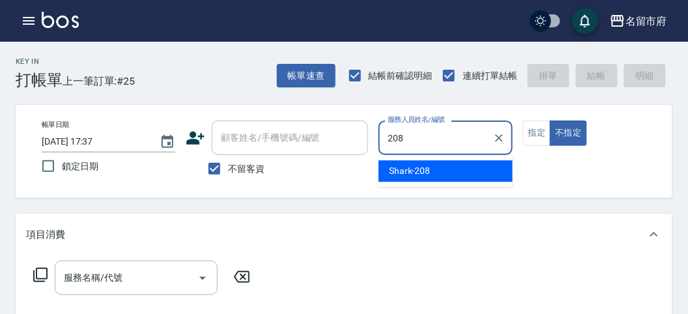
click at [428, 169] on span "Shark -208" at bounding box center [410, 171] width 42 height 14
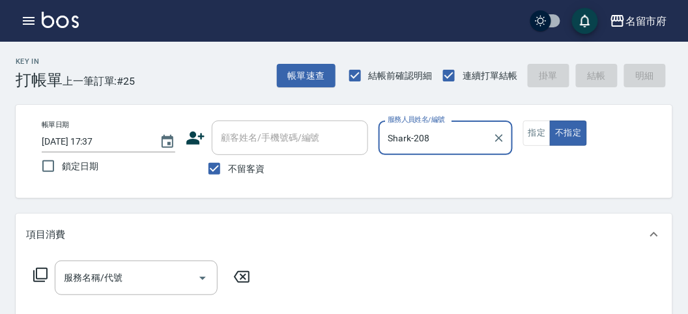
type input "Shark-208"
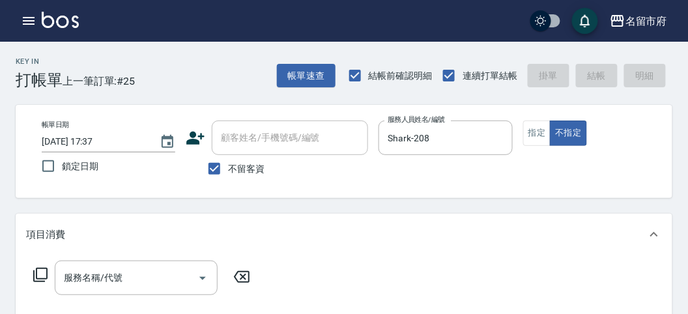
click at [38, 276] on icon at bounding box center [41, 275] width 16 height 16
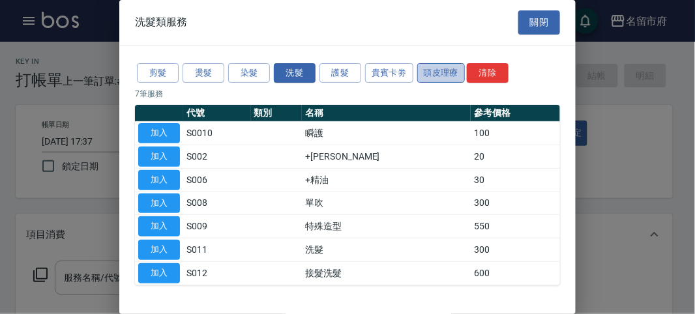
click at [437, 70] on button "頭皮理療" at bounding box center [441, 73] width 48 height 20
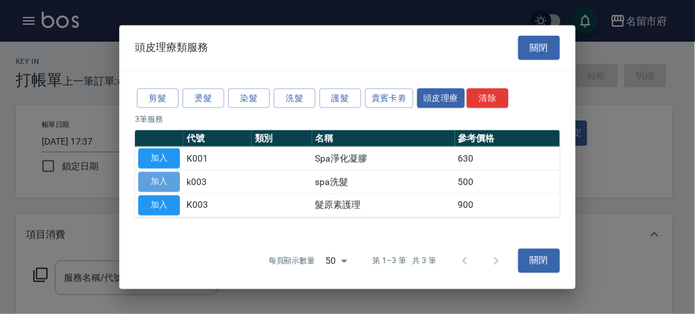
click at [170, 182] on button "加入" at bounding box center [159, 182] width 42 height 20
type input "spa洗髮(k003)"
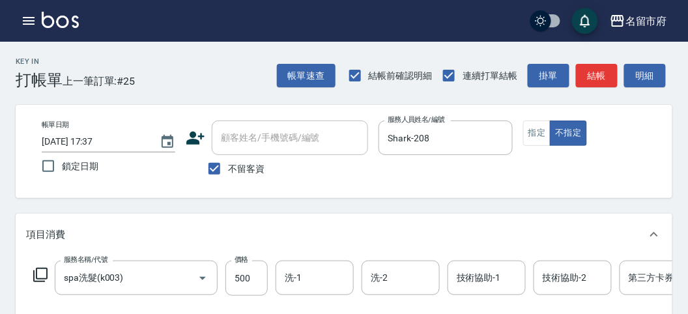
click at [38, 277] on icon at bounding box center [41, 275] width 16 height 16
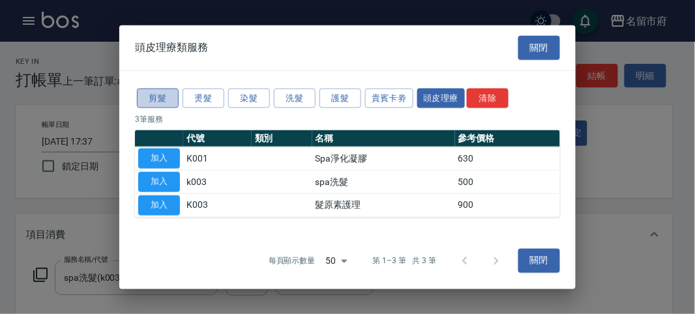
click at [165, 100] on button "剪髮" at bounding box center [158, 98] width 42 height 20
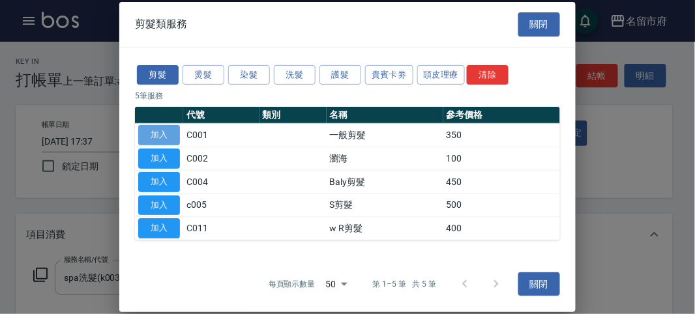
click at [171, 136] on button "加入" at bounding box center [159, 135] width 42 height 20
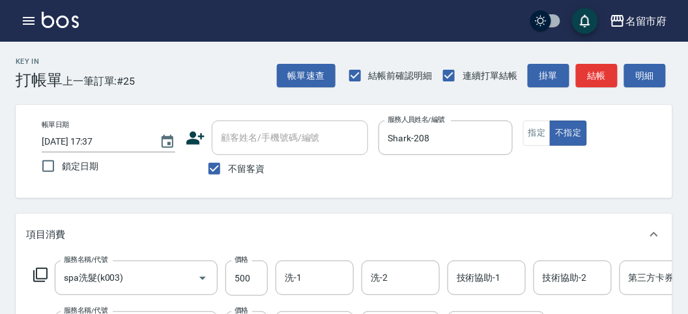
click at [40, 274] on icon at bounding box center [41, 275] width 16 height 16
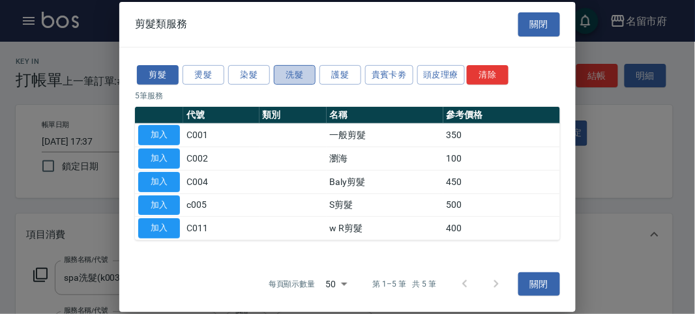
click at [298, 72] on button "洗髮" at bounding box center [295, 75] width 42 height 20
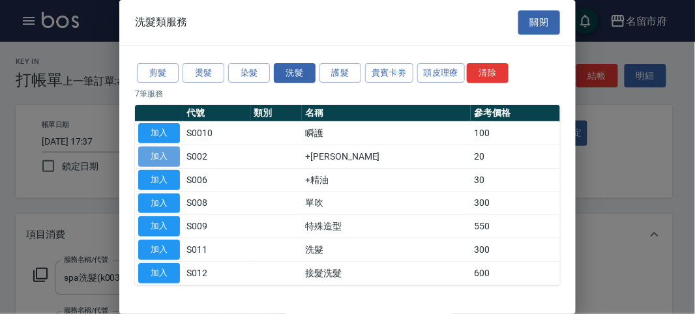
click at [174, 153] on button "加入" at bounding box center [159, 157] width 42 height 20
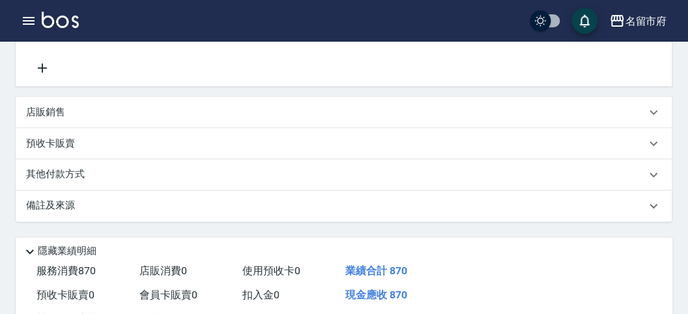
scroll to position [434, 0]
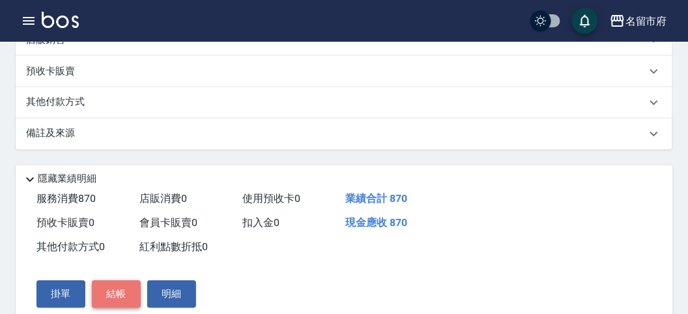
click at [125, 304] on button "結帳" at bounding box center [116, 294] width 49 height 27
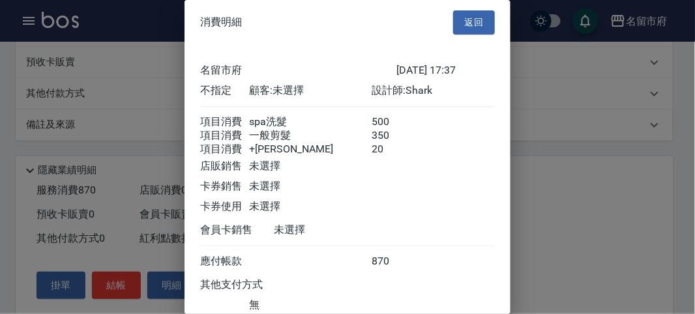
scroll to position [102, 0]
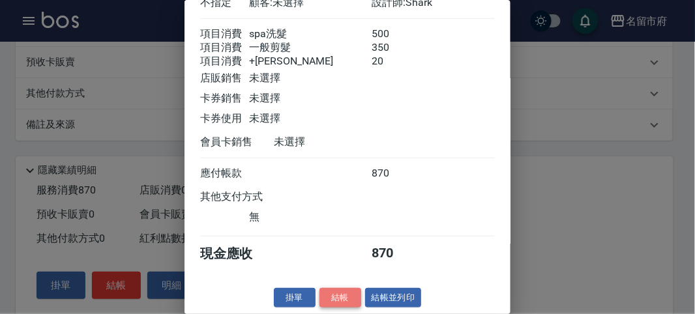
click at [328, 292] on button "結帳" at bounding box center [340, 298] width 42 height 20
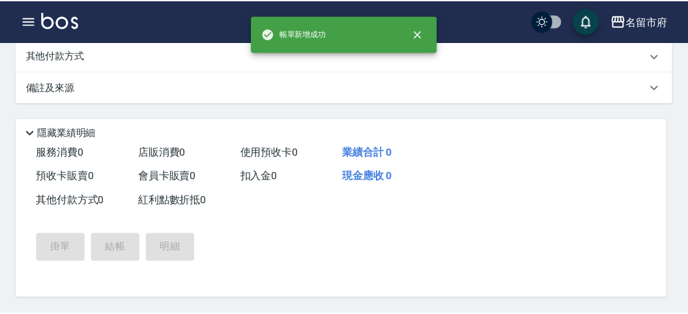
scroll to position [0, 0]
